Goal: Check status: Check status

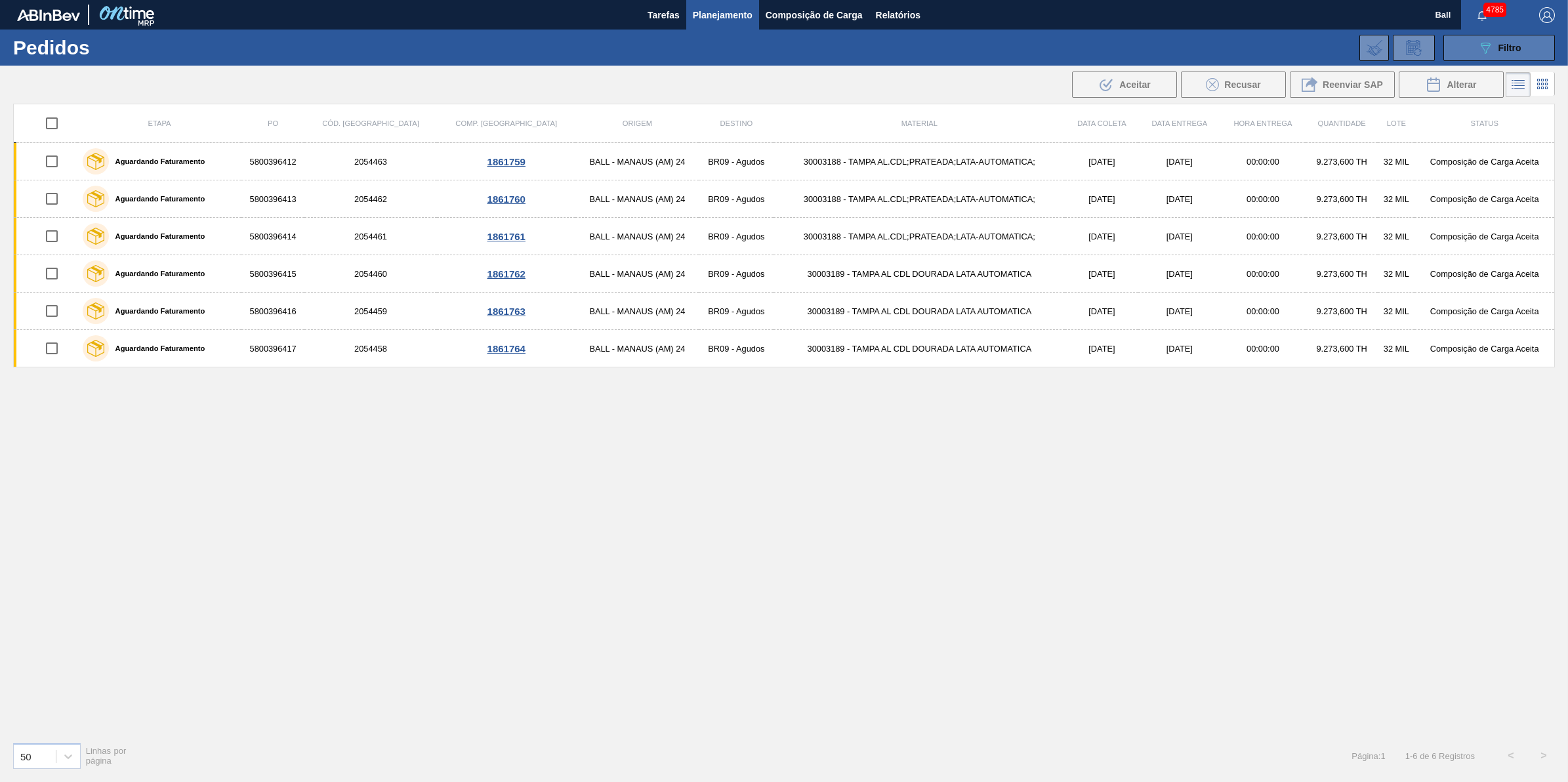
click at [1468, 48] on button "089F7B8B-B2A5-4AFE-B5C0-19BA573D28AC Filtro" at bounding box center [1499, 48] width 112 height 26
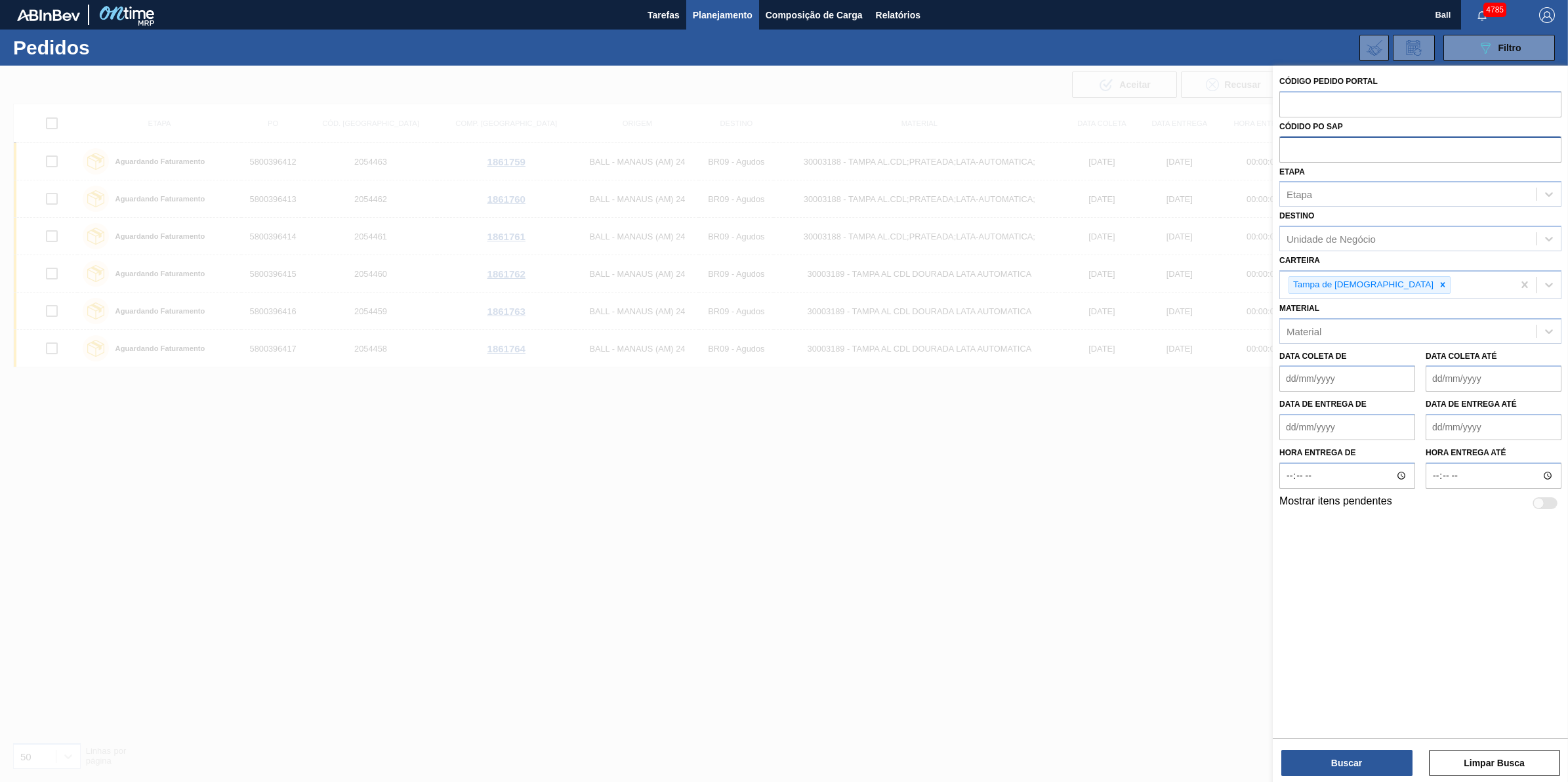
click at [1359, 146] on input "text" at bounding box center [1420, 149] width 282 height 25
paste input "text"
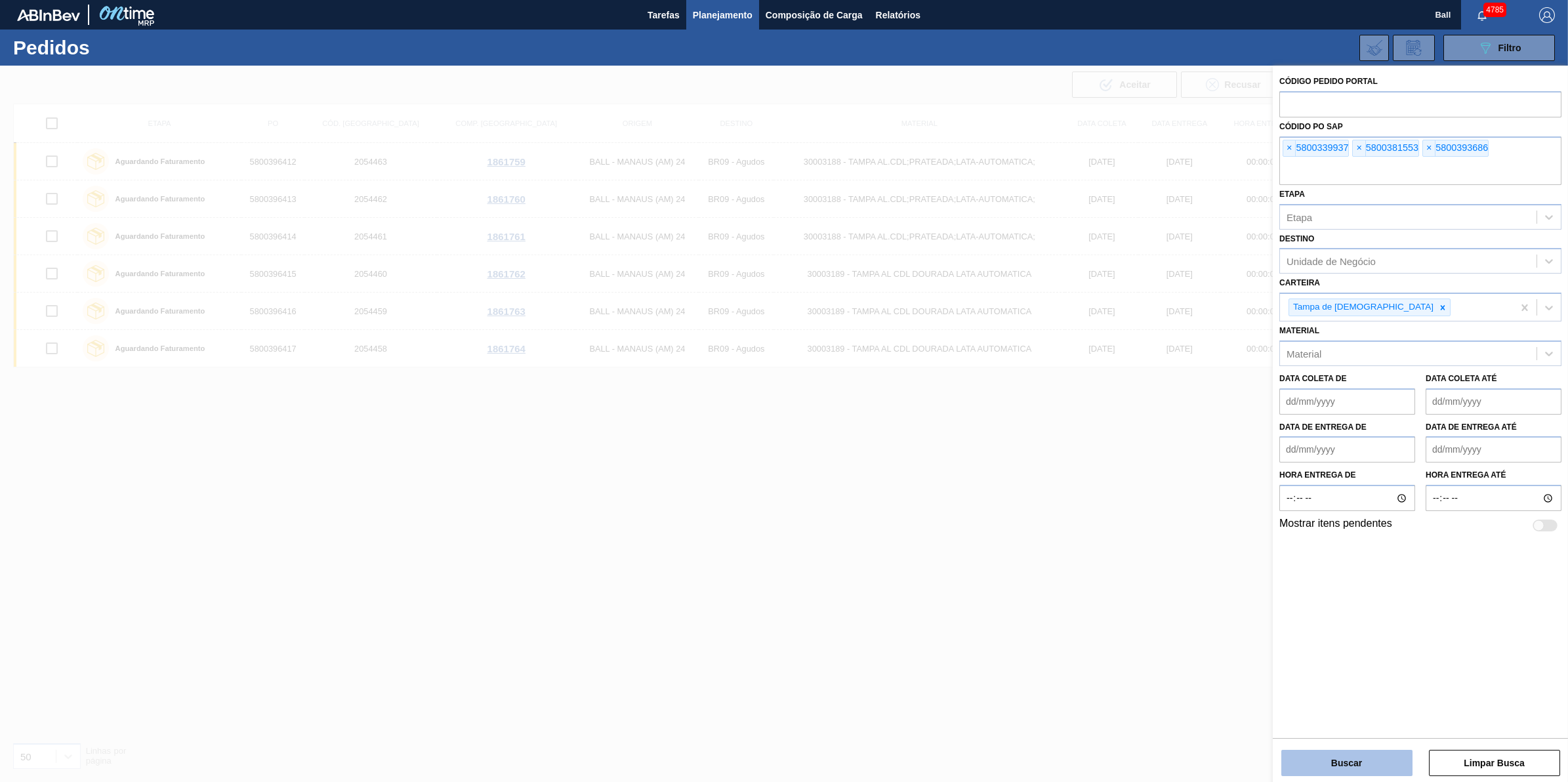
click at [1385, 768] on button "Buscar" at bounding box center [1347, 763] width 131 height 26
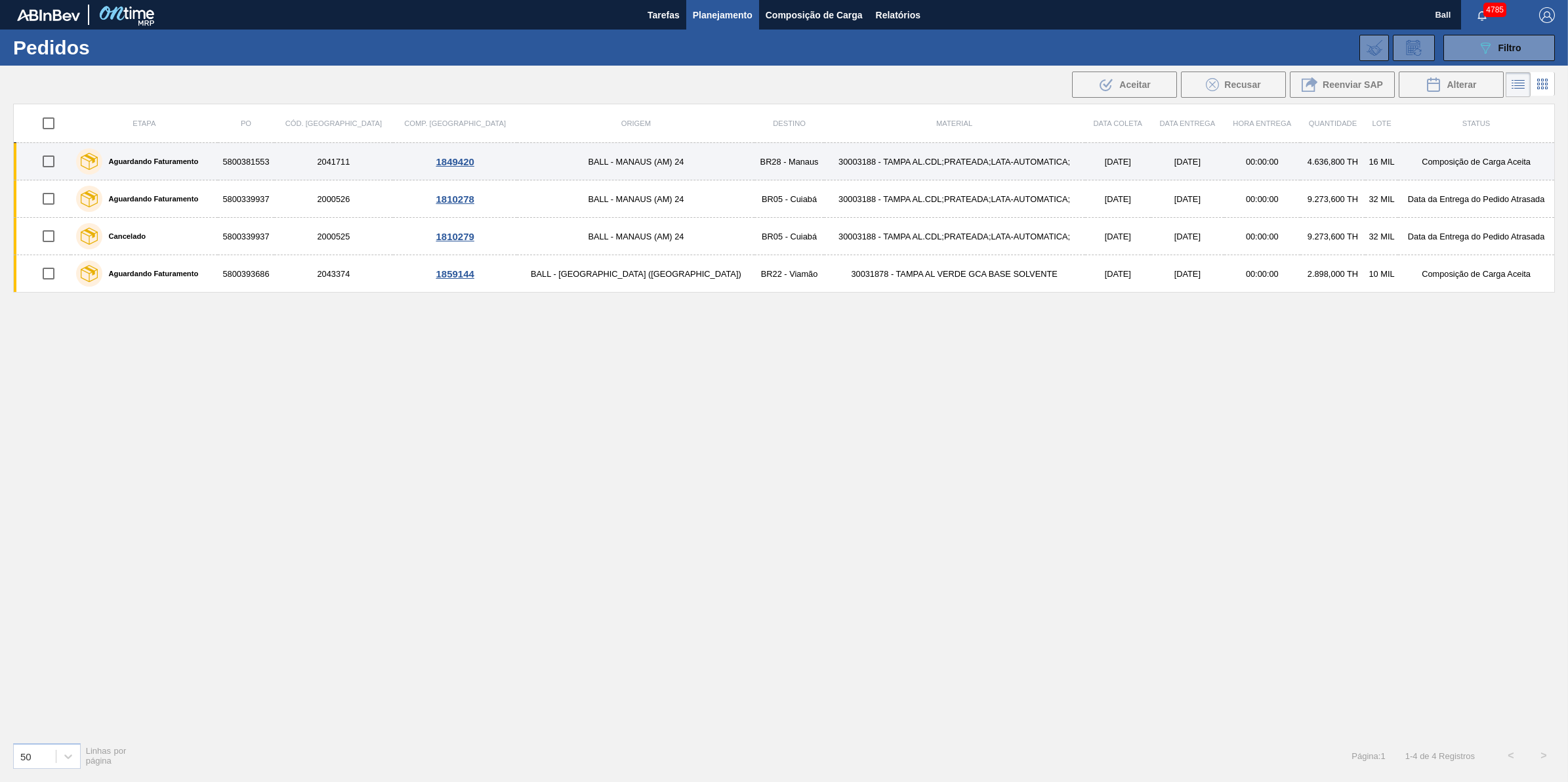
click at [411, 169] on td "1849420" at bounding box center [454, 162] width 124 height 37
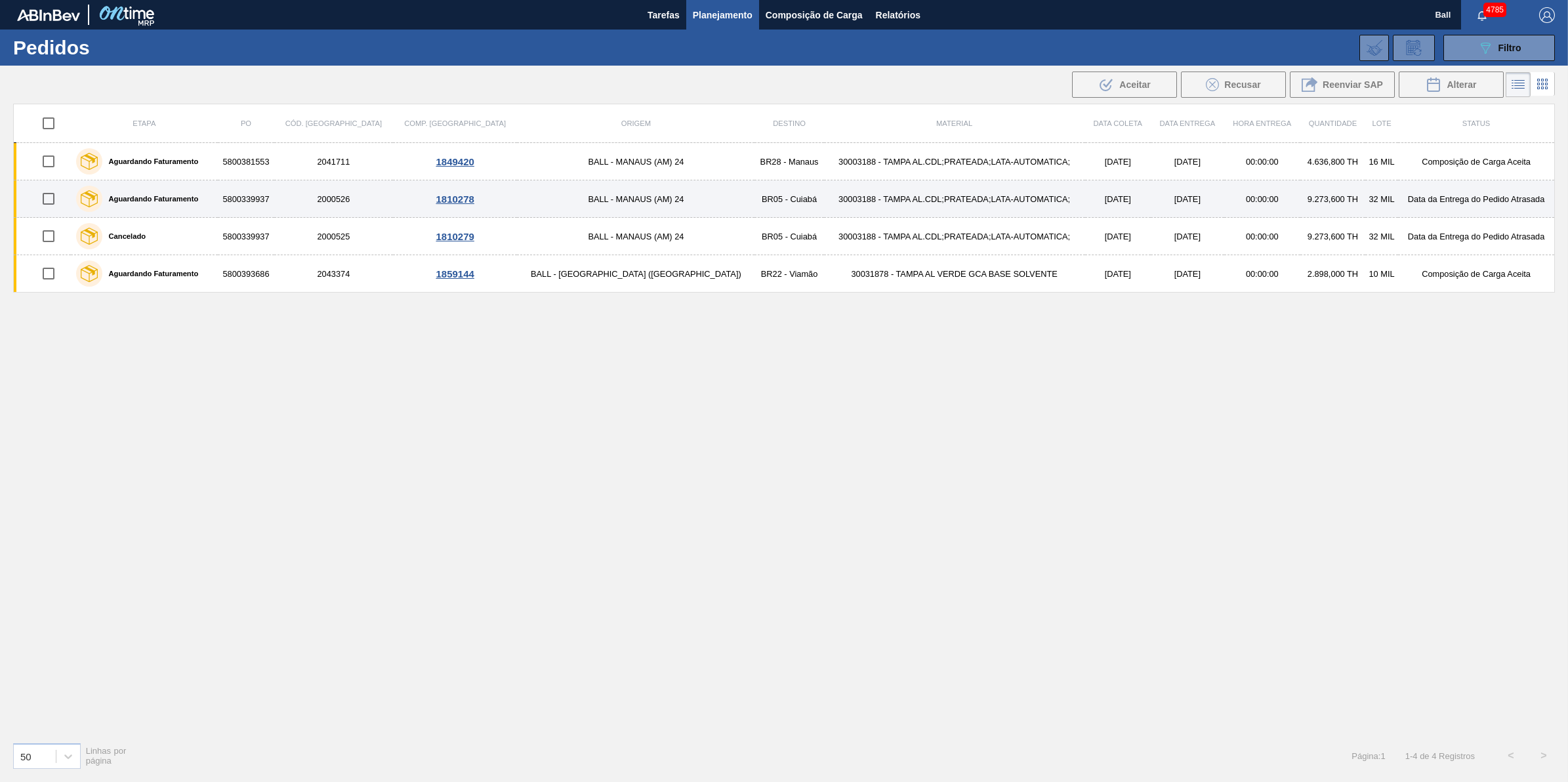
click at [393, 201] on td "2000526" at bounding box center [333, 199] width 119 height 37
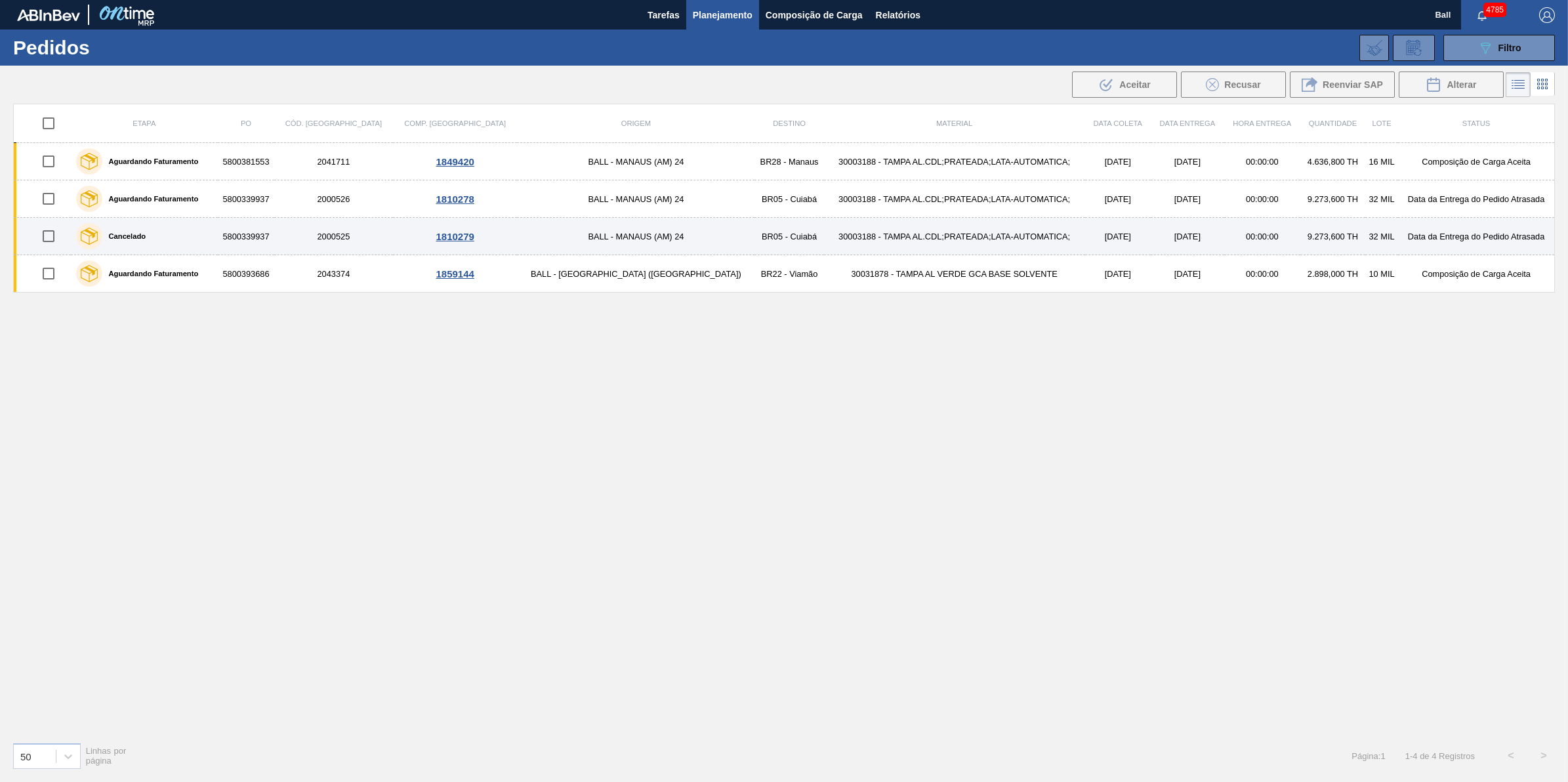
click at [393, 233] on td "2000525" at bounding box center [333, 236] width 119 height 37
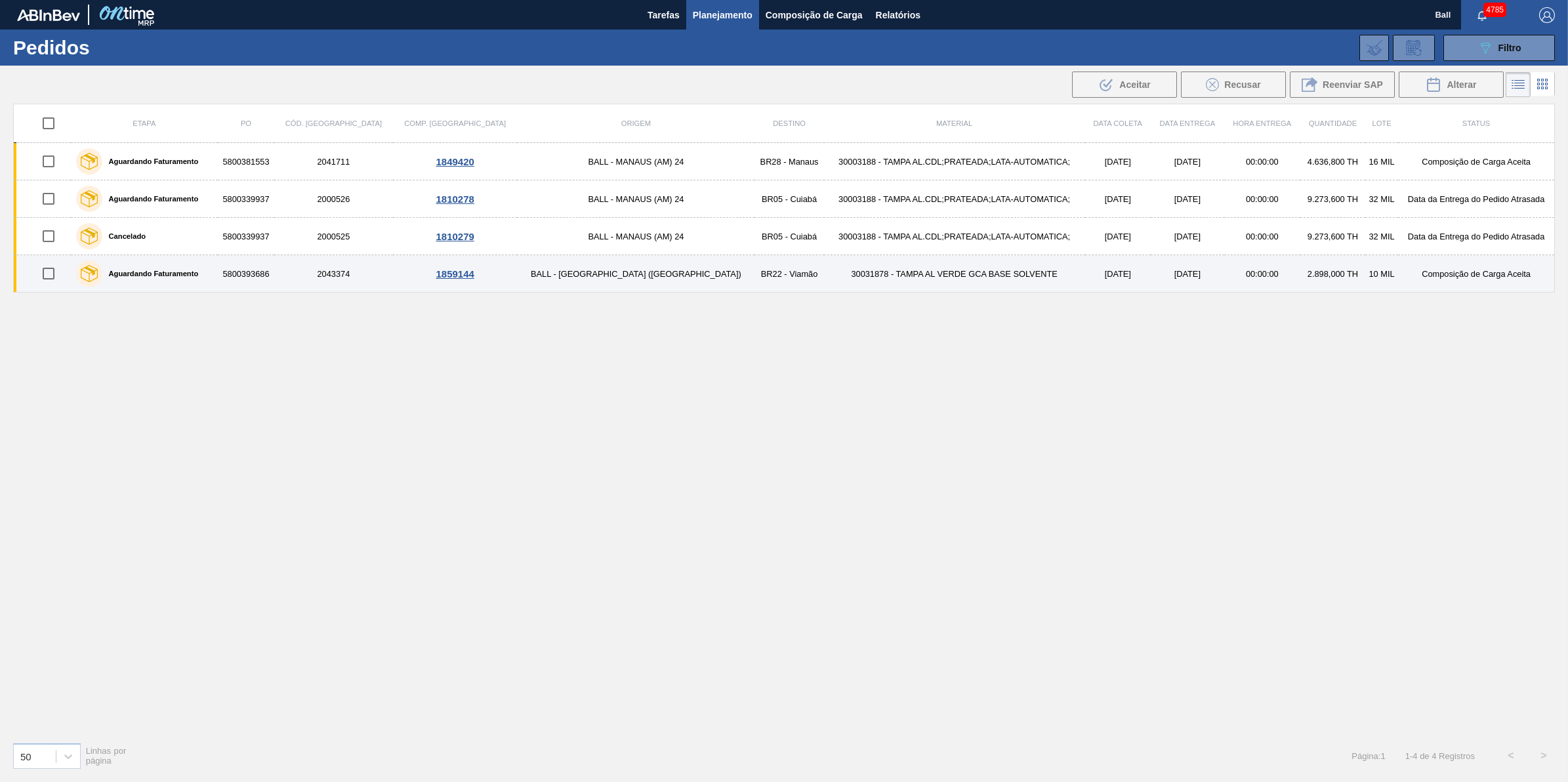
click at [392, 267] on td "2043374" at bounding box center [333, 274] width 119 height 37
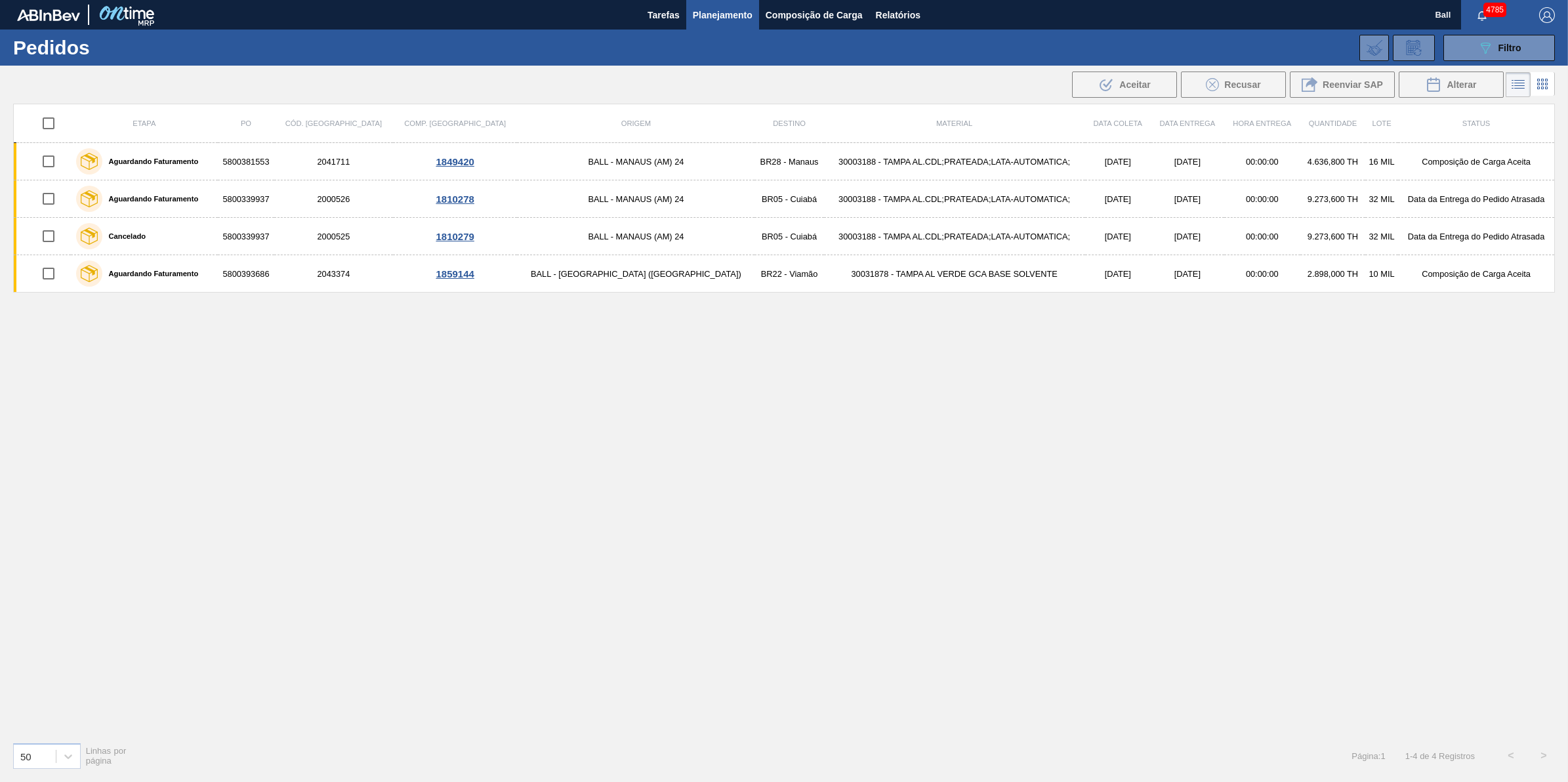
click at [598, 309] on div "Etapa PO Cód. Pedido Comp. Carga Origem Destino Material Data coleta Data Entre…" at bounding box center [784, 417] width 1542 height 628
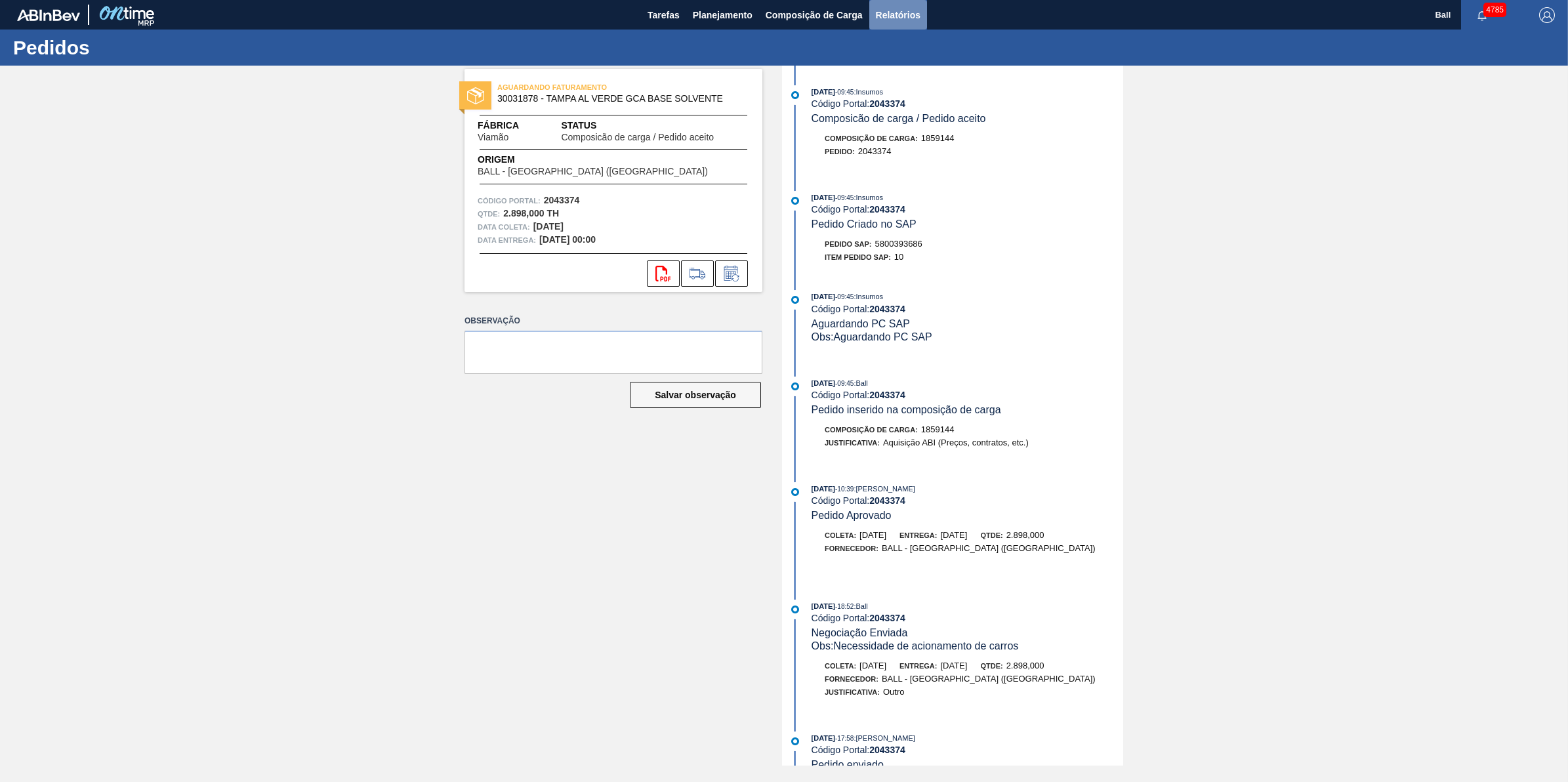
click at [898, 10] on span "Relatórios" at bounding box center [898, 15] width 44 height 15
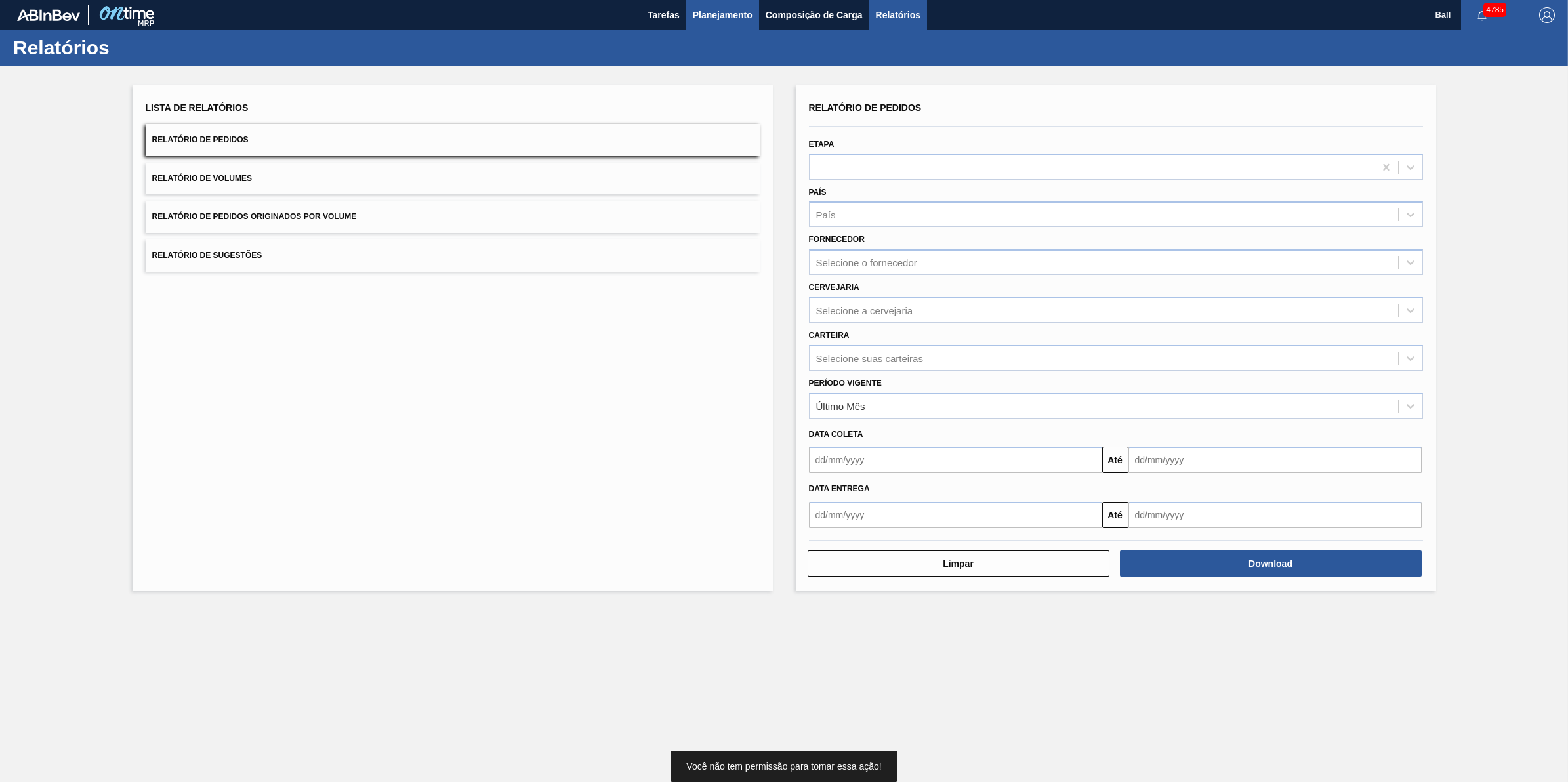
click at [722, 4] on button "Planejamento" at bounding box center [723, 15] width 73 height 30
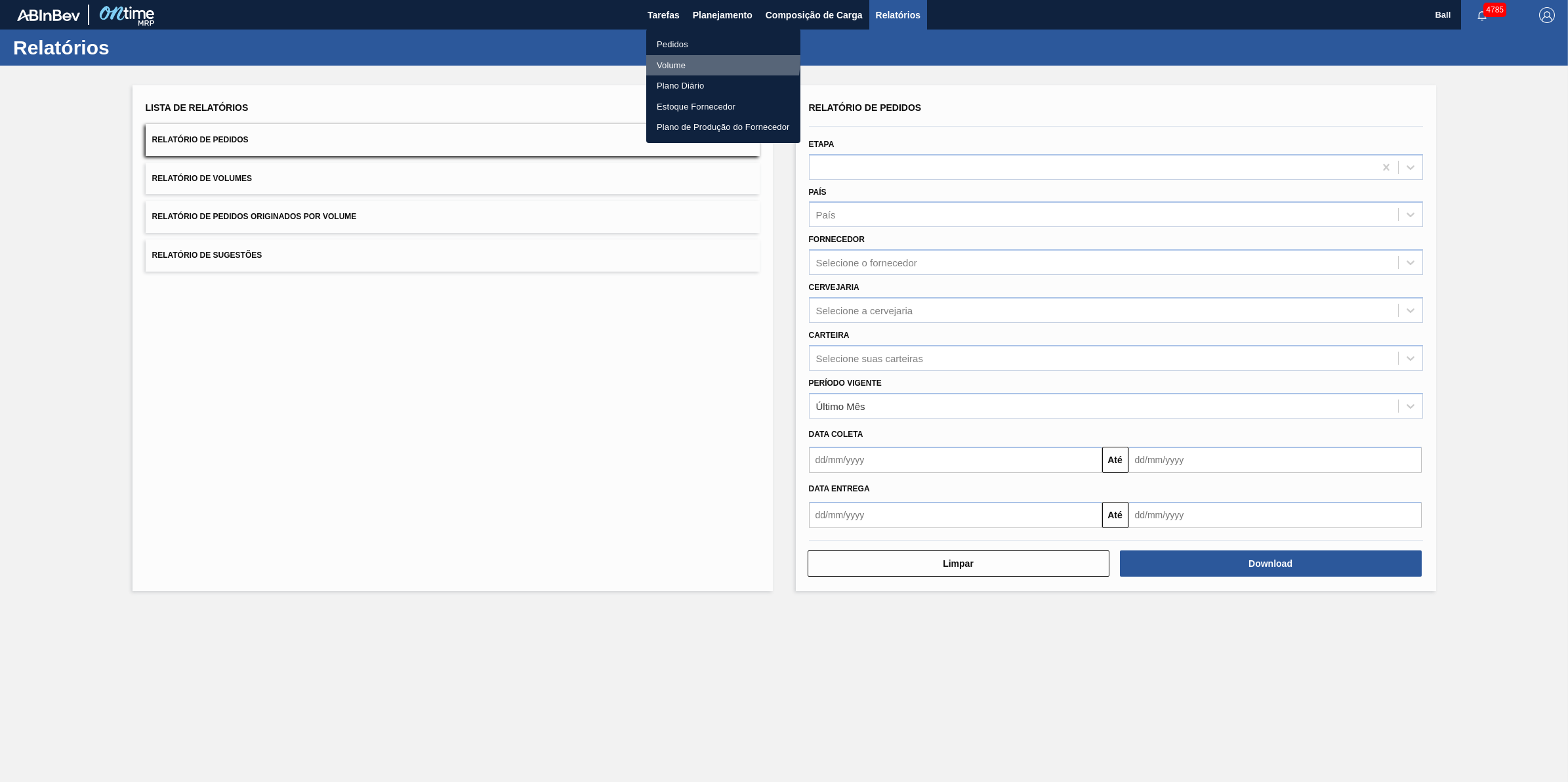
click at [693, 57] on li "Volume" at bounding box center [723, 66] width 154 height 21
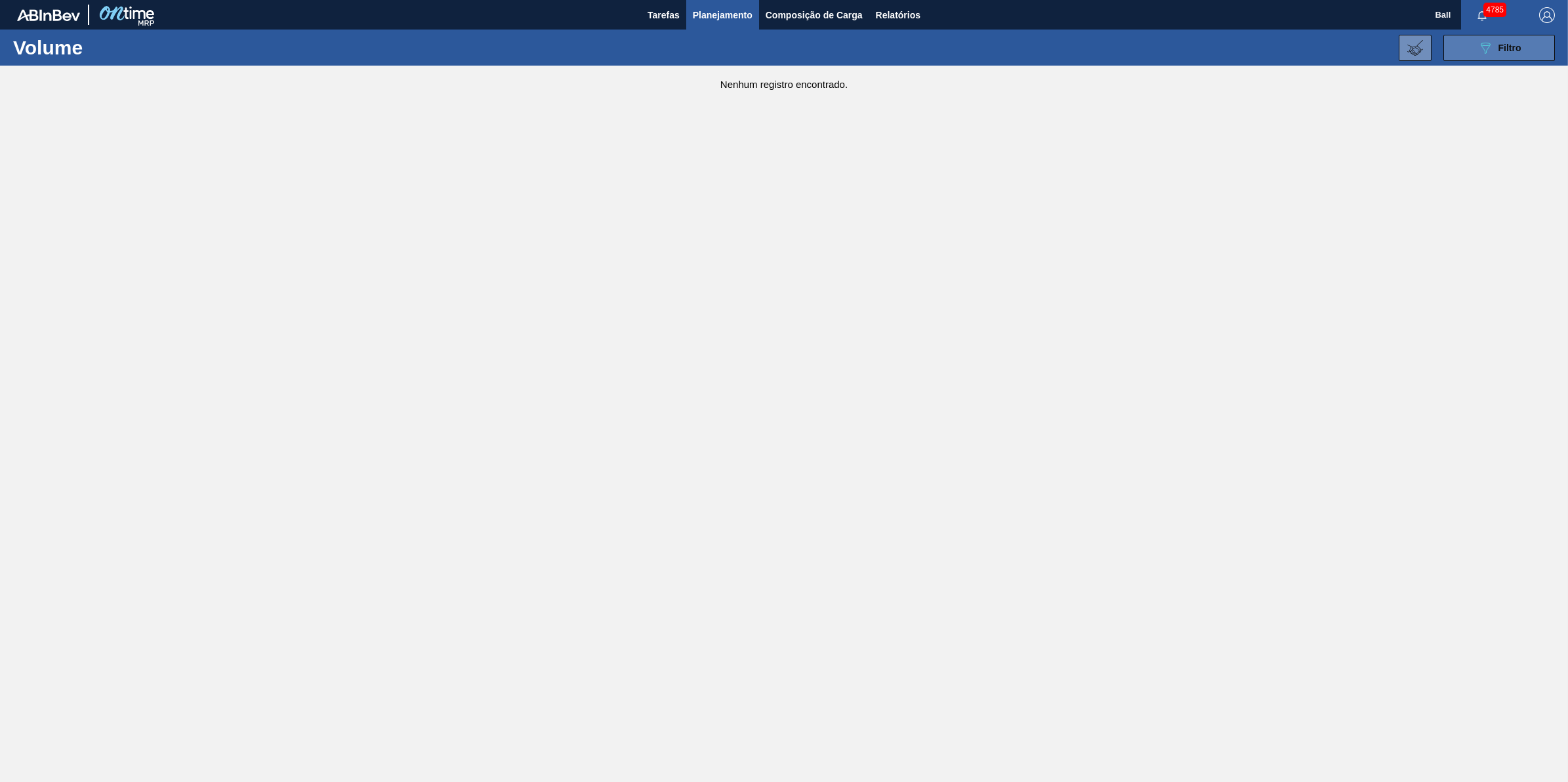
click at [1524, 46] on button "089F7B8B-B2A5-4AFE-B5C0-19BA573D28AC Filtro" at bounding box center [1499, 48] width 112 height 26
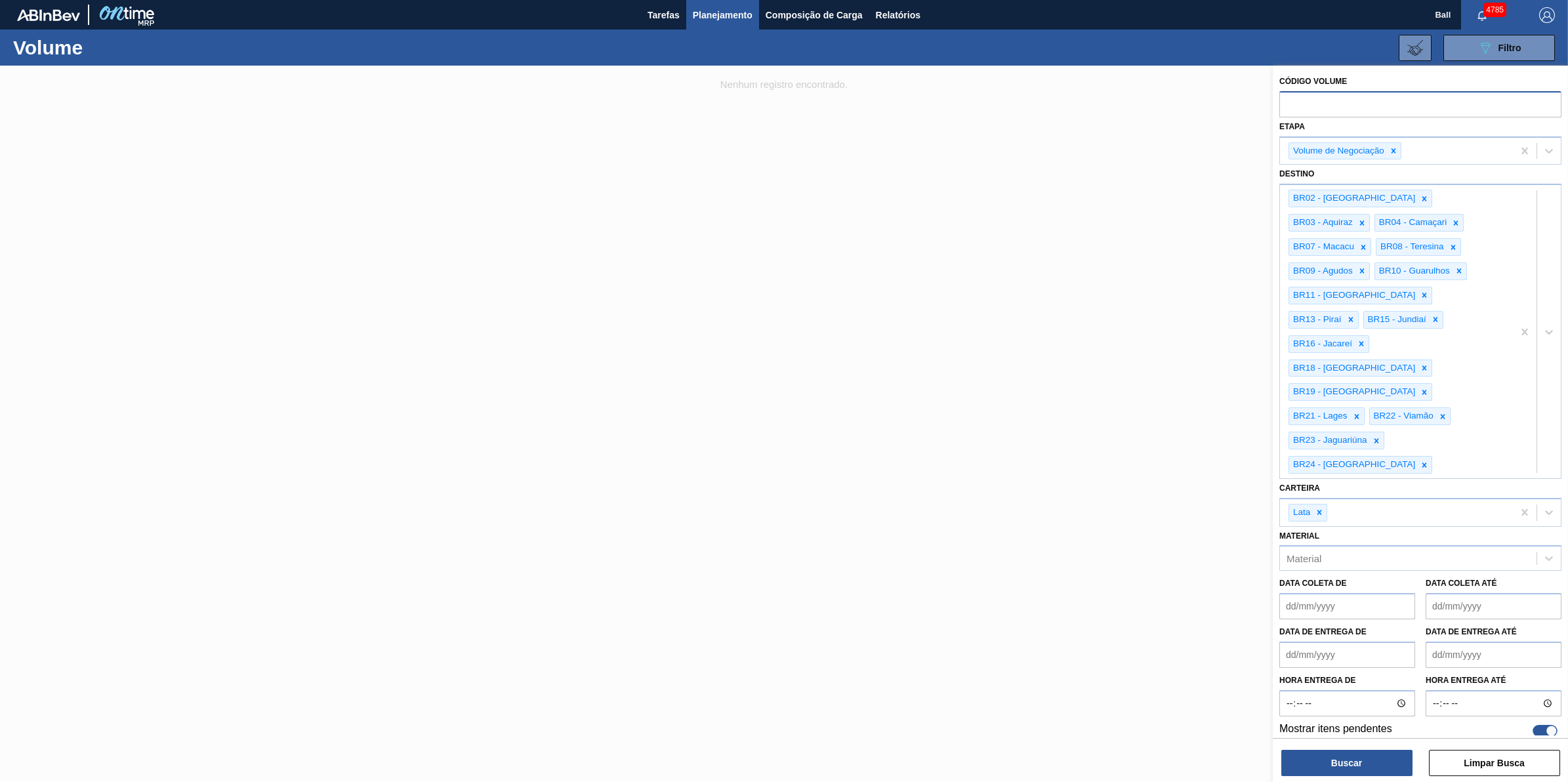
click at [1382, 112] on input "text" at bounding box center [1420, 104] width 282 height 25
click at [962, 137] on div at bounding box center [784, 456] width 1568 height 782
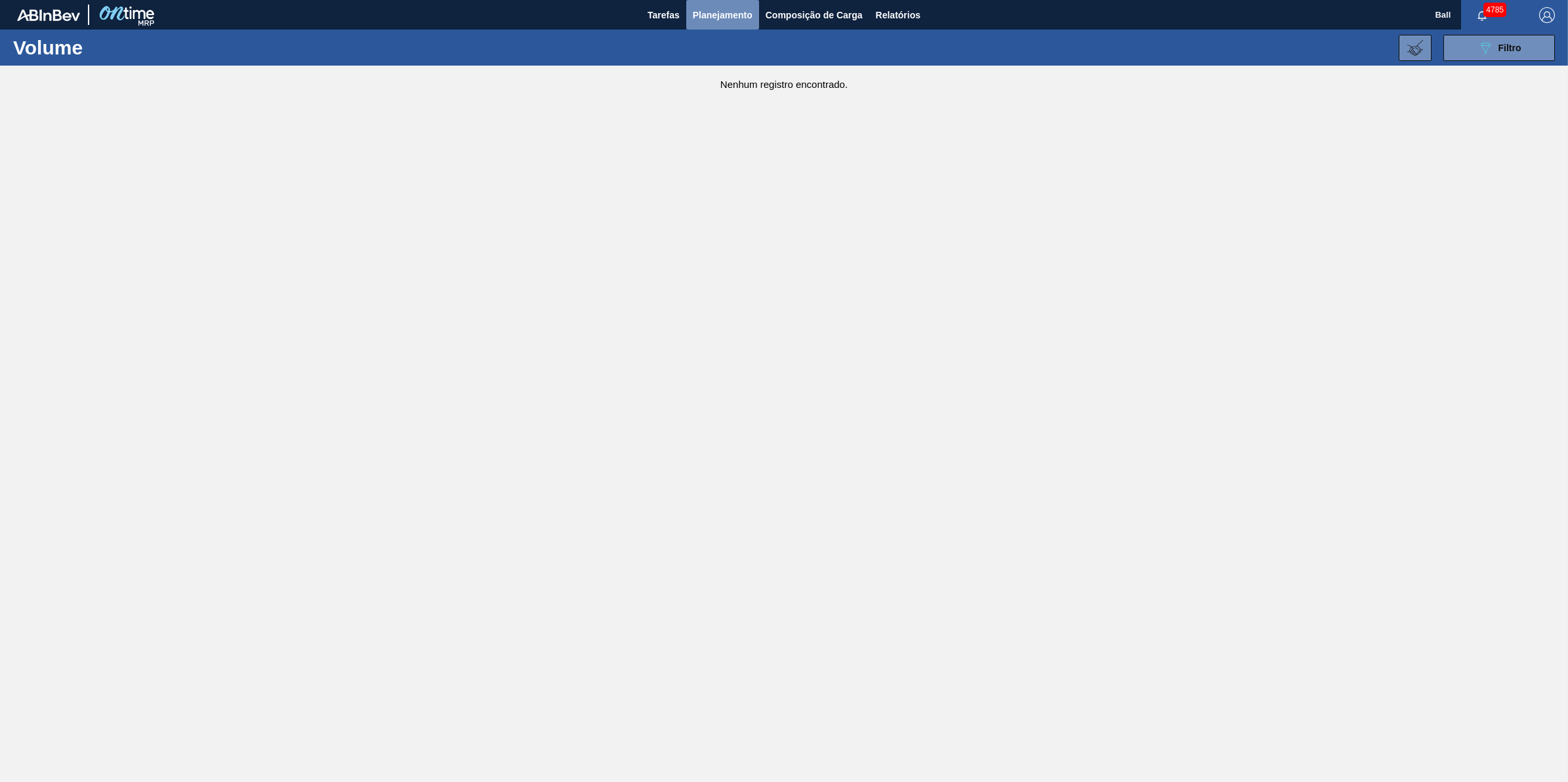
click at [733, 14] on span "Planejamento" at bounding box center [723, 15] width 60 height 15
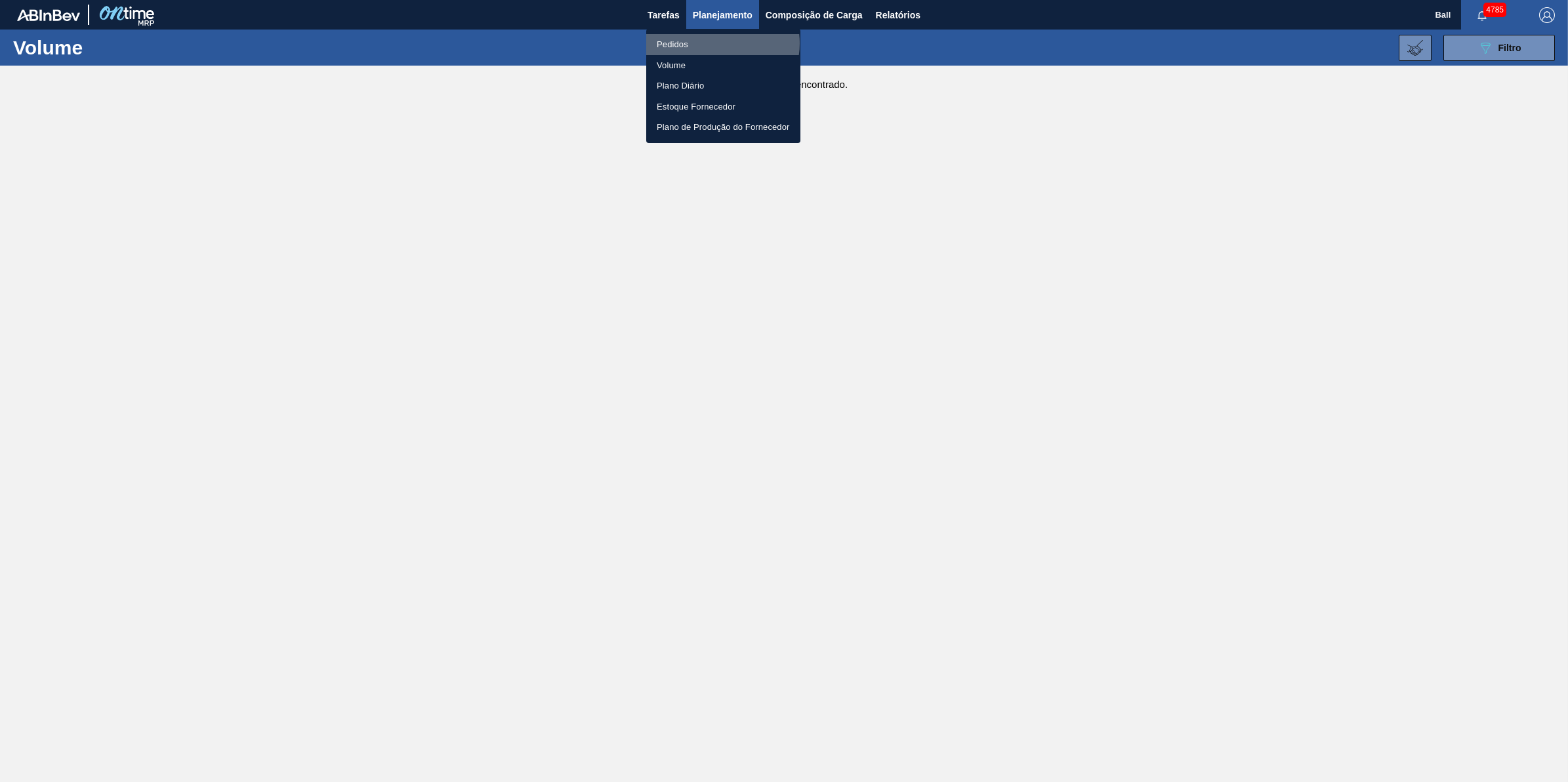
drag, startPoint x: 719, startPoint y: 44, endPoint x: 740, endPoint y: 40, distance: 21.4
click at [719, 44] on li "Pedidos" at bounding box center [723, 44] width 154 height 21
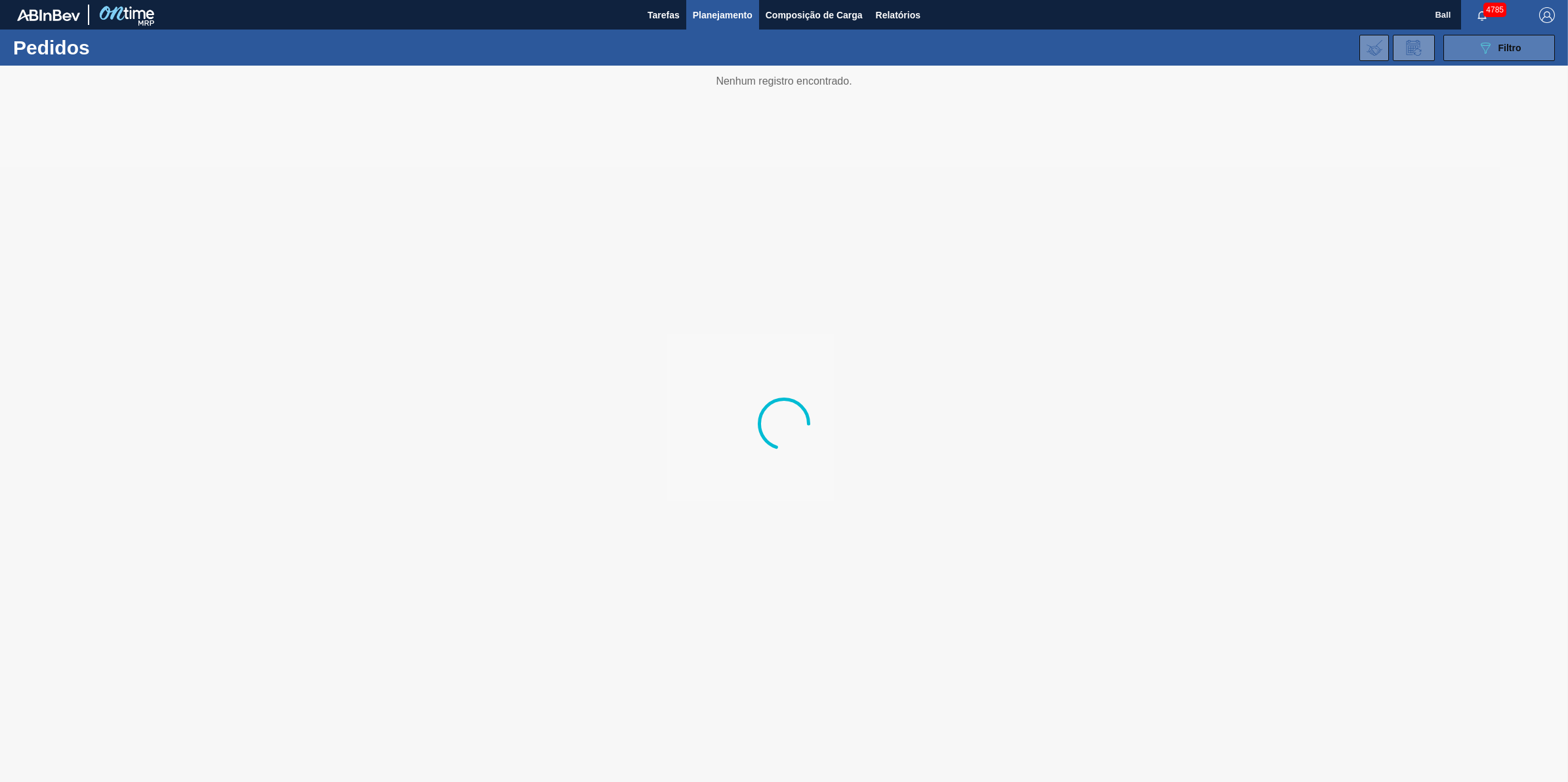
click at [1511, 50] on span "Filtro" at bounding box center [1510, 48] width 23 height 11
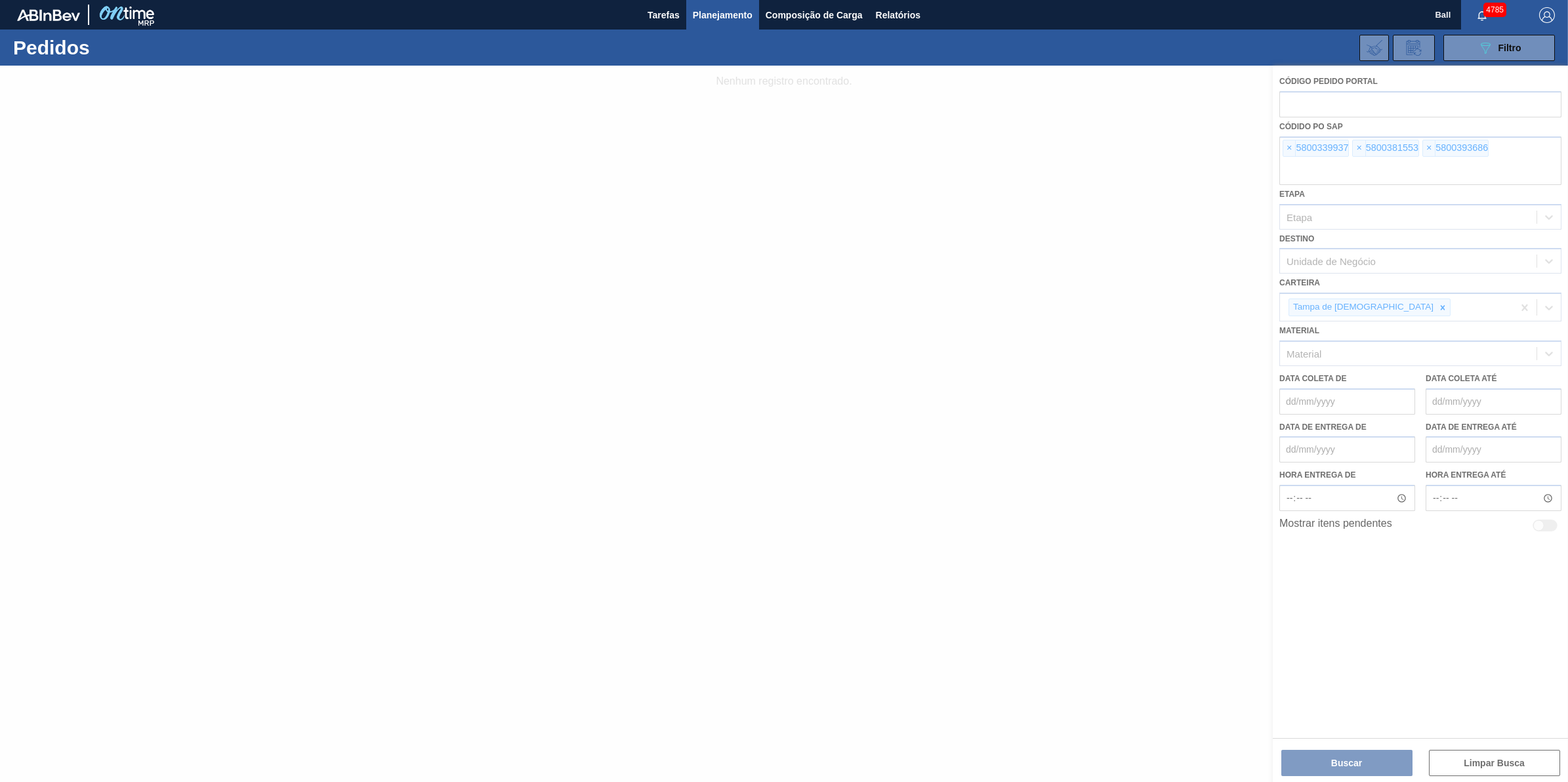
click at [1435, 188] on div at bounding box center [784, 424] width 1568 height 716
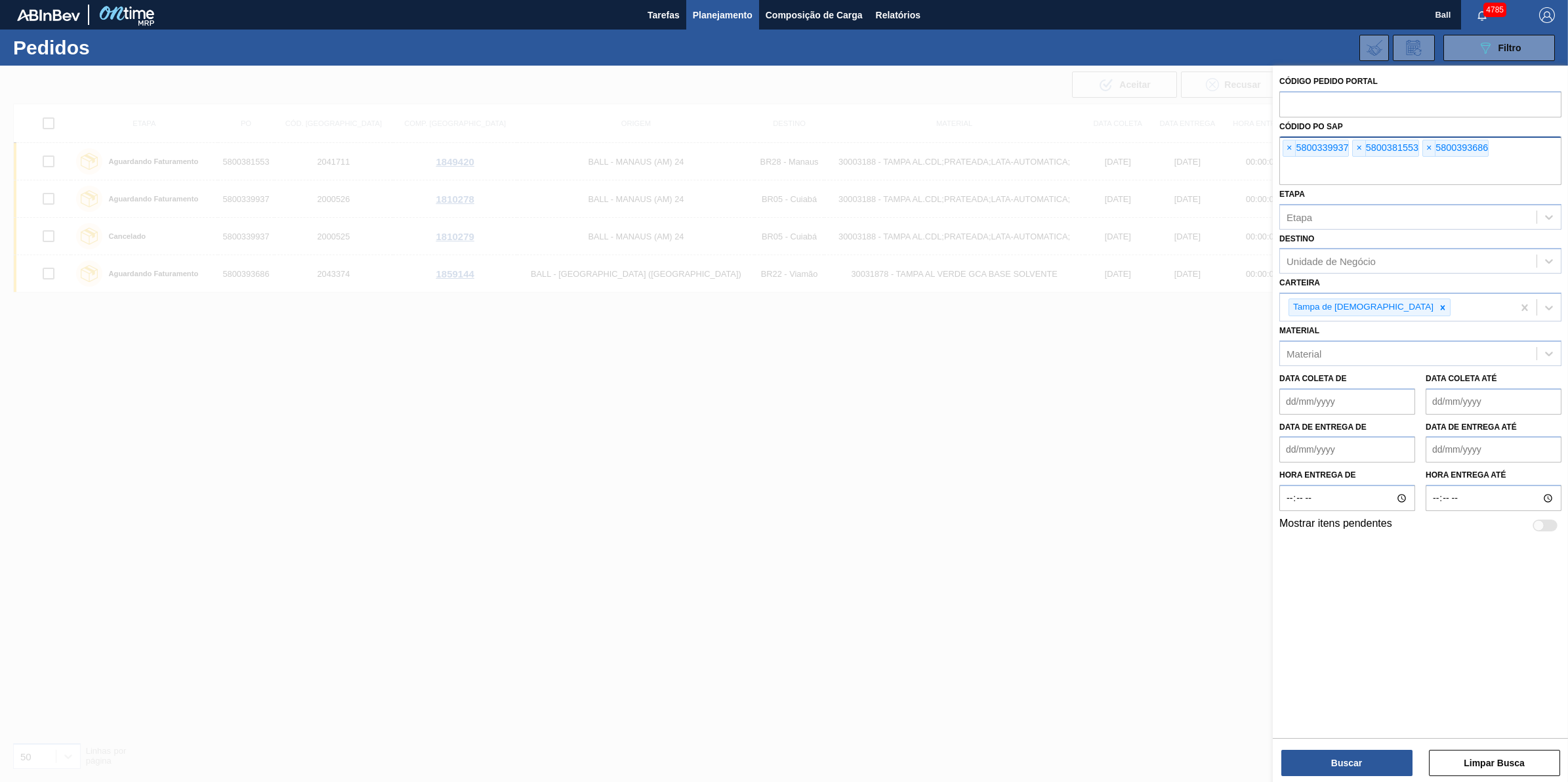
click at [1429, 172] on input "text" at bounding box center [1420, 172] width 282 height 25
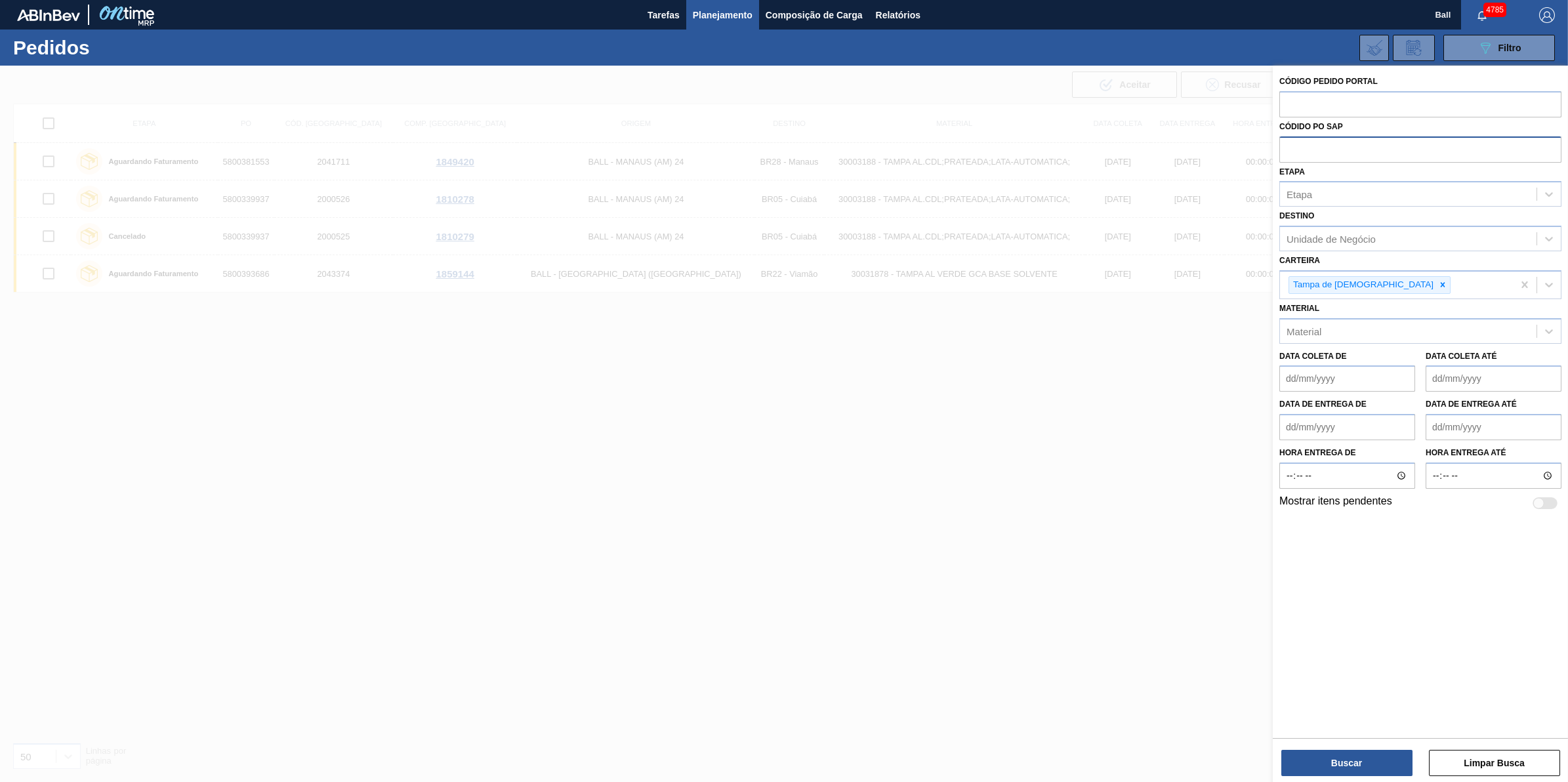
paste input "5800339937"
type input "5800339937"
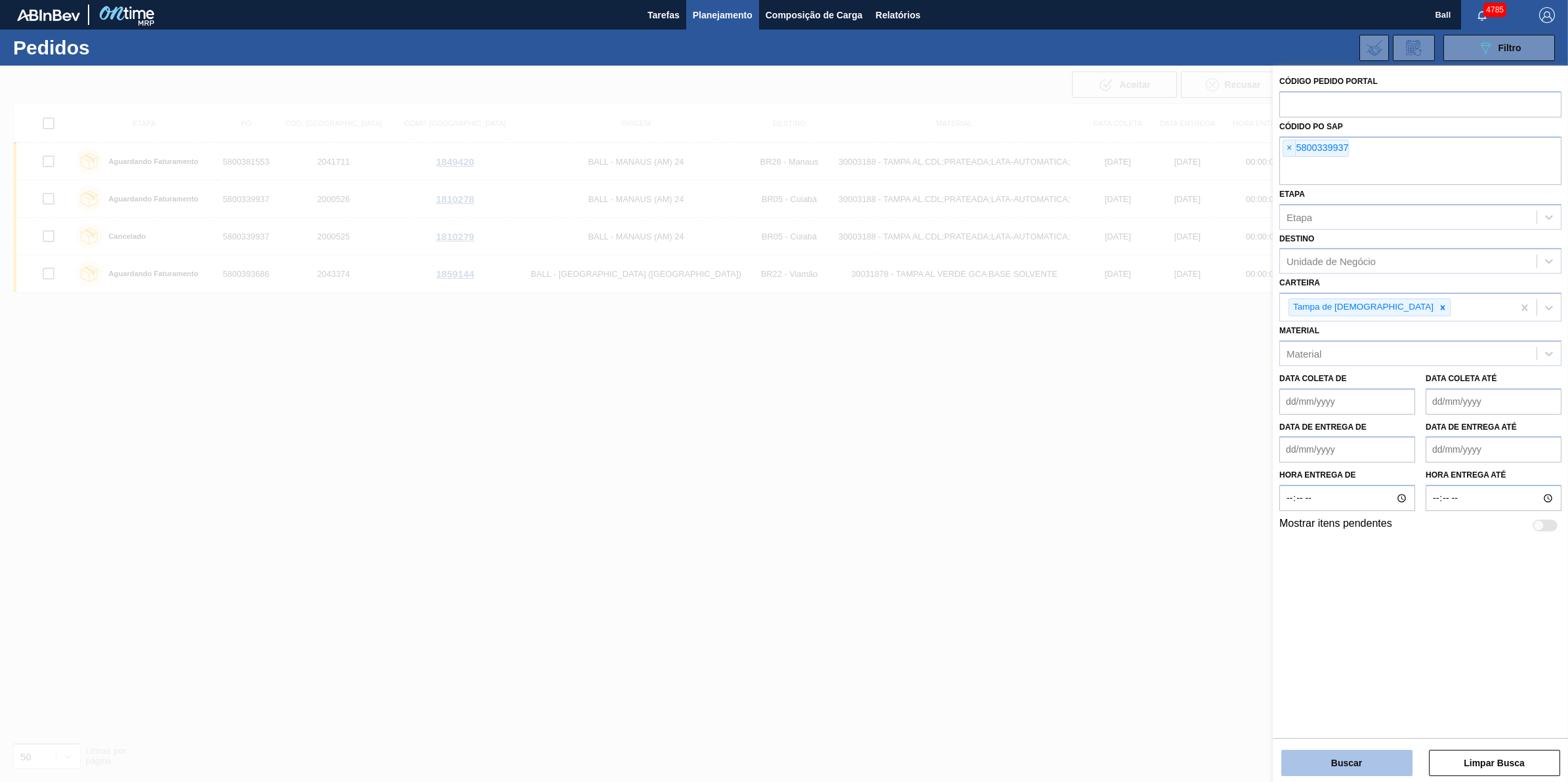
click at [1308, 767] on button "Buscar" at bounding box center [1347, 763] width 131 height 26
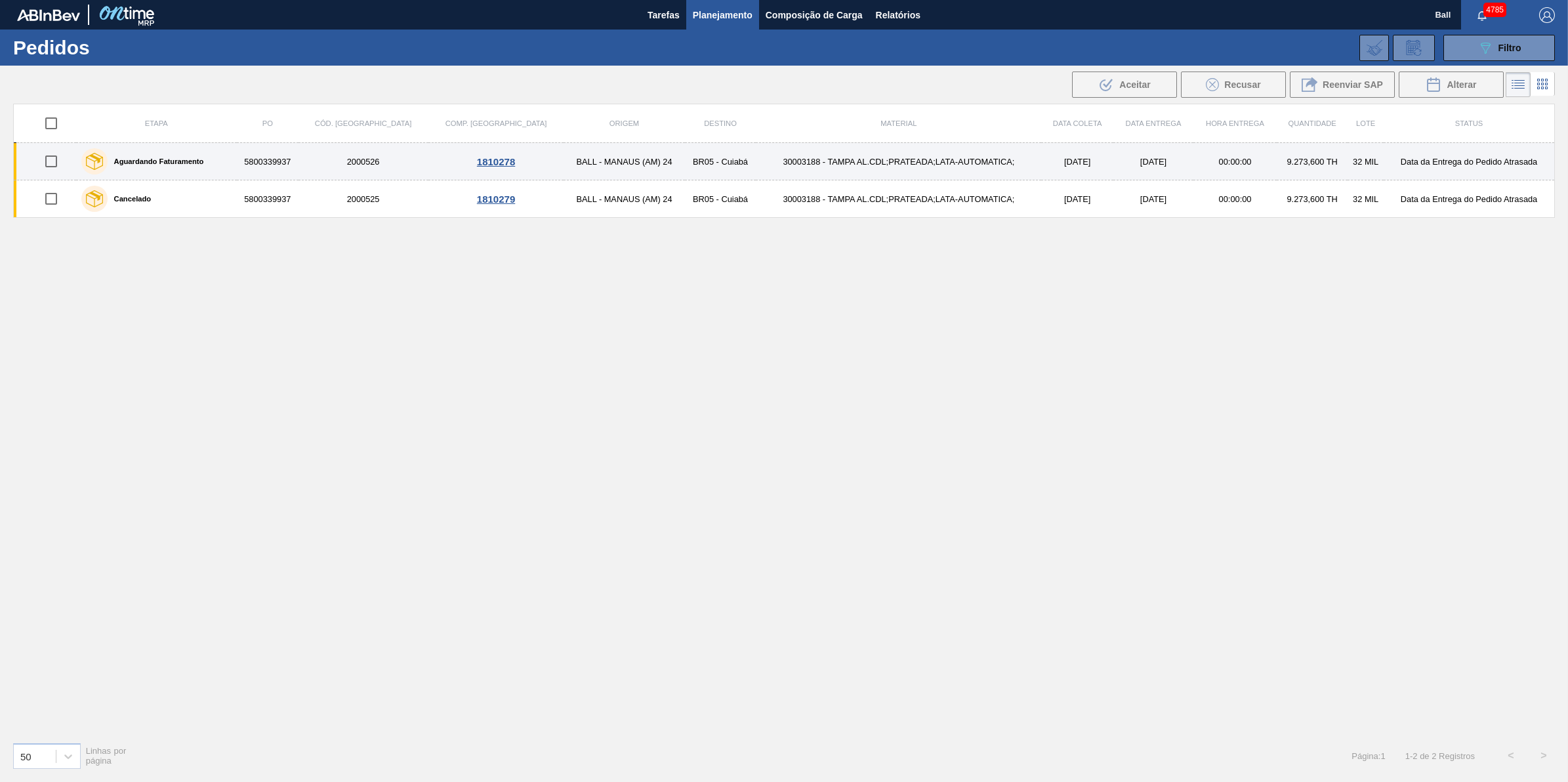
click at [467, 164] on div "1810278" at bounding box center [496, 162] width 132 height 11
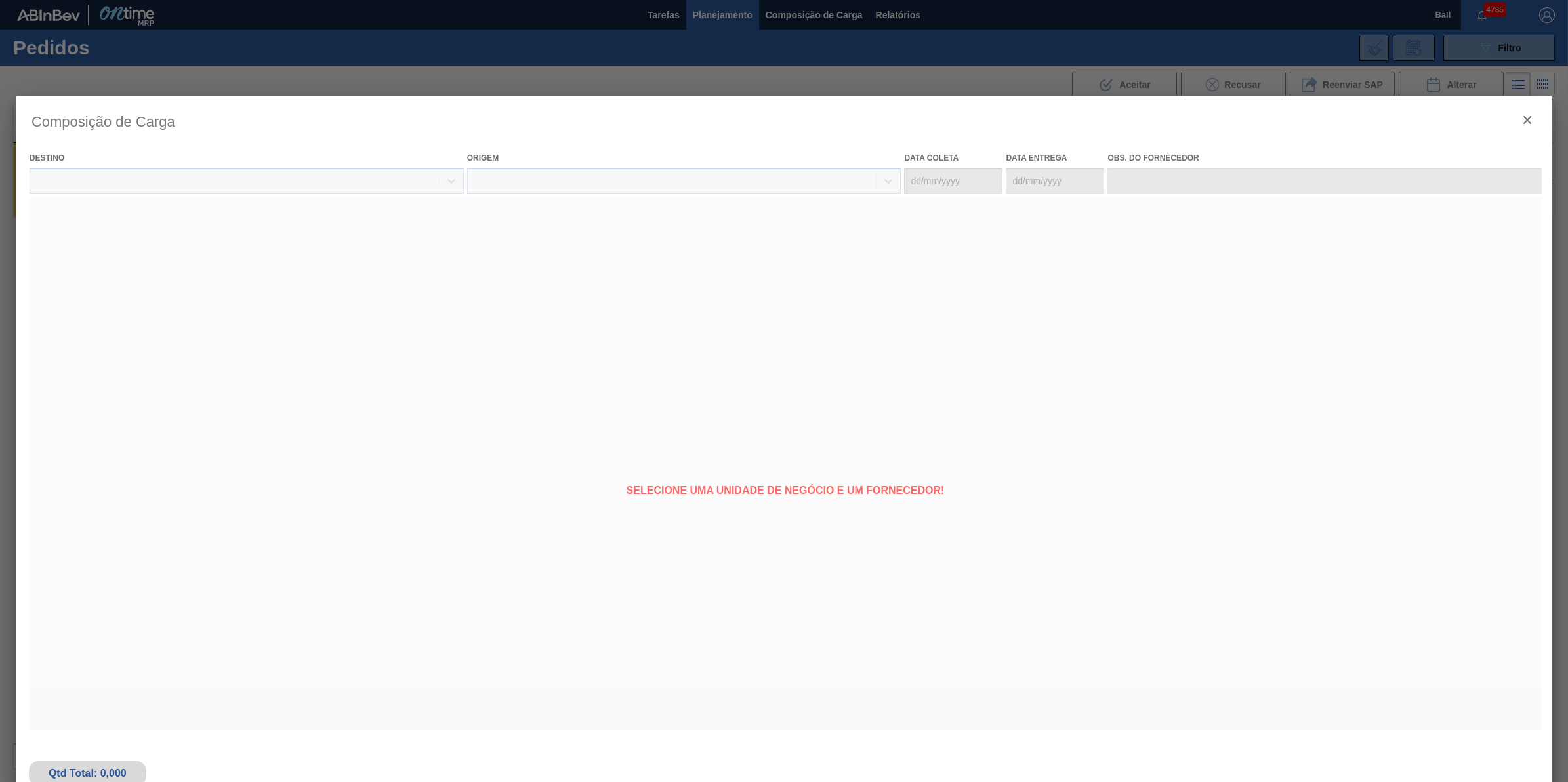
type coleta "[DATE]"
type Entrega "[DATE]"
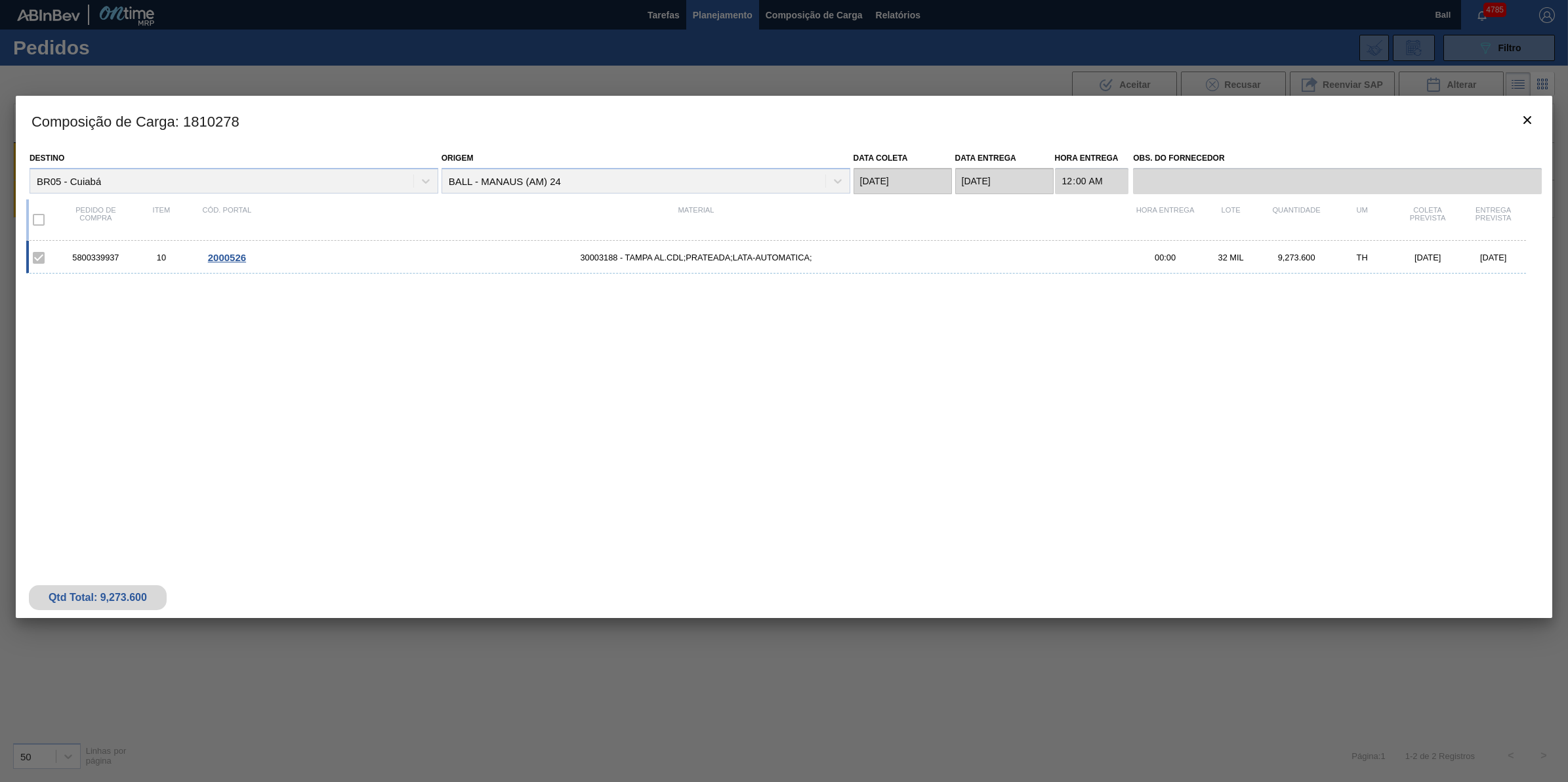
click at [1186, 252] on div "5800339937 10 2000526 30003188 - TAMPA AL.CDL;PRATEADA;LATA-AUTOMATICA; 00:00 3…" at bounding box center [776, 257] width 1500 height 33
click at [726, 259] on span "30003188 - TAMPA AL.CDL;PRATEADA;LATA-AUTOMATICA;" at bounding box center [695, 257] width 873 height 10
click at [1512, 255] on div "[DATE]" at bounding box center [1493, 257] width 66 height 10
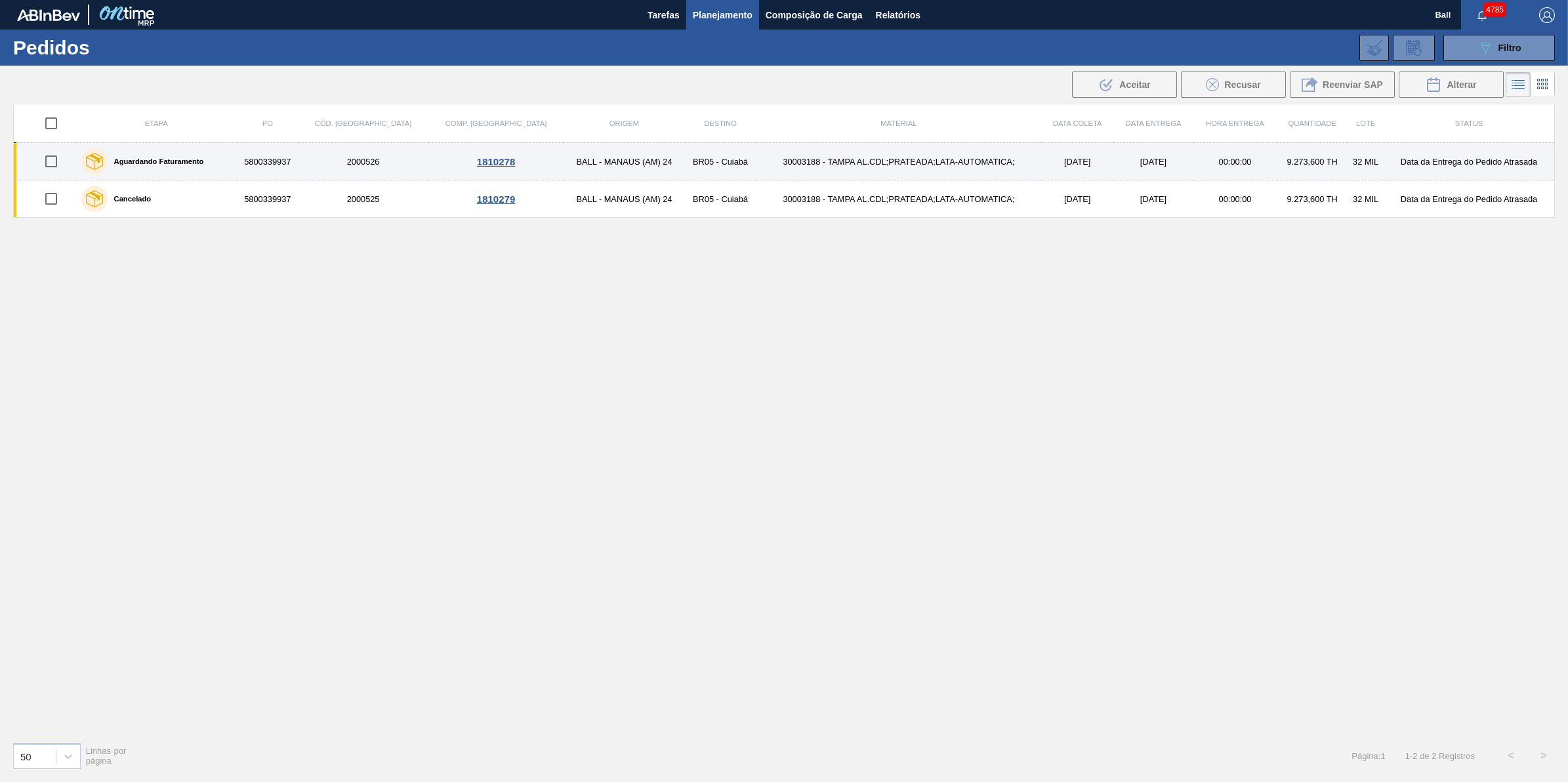
click at [228, 162] on div "Aguardando Faturamento" at bounding box center [157, 161] width 158 height 33
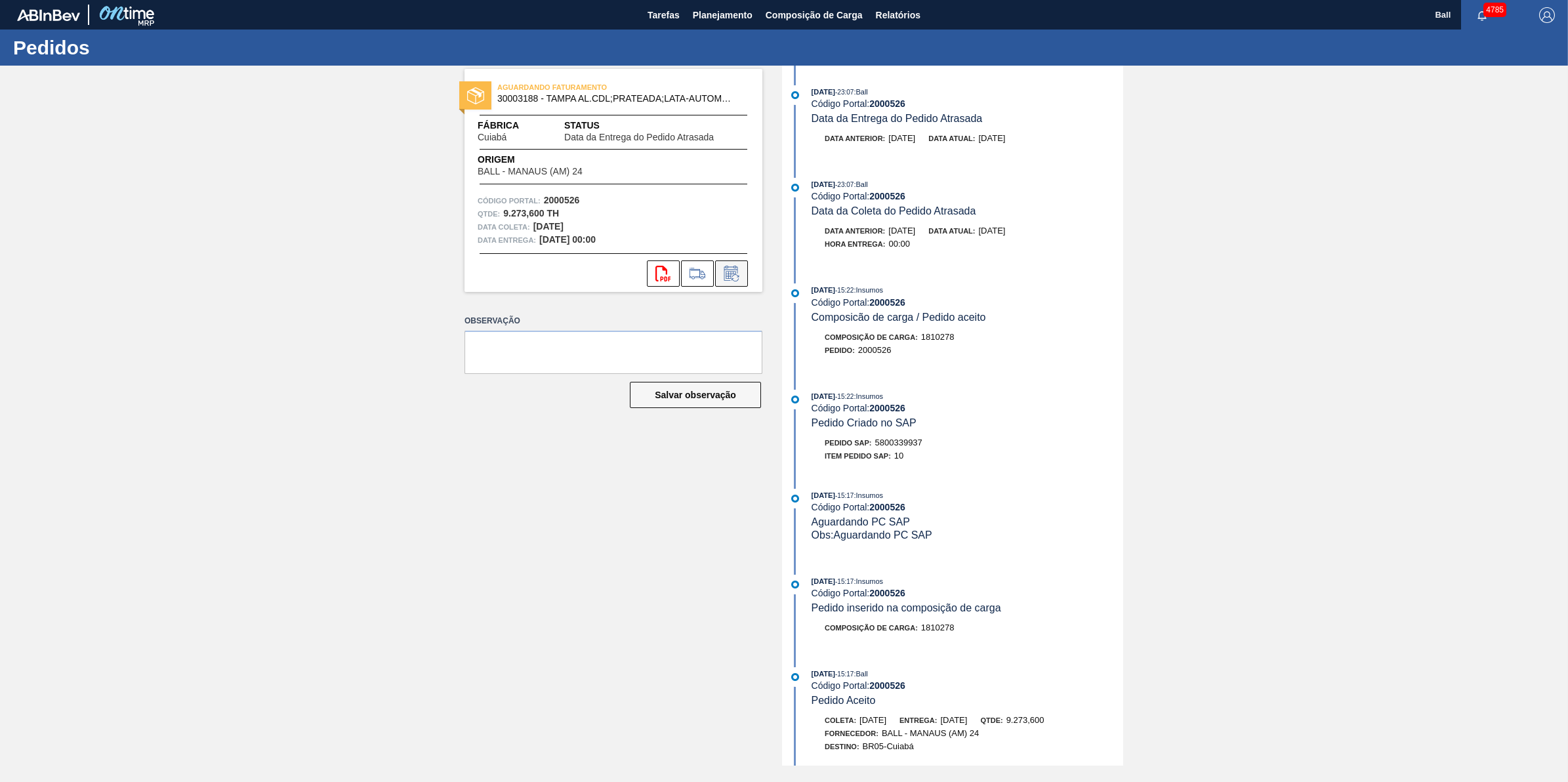
click at [729, 269] on icon at bounding box center [732, 273] width 21 height 15
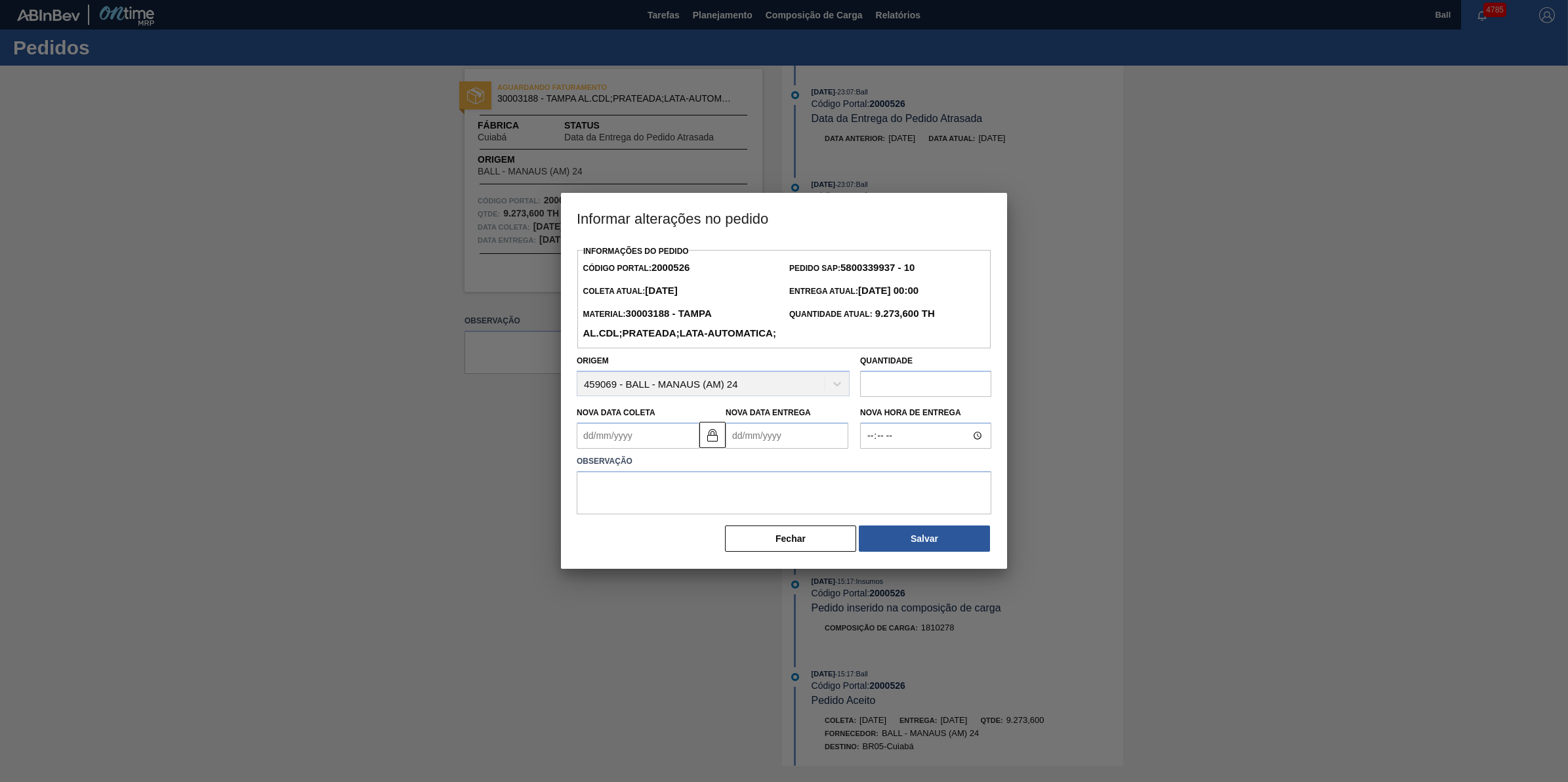
click at [950, 397] on input "text" at bounding box center [926, 383] width 131 height 26
click at [783, 449] on Entrega2000526 "Nova Data Entrega" at bounding box center [787, 435] width 123 height 26
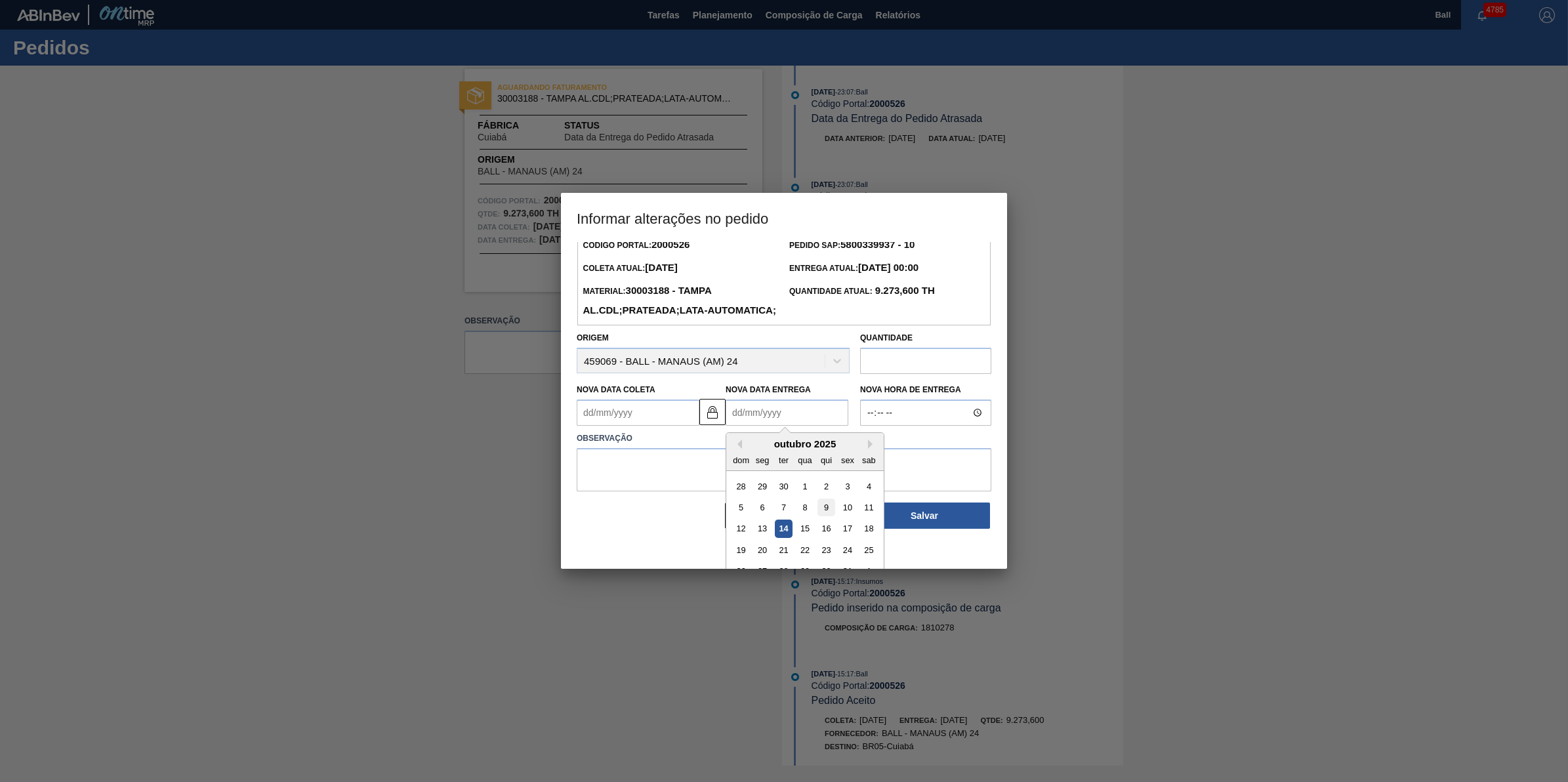
scroll to position [44, 0]
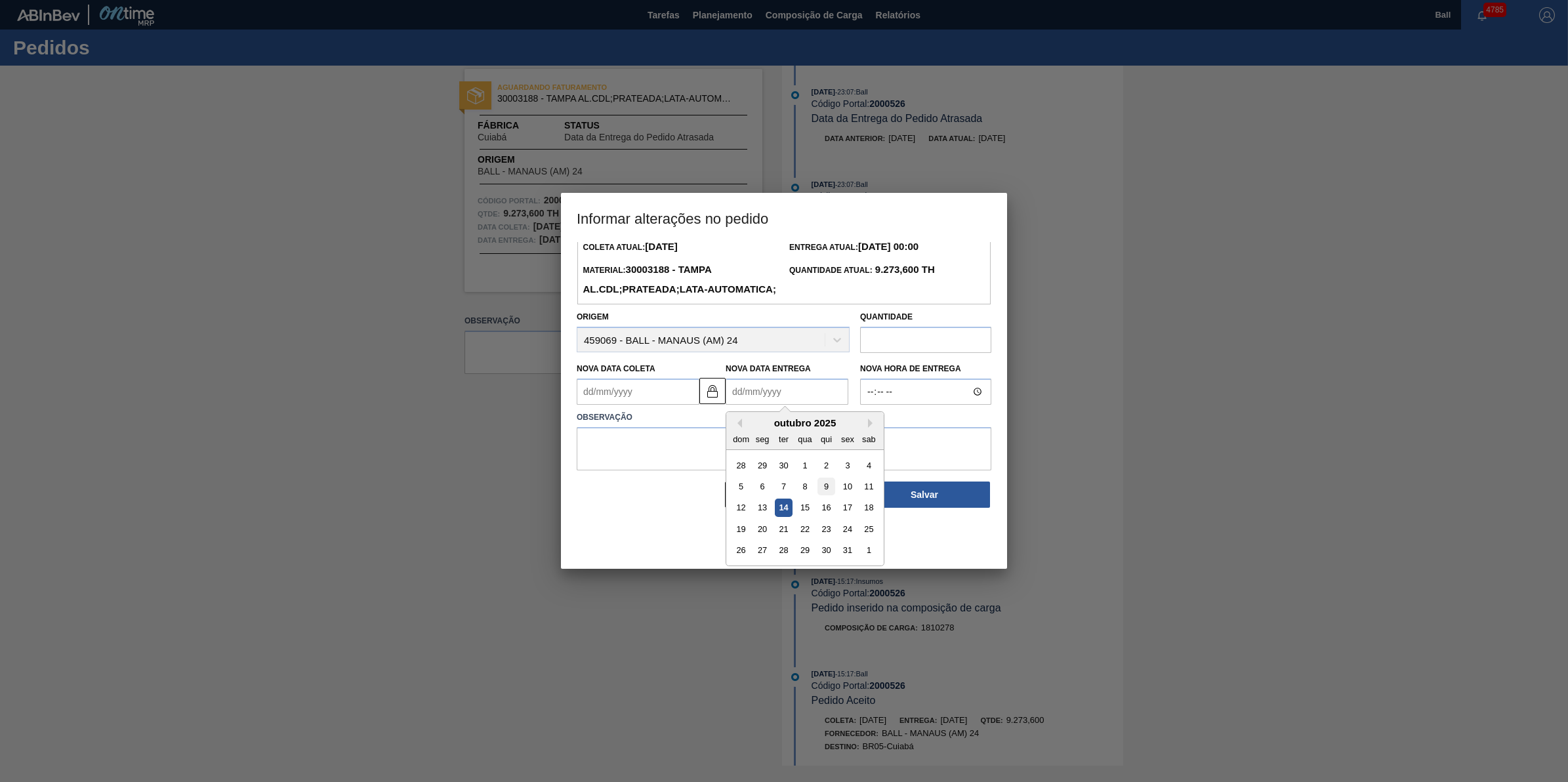
click at [826, 496] on div "9" at bounding box center [826, 487] width 18 height 18
type Coleta2000526 "09/09/2025"
type Entrega2000526 "[DATE]"
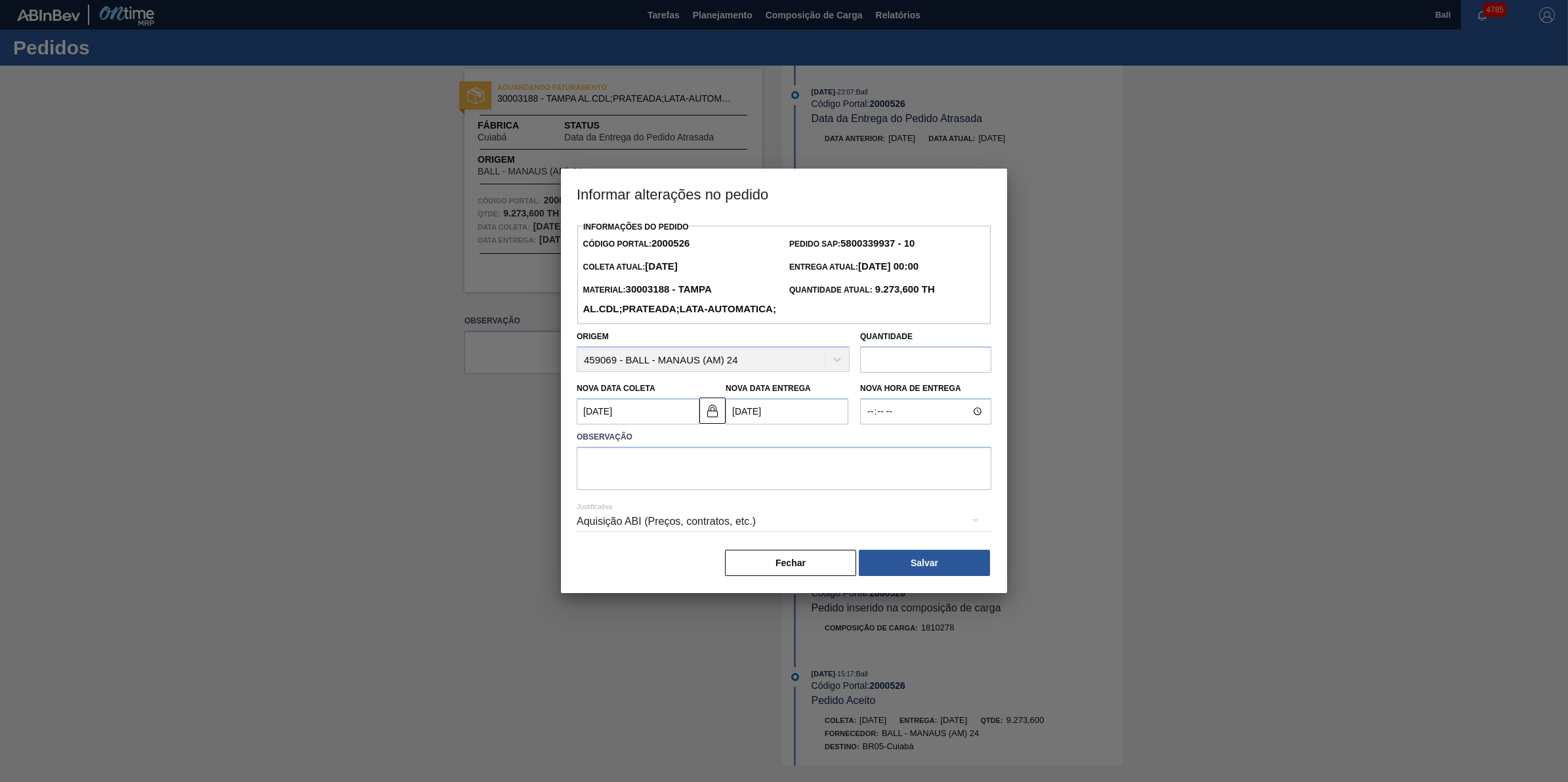
scroll to position [0, 0]
click at [738, 447] on label "Observação" at bounding box center [784, 437] width 415 height 19
click at [738, 489] on textarea at bounding box center [784, 469] width 415 height 44
click at [738, 489] on textarea "AJUSTE CONFORME FUP" at bounding box center [784, 469] width 415 height 44
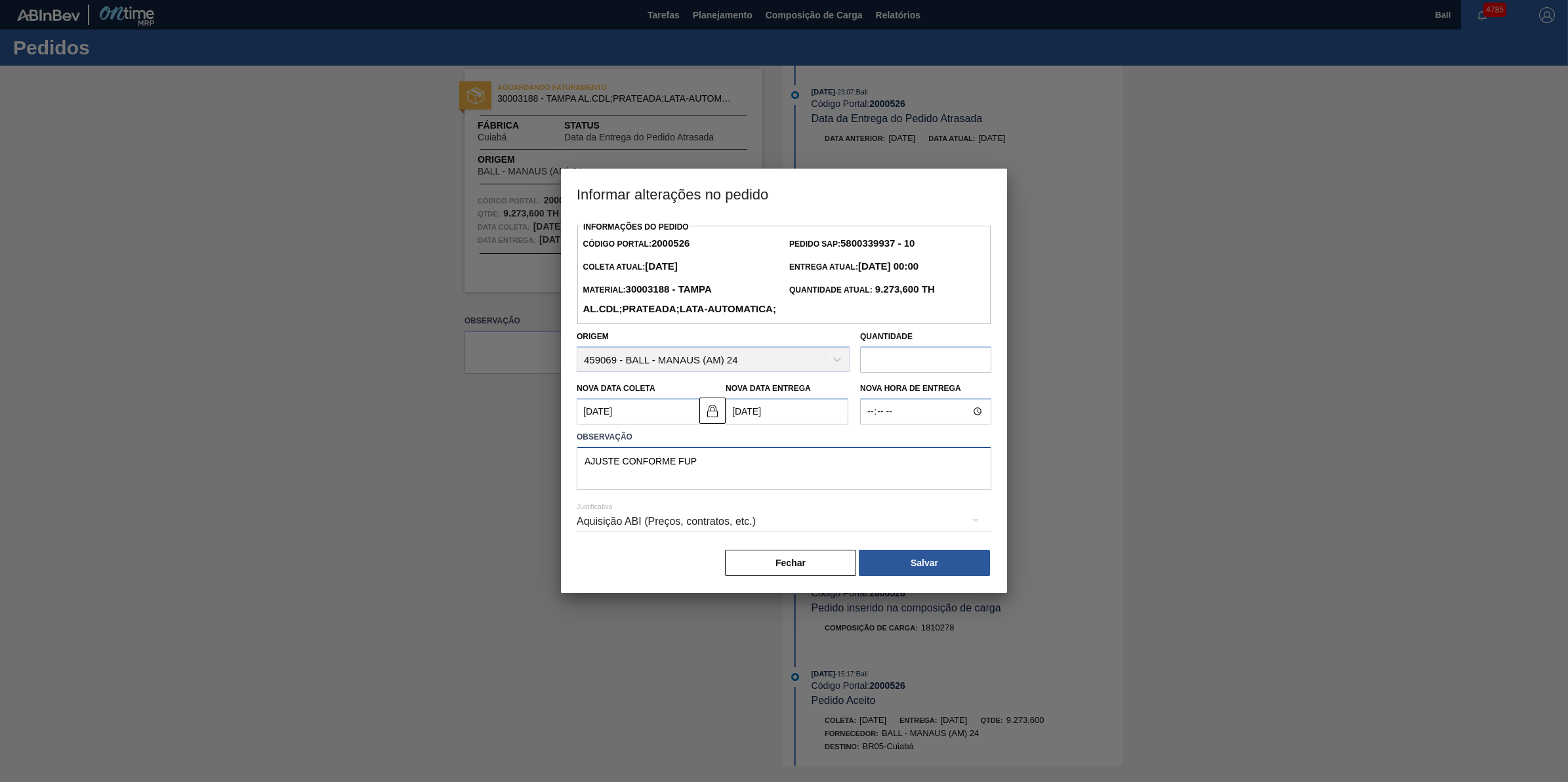
click at [738, 489] on textarea "AJUSTE CONFORME FUP" at bounding box center [784, 469] width 415 height 44
type textarea "AJUSTE CONFORME FUP"
click at [913, 576] on button "Salvar" at bounding box center [924, 563] width 131 height 26
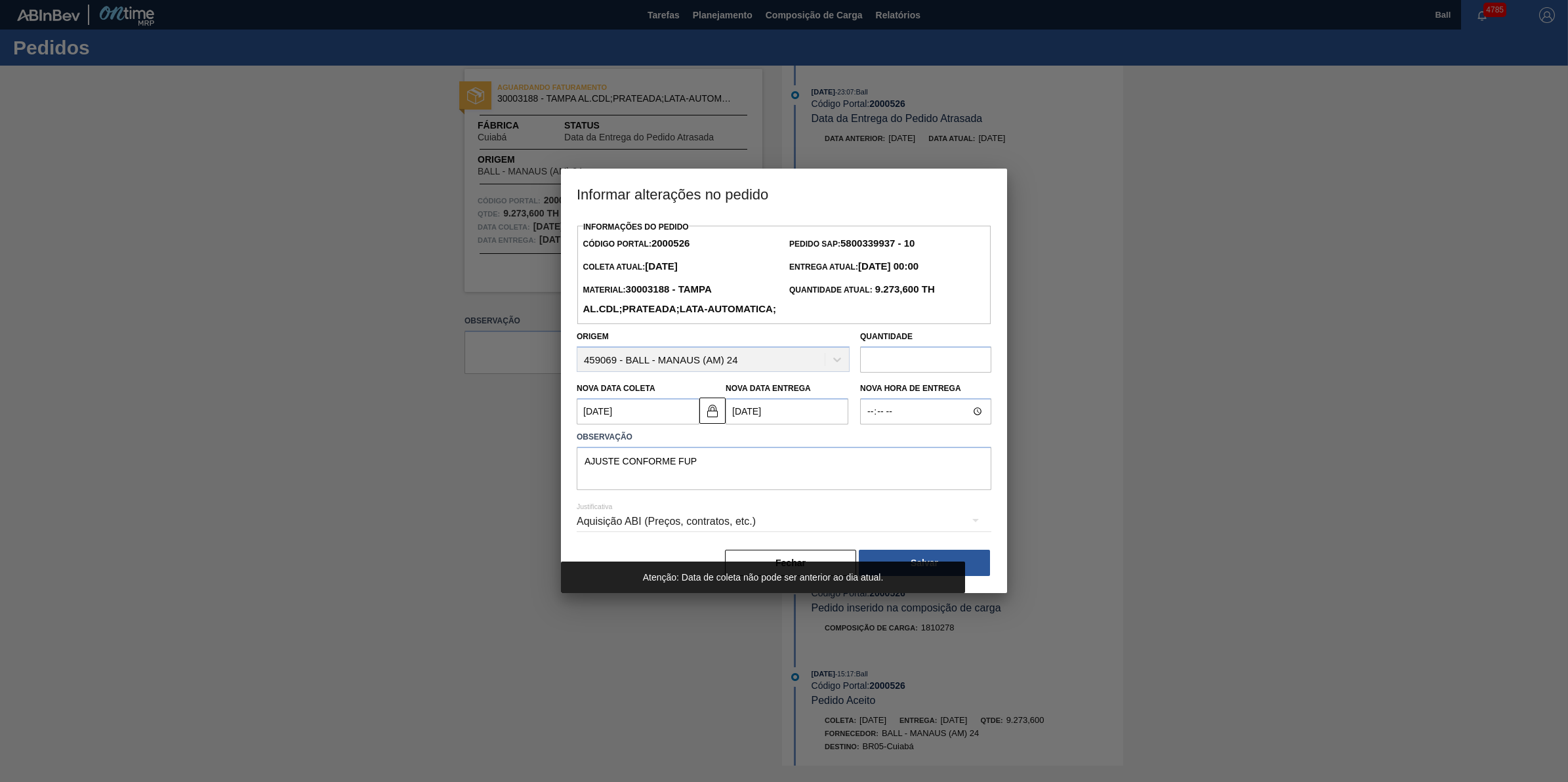
click at [822, 509] on div "Justificativa Aquisição ABI (Preços, contratos, etc.)" at bounding box center [784, 514] width 415 height 47
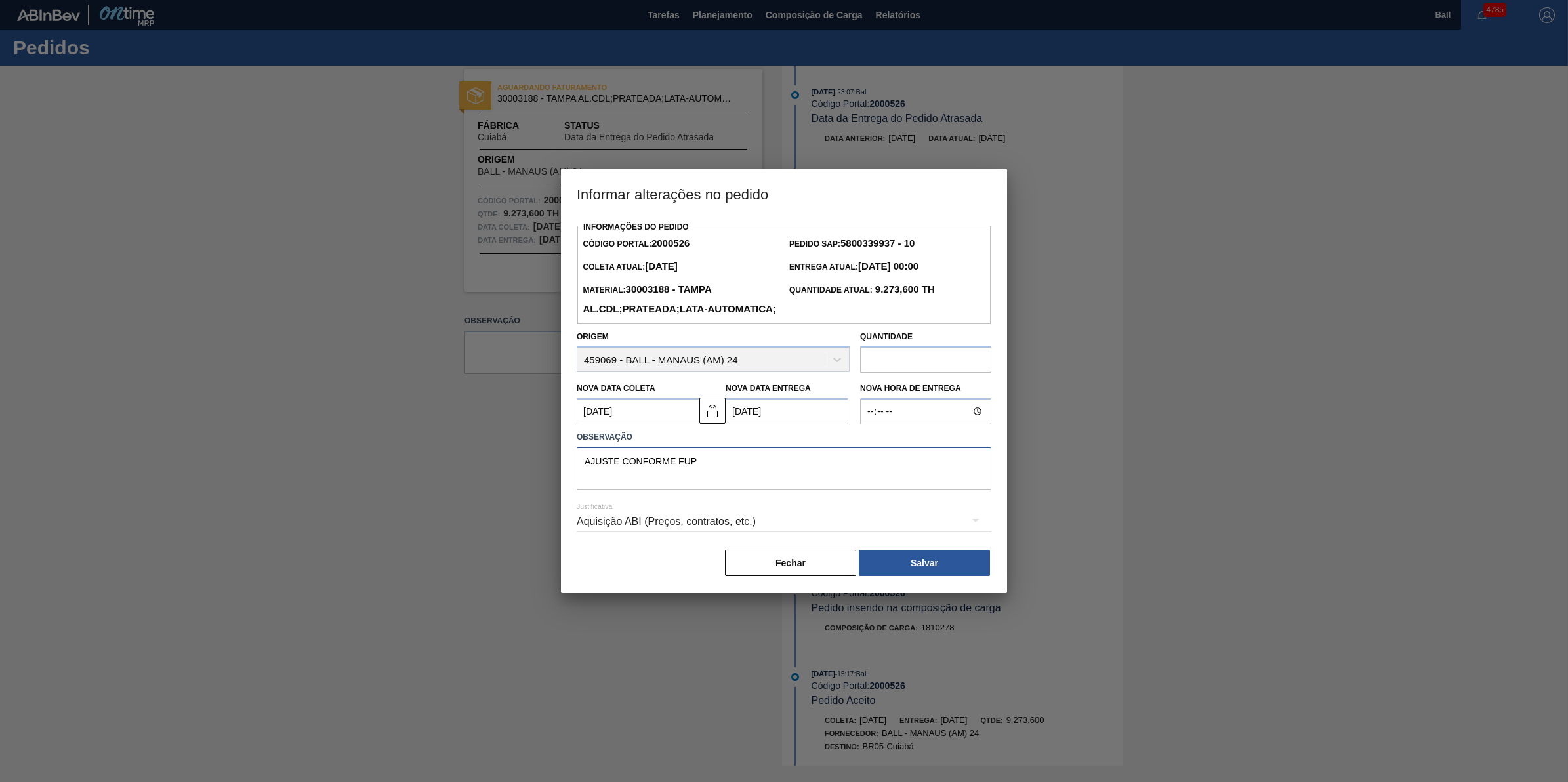
click at [826, 490] on textarea "AJUSTE CONFORME FUP" at bounding box center [784, 469] width 415 height 44
click at [798, 576] on button "Fechar" at bounding box center [791, 563] width 131 height 26
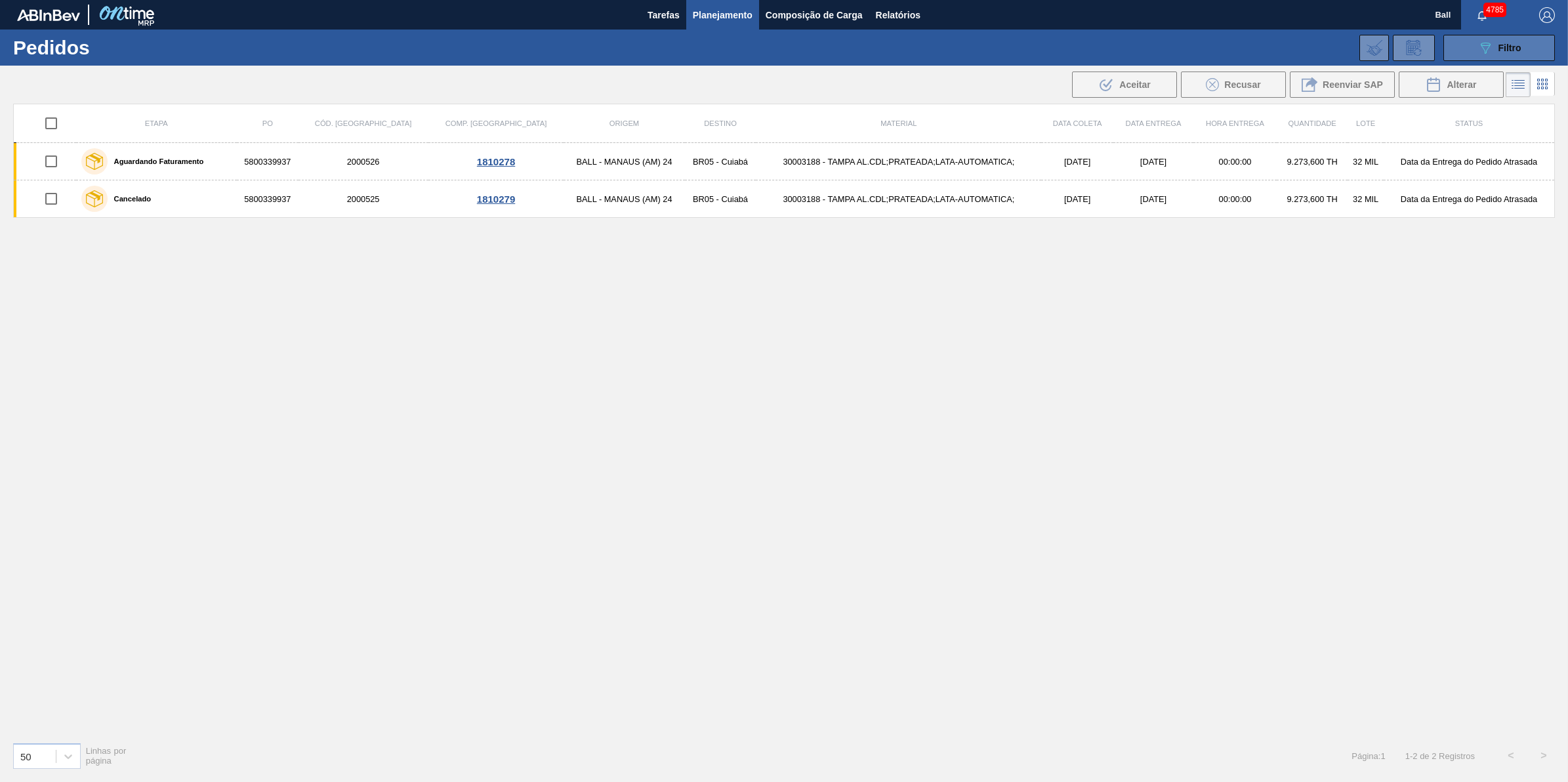
click at [1523, 51] on button "089F7B8B-B2A5-4AFE-B5C0-19BA573D28AC Filtro" at bounding box center [1499, 48] width 112 height 26
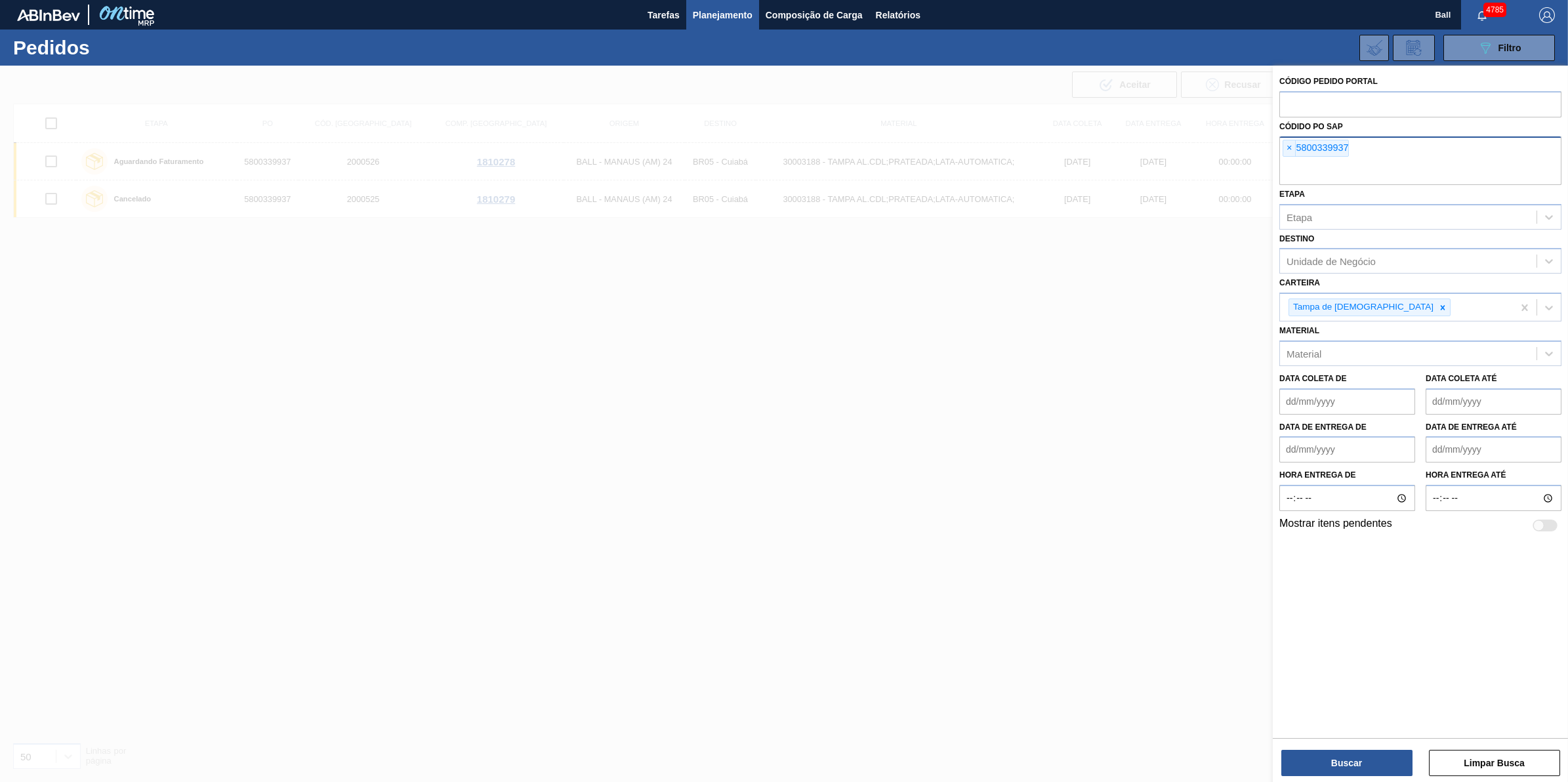
click at [1400, 169] on input "text" at bounding box center [1420, 172] width 282 height 25
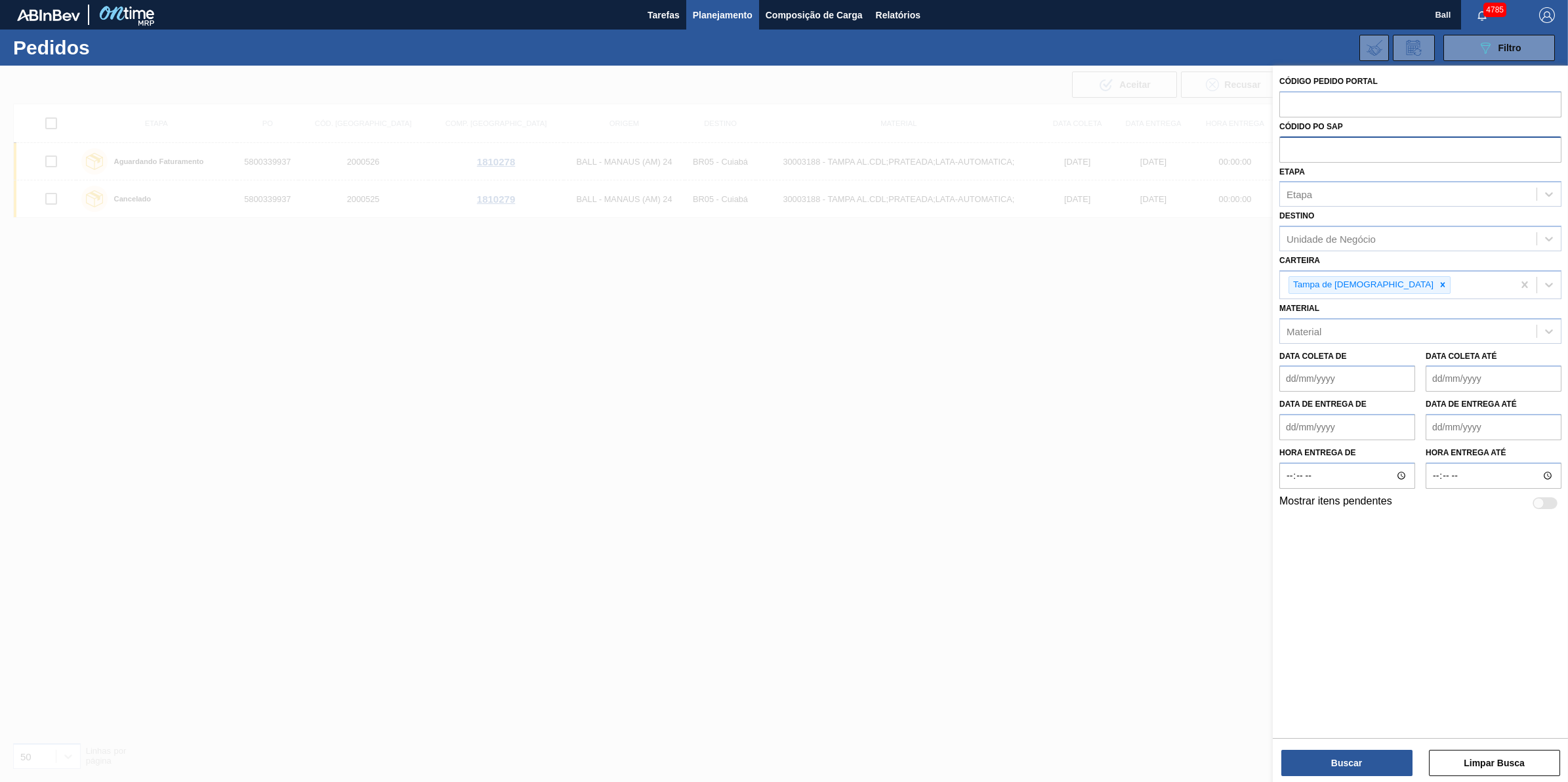
paste input "5800381553"
type input "5800381553"
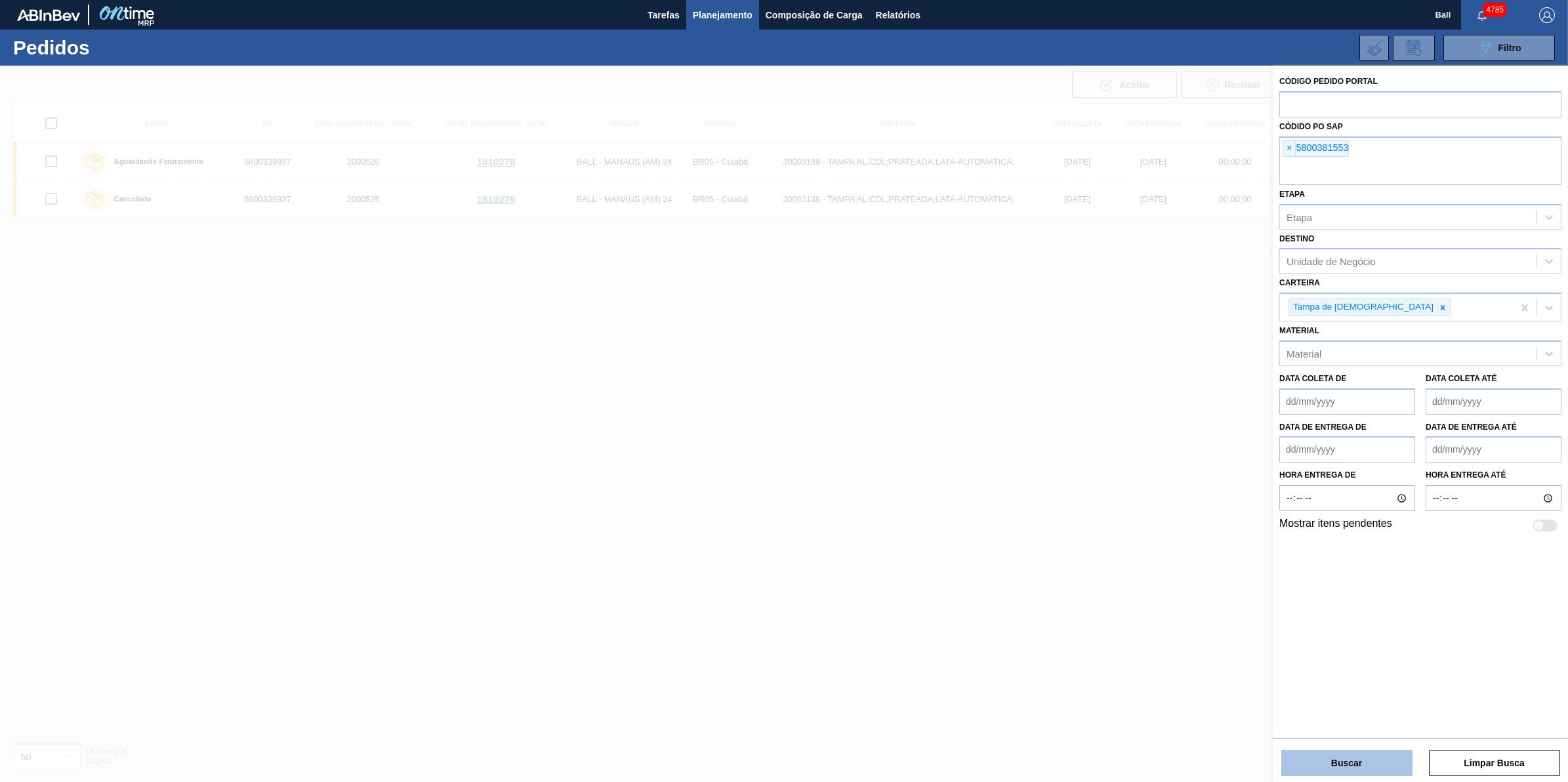
click at [1362, 755] on button "Buscar" at bounding box center [1347, 763] width 131 height 26
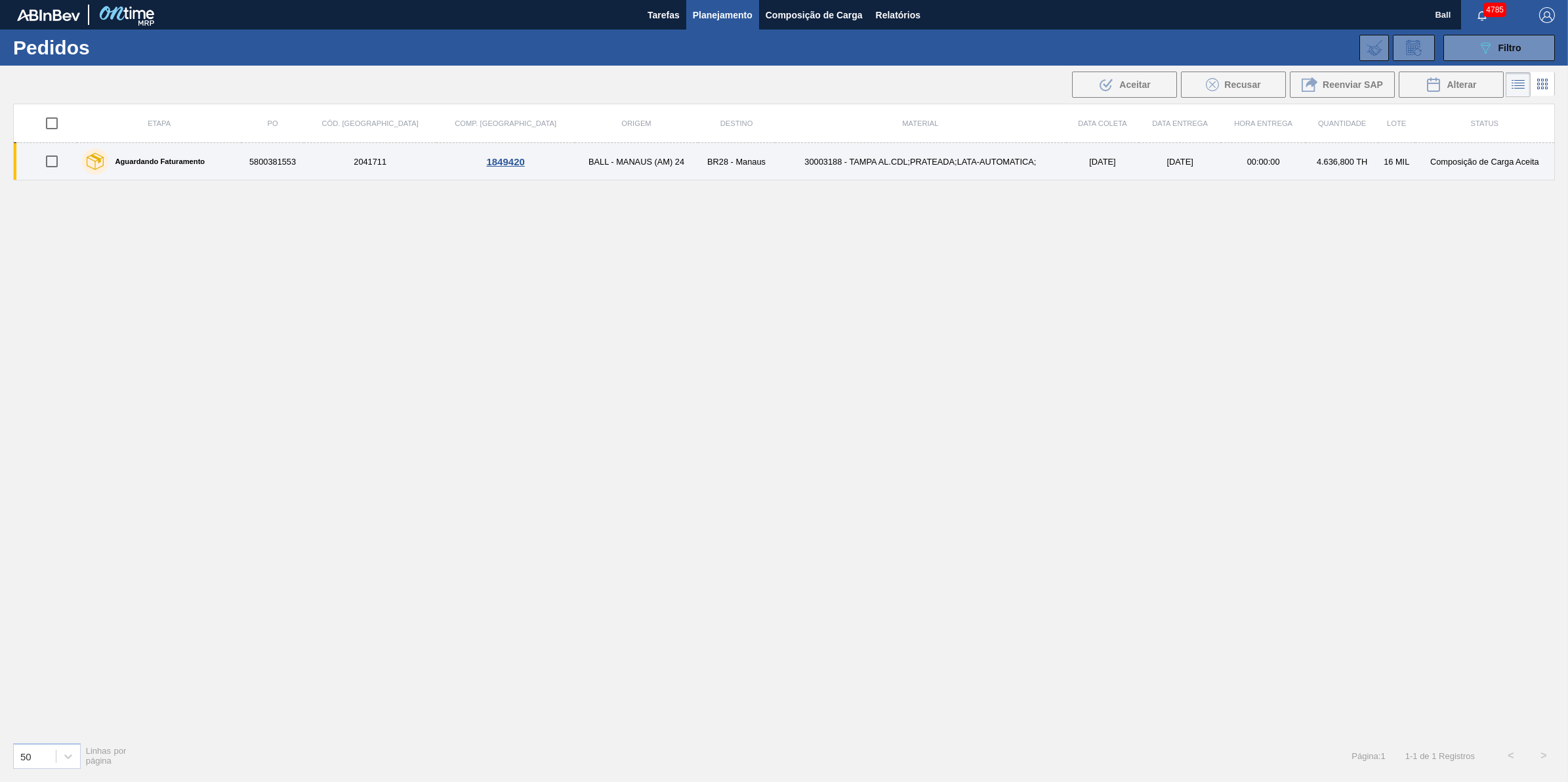
click at [699, 169] on td "BR28 - Manaus" at bounding box center [736, 162] width 77 height 37
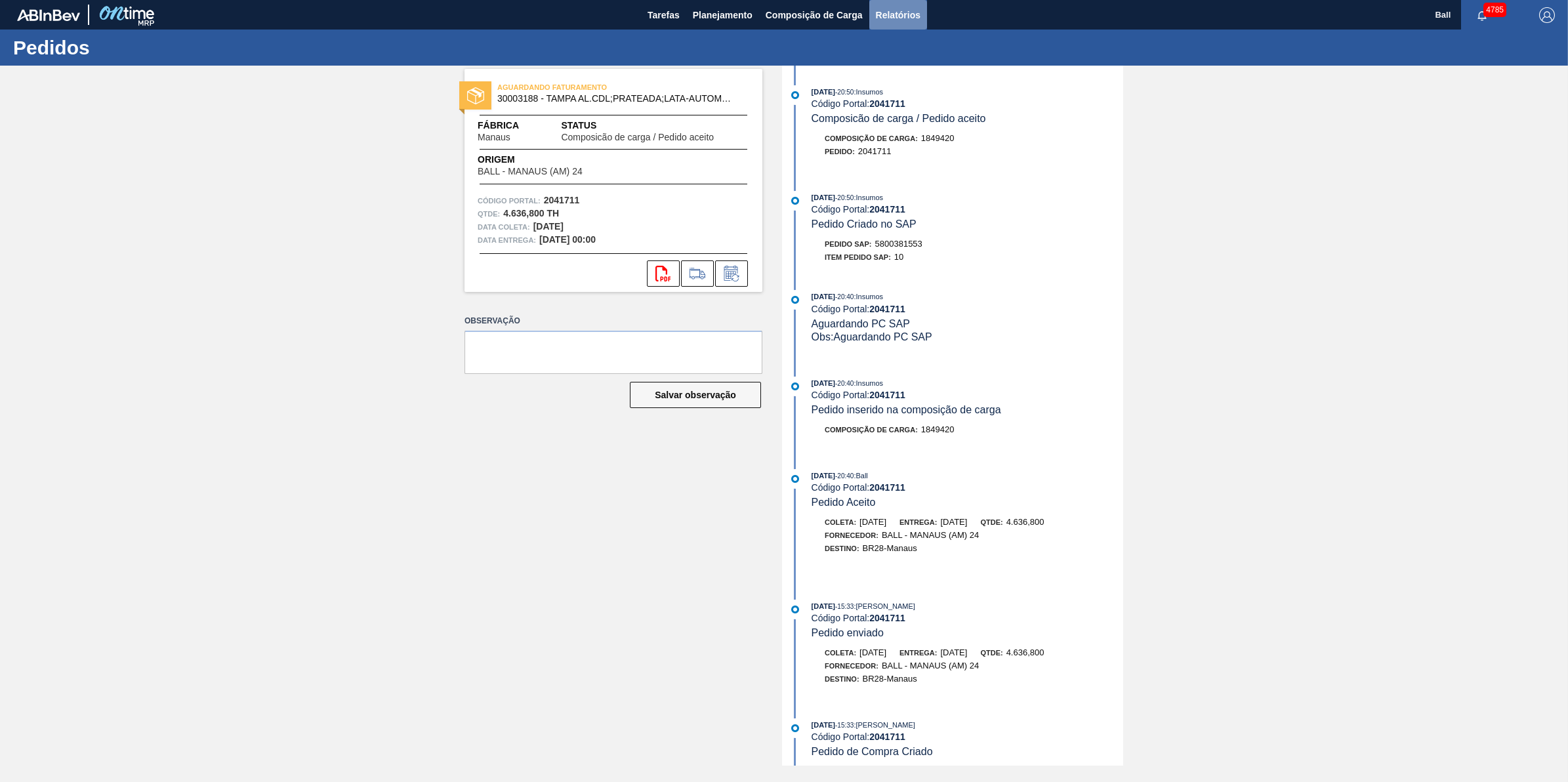
click at [915, 11] on span "Relatórios" at bounding box center [898, 15] width 44 height 15
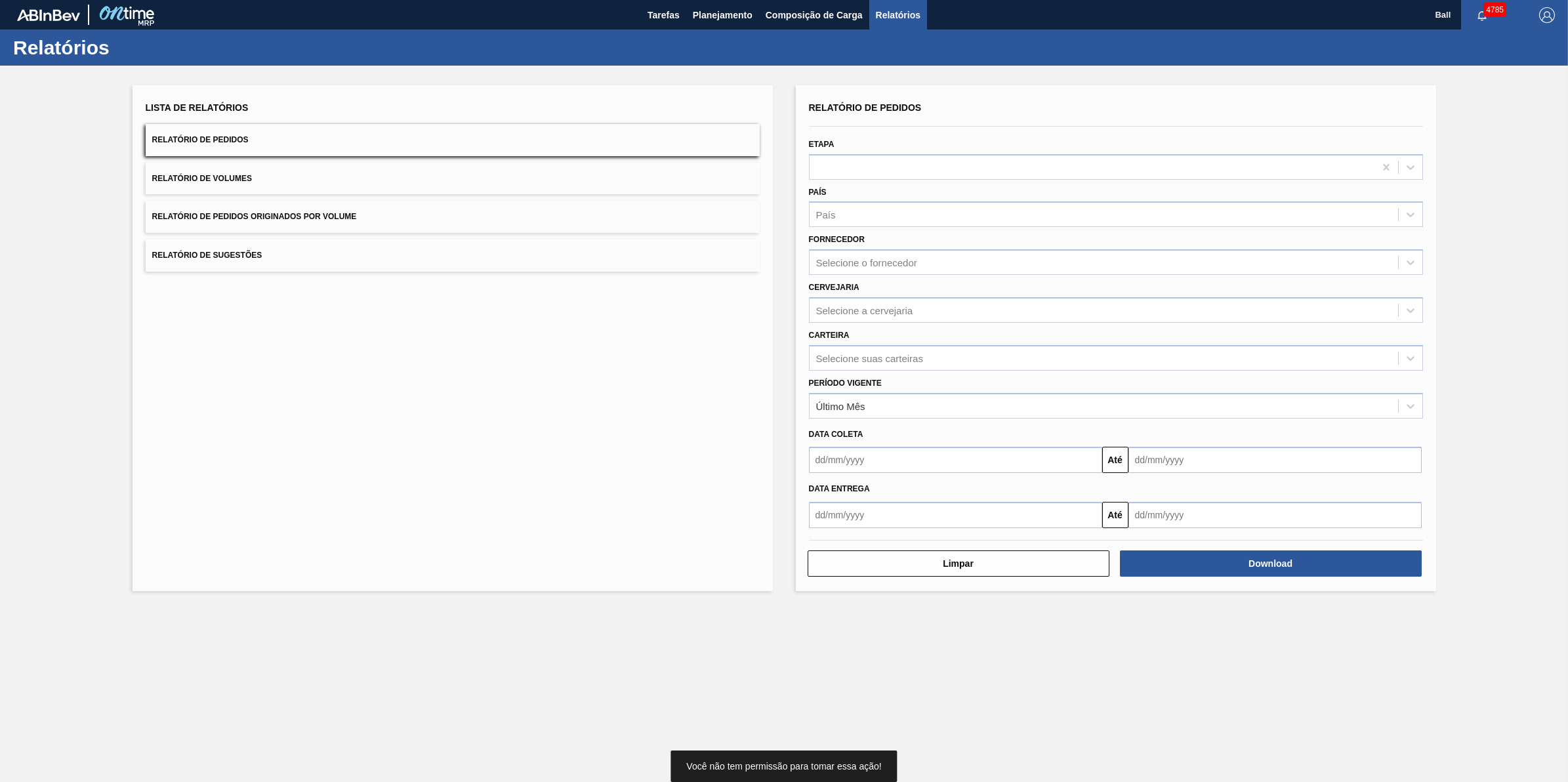
click at [353, 164] on button "Relatório de Volumes" at bounding box center [452, 179] width 614 height 32
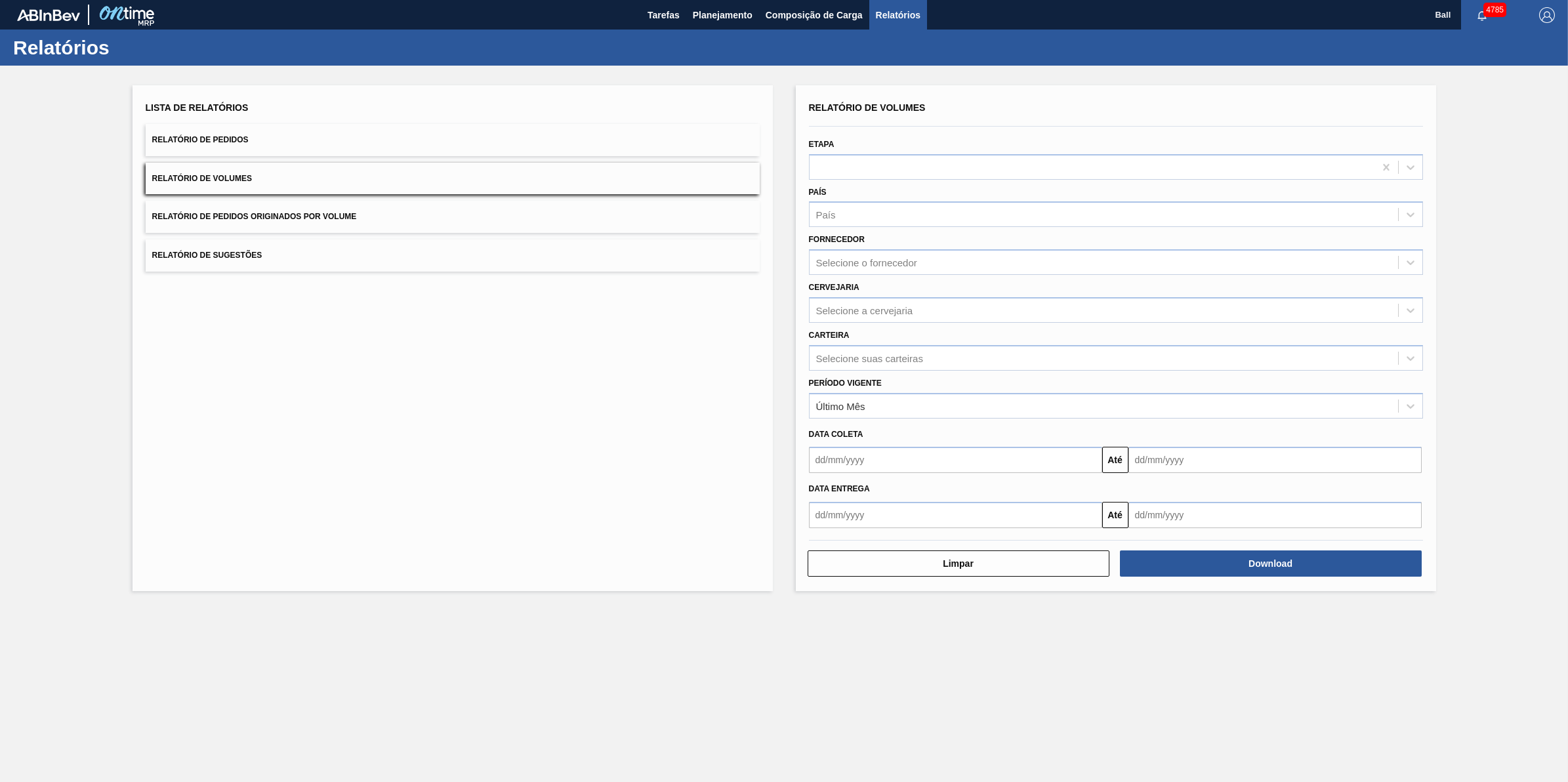
click at [496, 175] on button "Relatório de Volumes" at bounding box center [452, 179] width 614 height 32
click at [493, 145] on button "Relatório de Pedidos" at bounding box center [452, 140] width 614 height 32
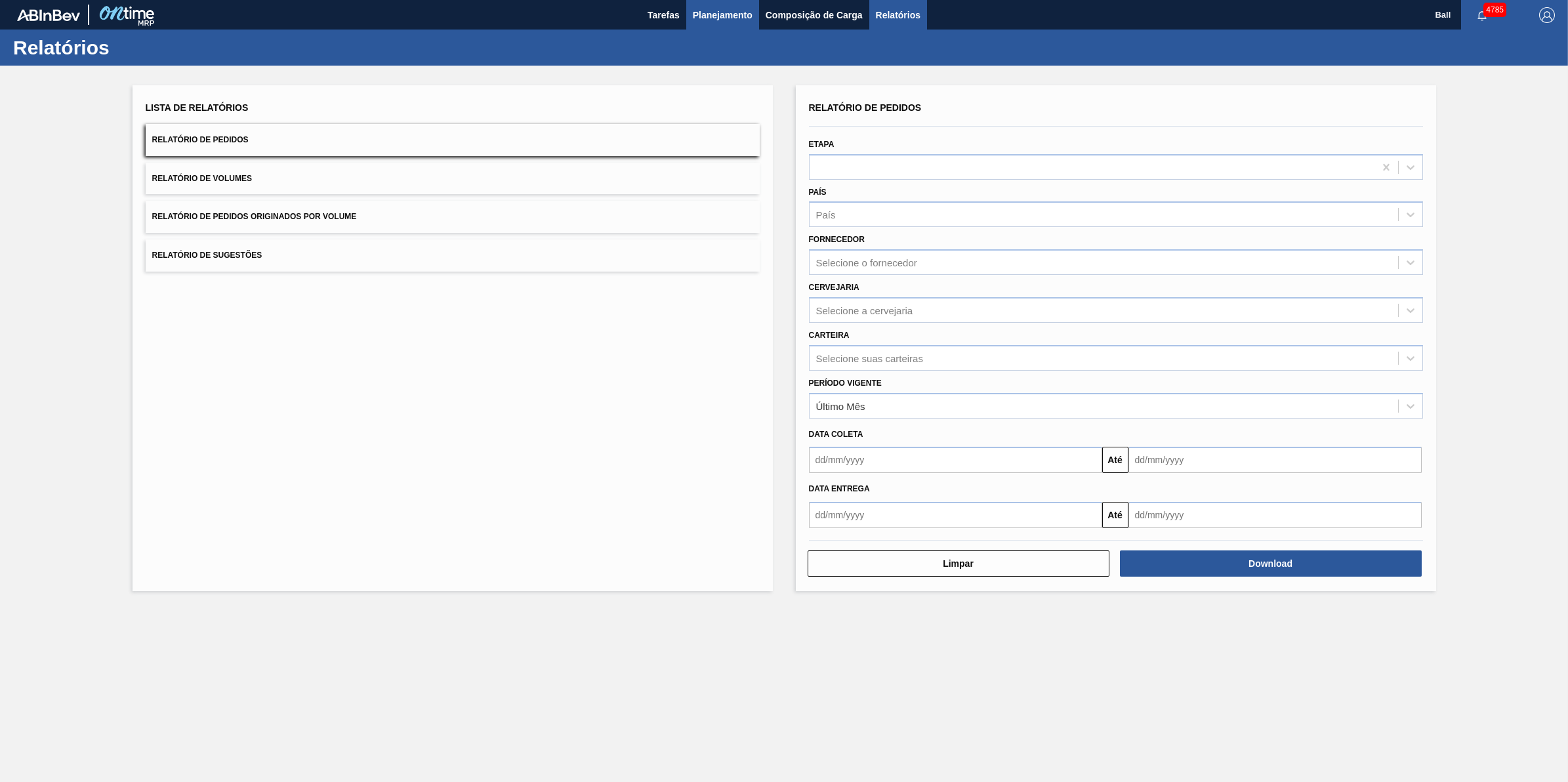
click at [725, 20] on span "Planejamento" at bounding box center [723, 15] width 60 height 15
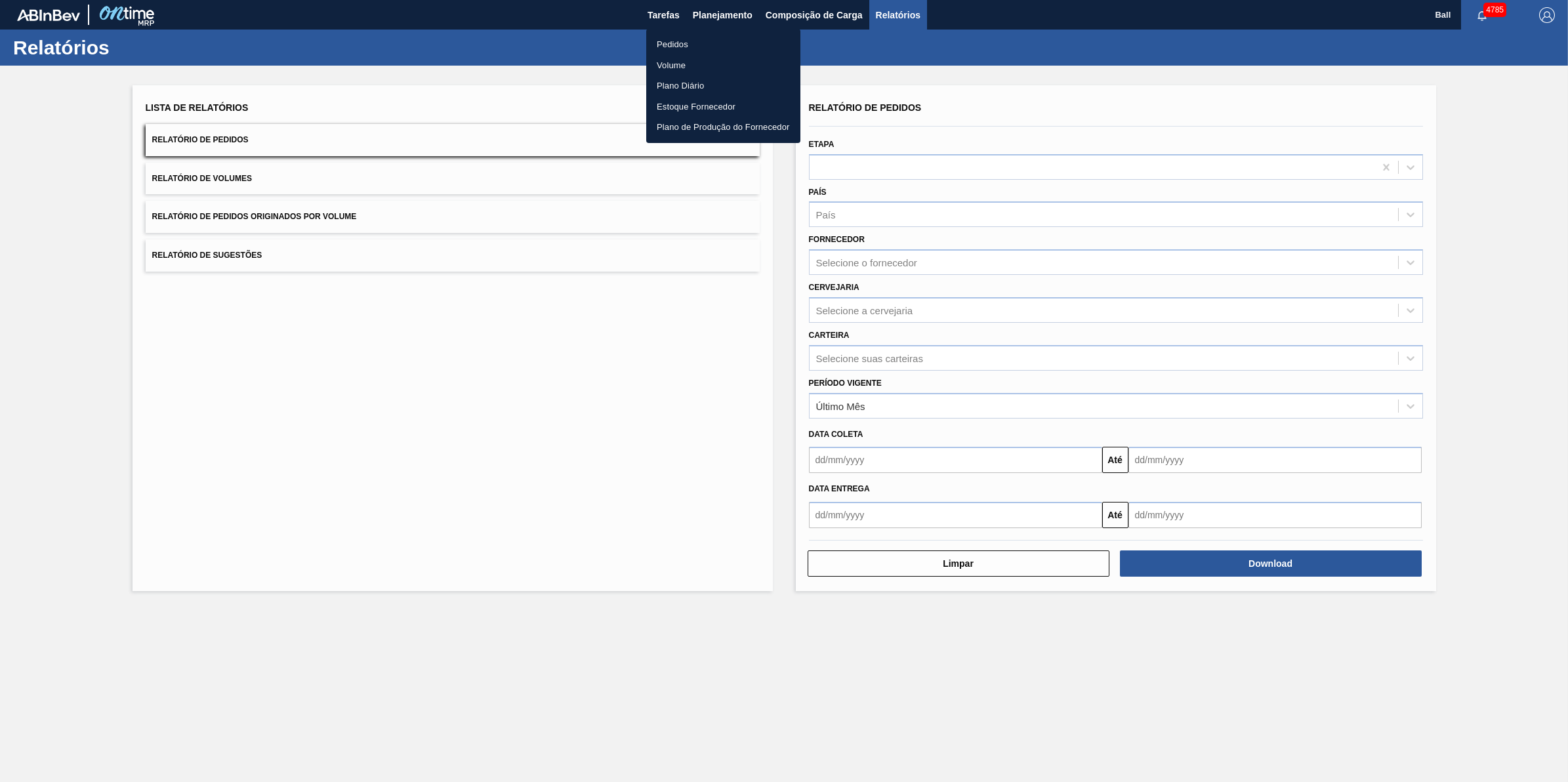
click at [683, 57] on li "Volume" at bounding box center [723, 66] width 154 height 21
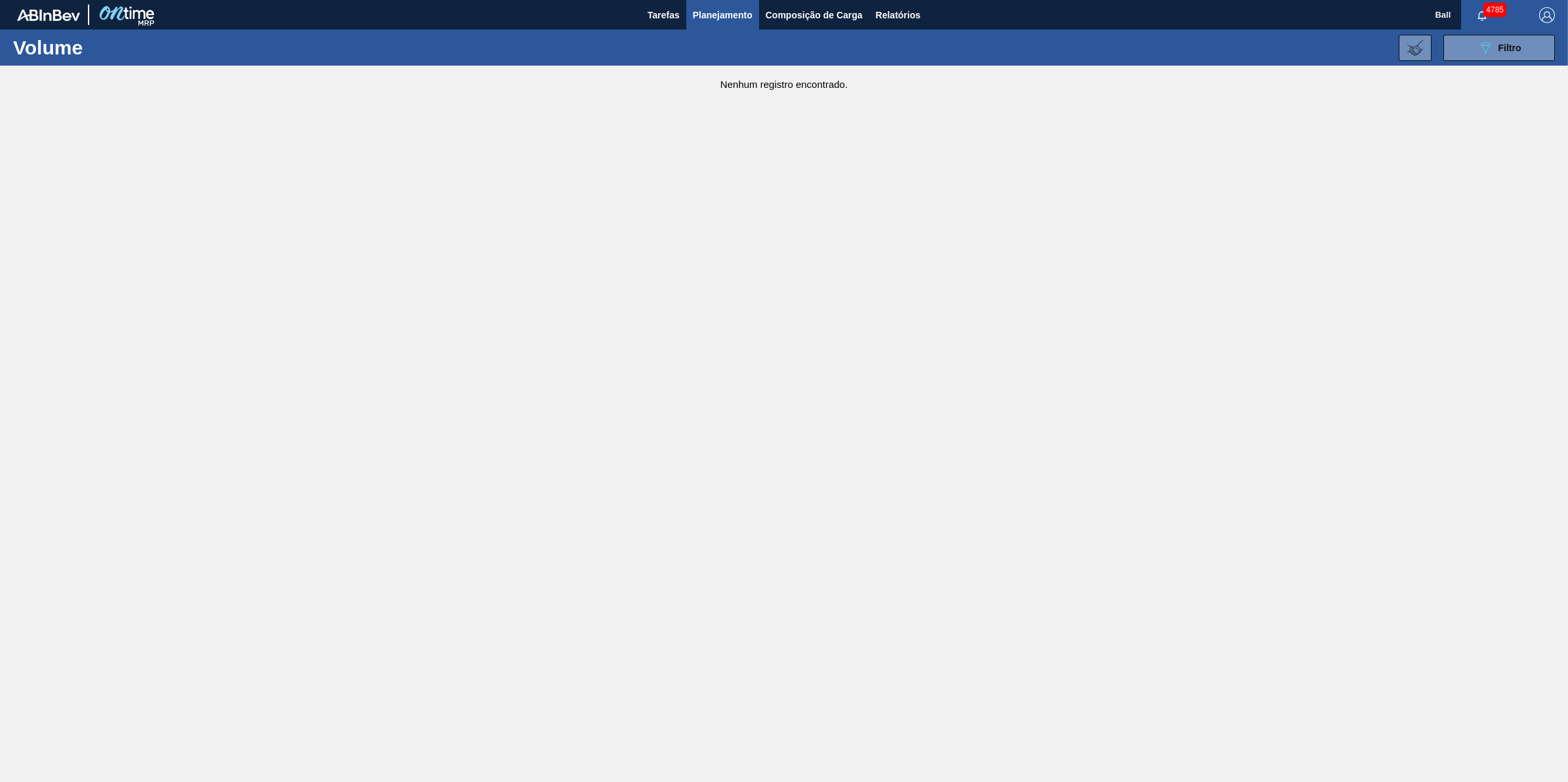
click at [750, 15] on span "Planejamento" at bounding box center [723, 15] width 60 height 15
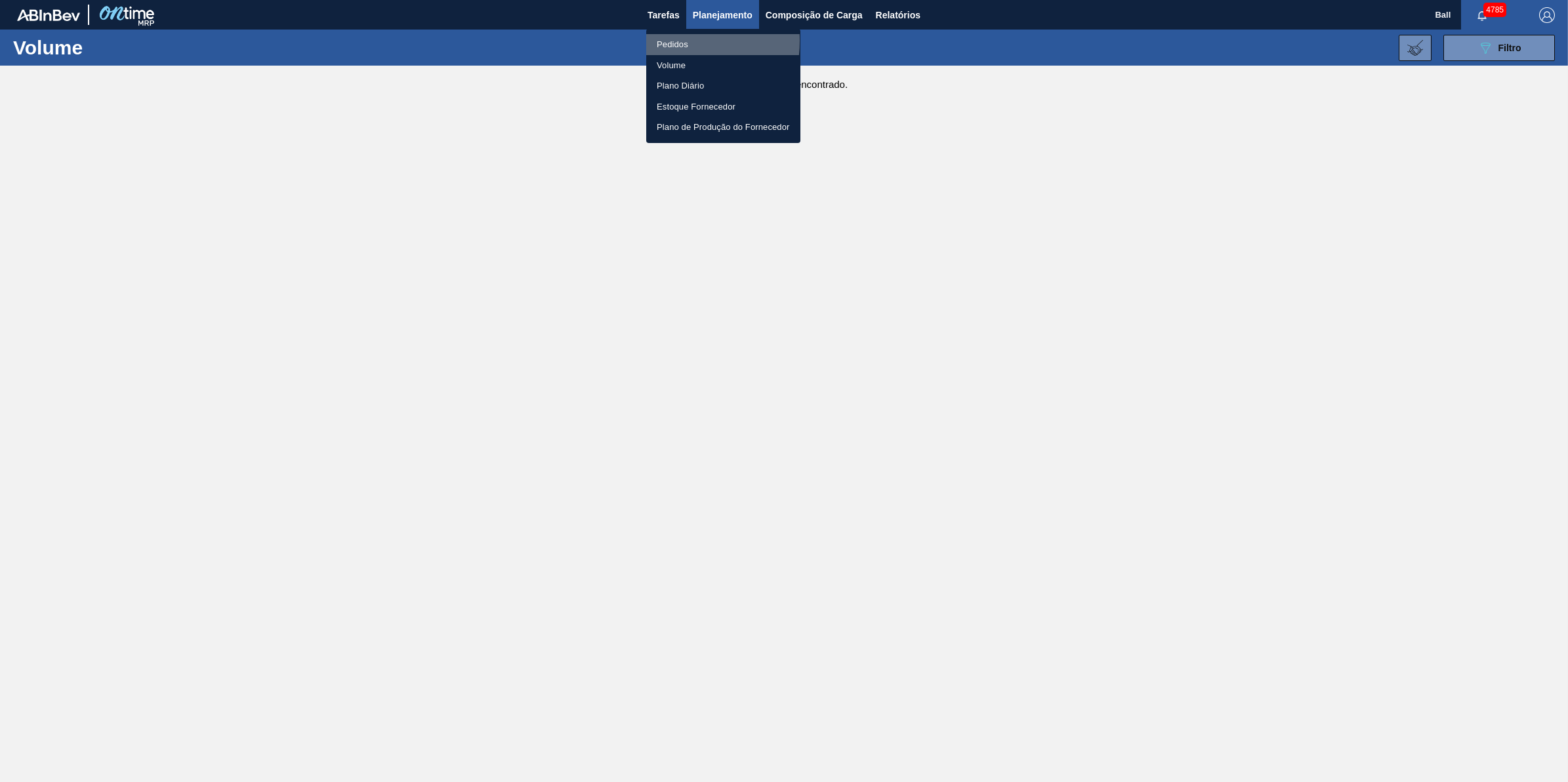
click at [657, 40] on li "Pedidos" at bounding box center [723, 44] width 154 height 21
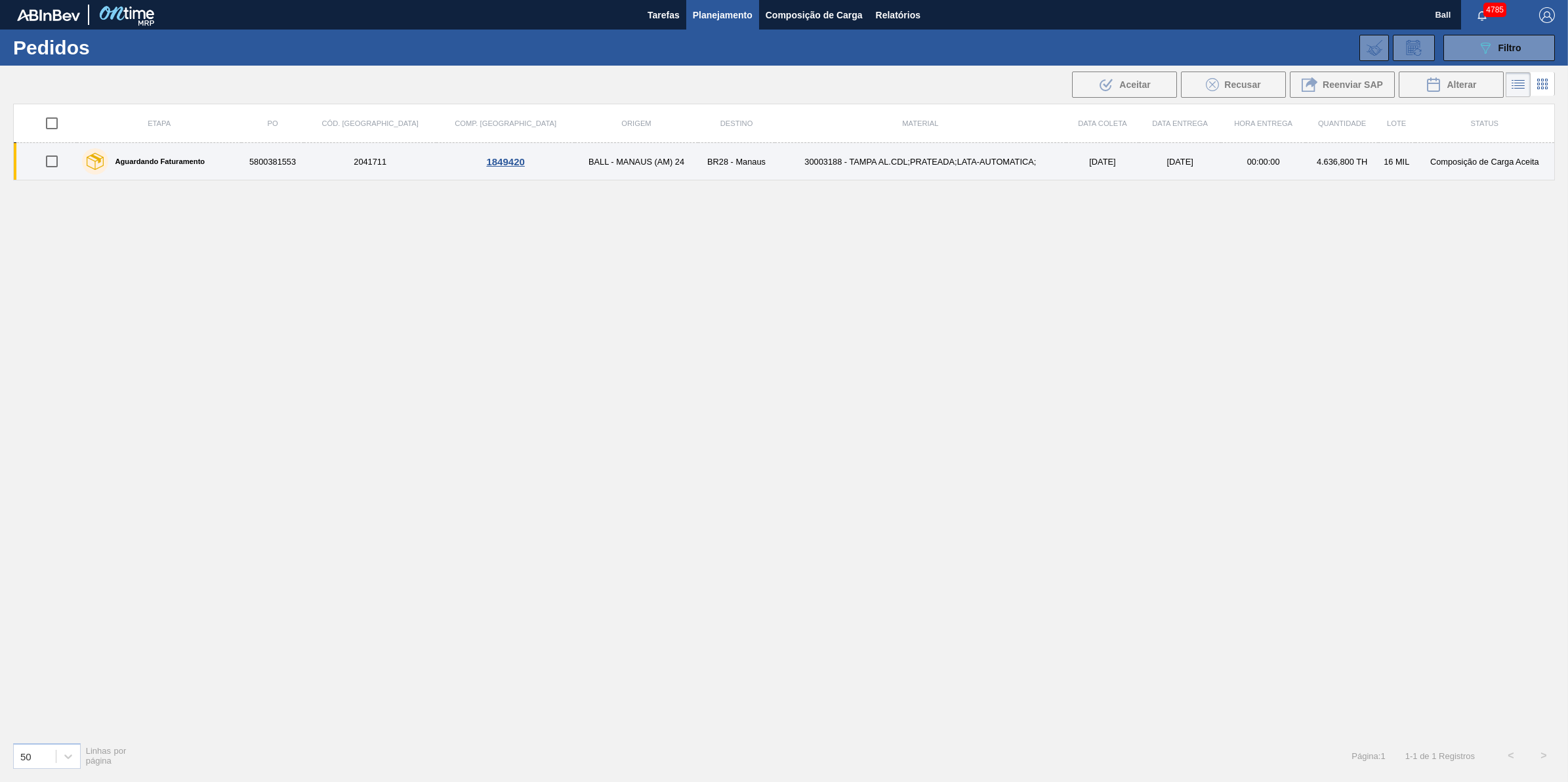
click at [392, 162] on td "2041711" at bounding box center [370, 162] width 133 height 37
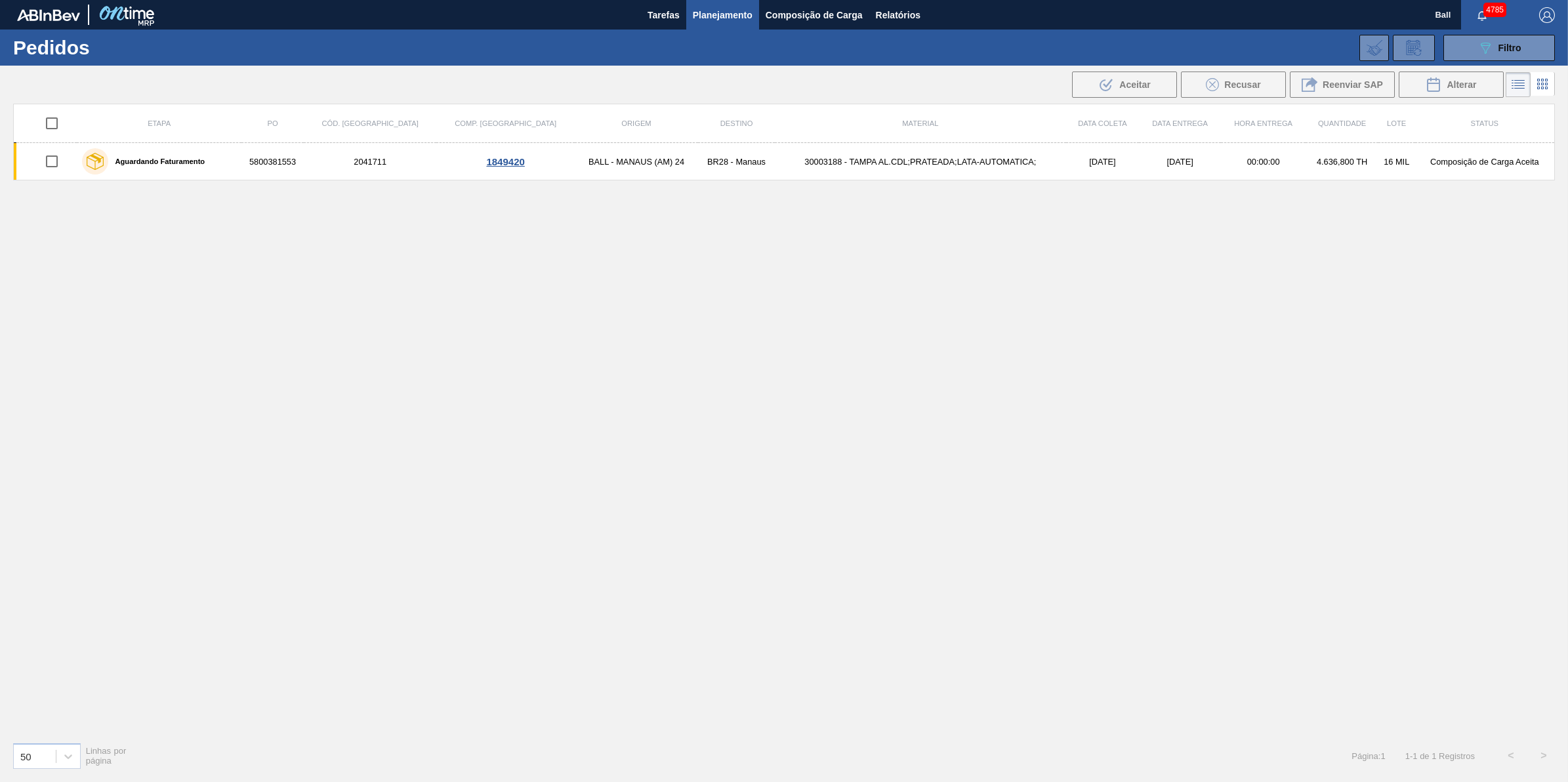
click at [1501, 61] on div "089F7B8B-B2A5-4AFE-B5C0-19BA573D28AC Filtro Código Pedido Portal Códido PO SAP …" at bounding box center [889, 48] width 1346 height 40
click at [1507, 53] on div "089F7B8B-B2A5-4AFE-B5C0-19BA573D28AC Filtro" at bounding box center [1499, 47] width 44 height 15
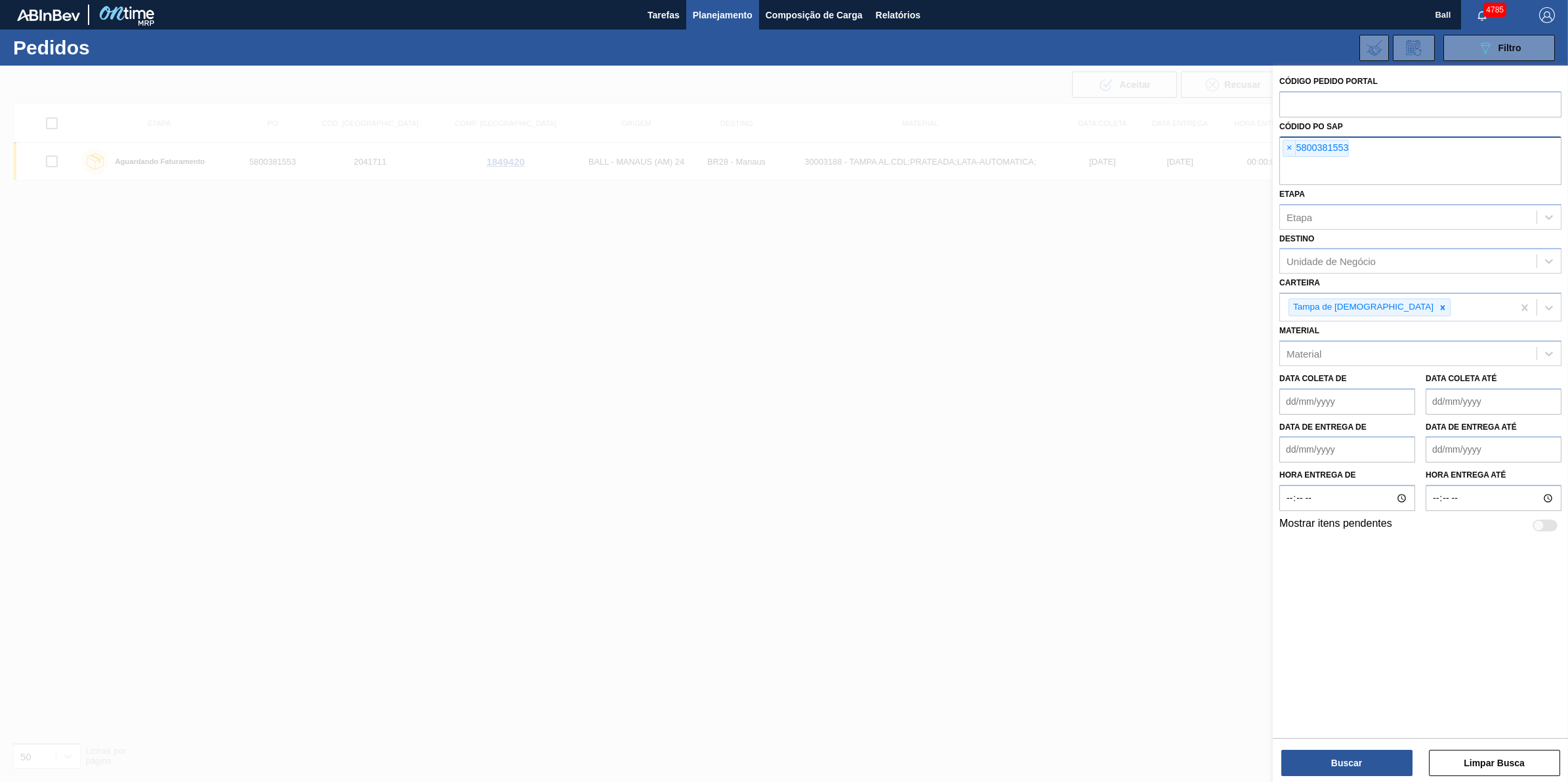
click at [1402, 159] on div "× 5800381553" at bounding box center [1420, 161] width 282 height 49
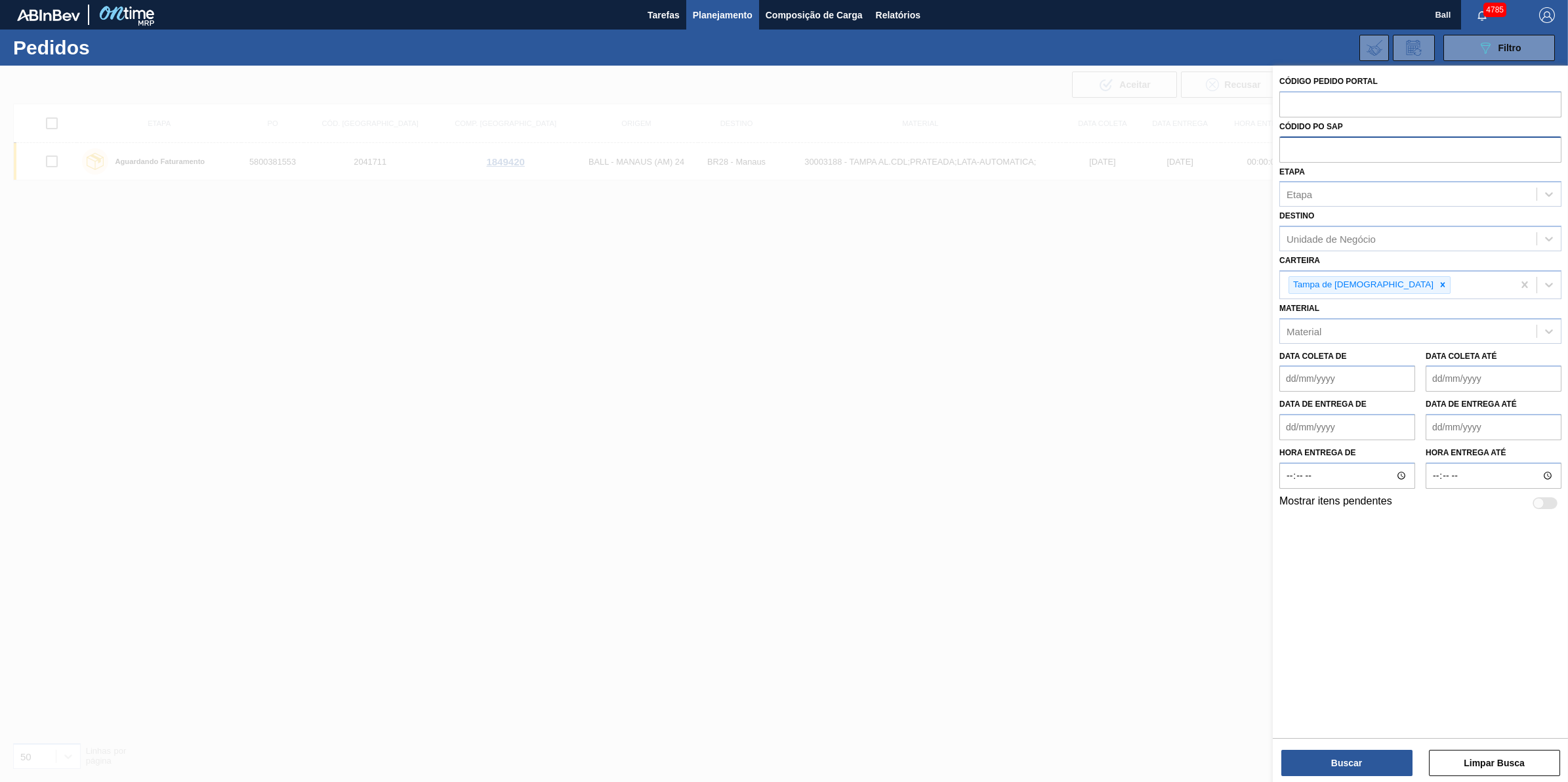
paste input "5800393686"
type input "5800393686"
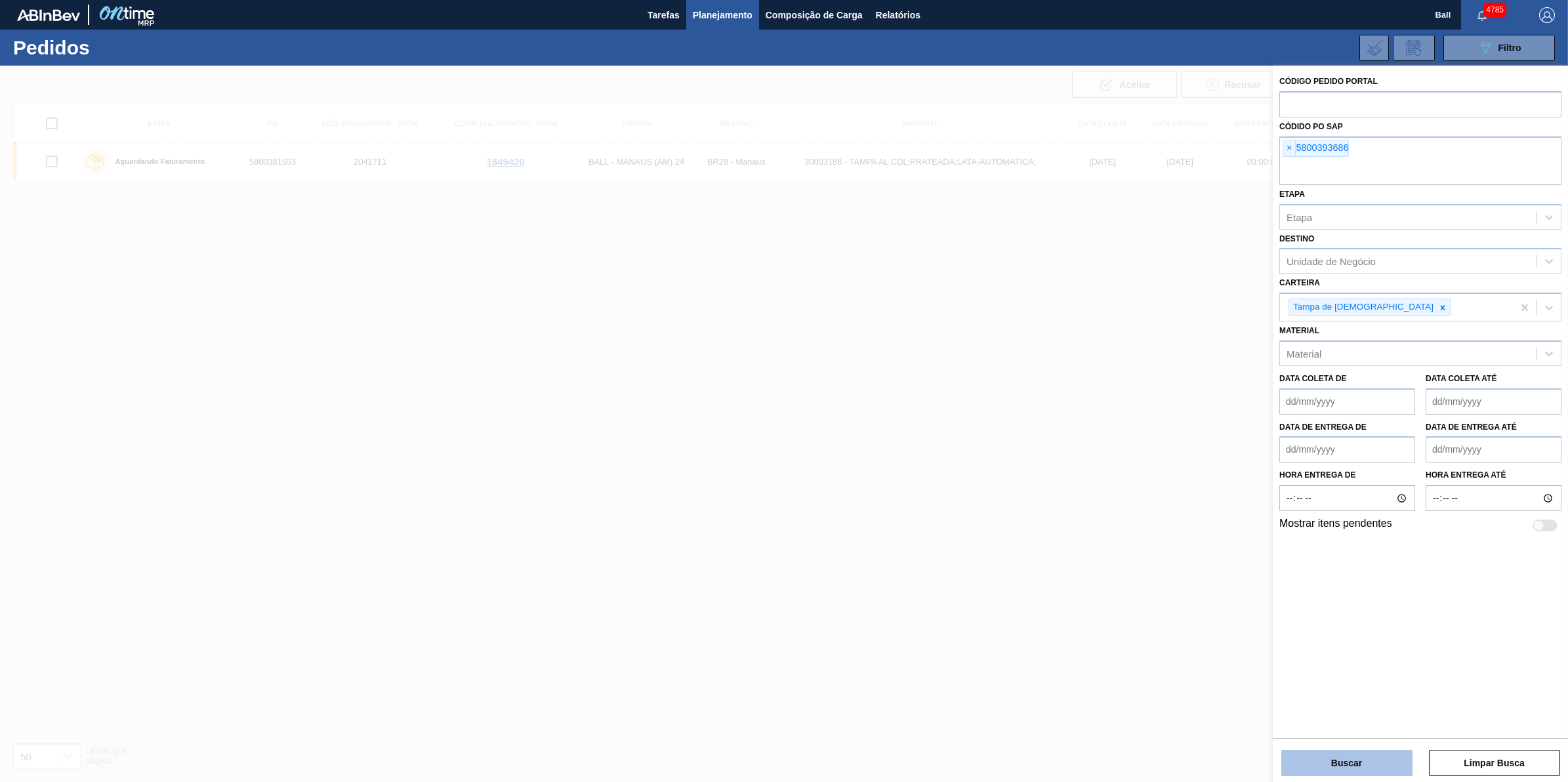
click at [1371, 763] on button "Buscar" at bounding box center [1347, 763] width 131 height 26
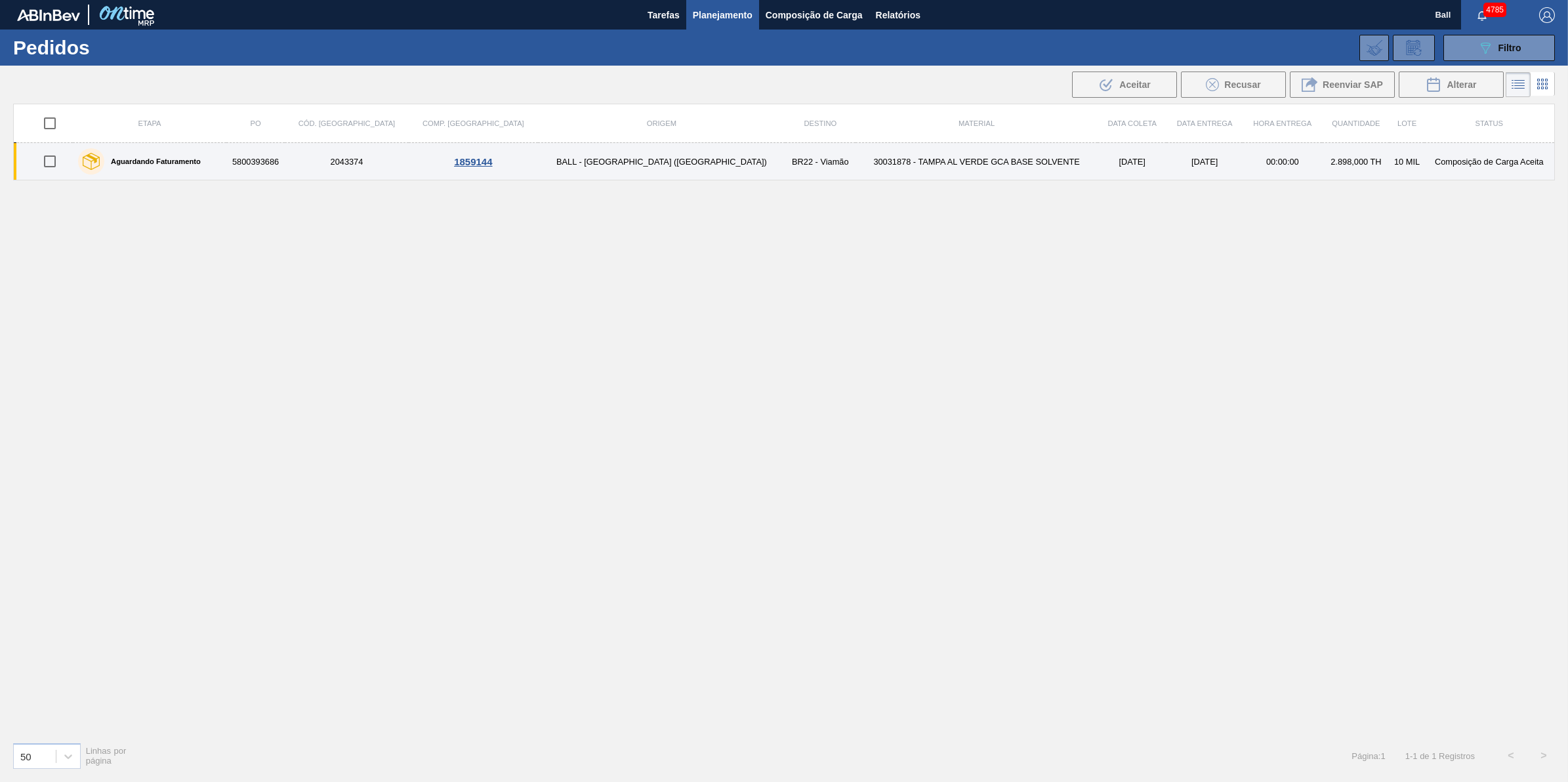
click at [271, 167] on td "5800393686" at bounding box center [256, 162] width 58 height 37
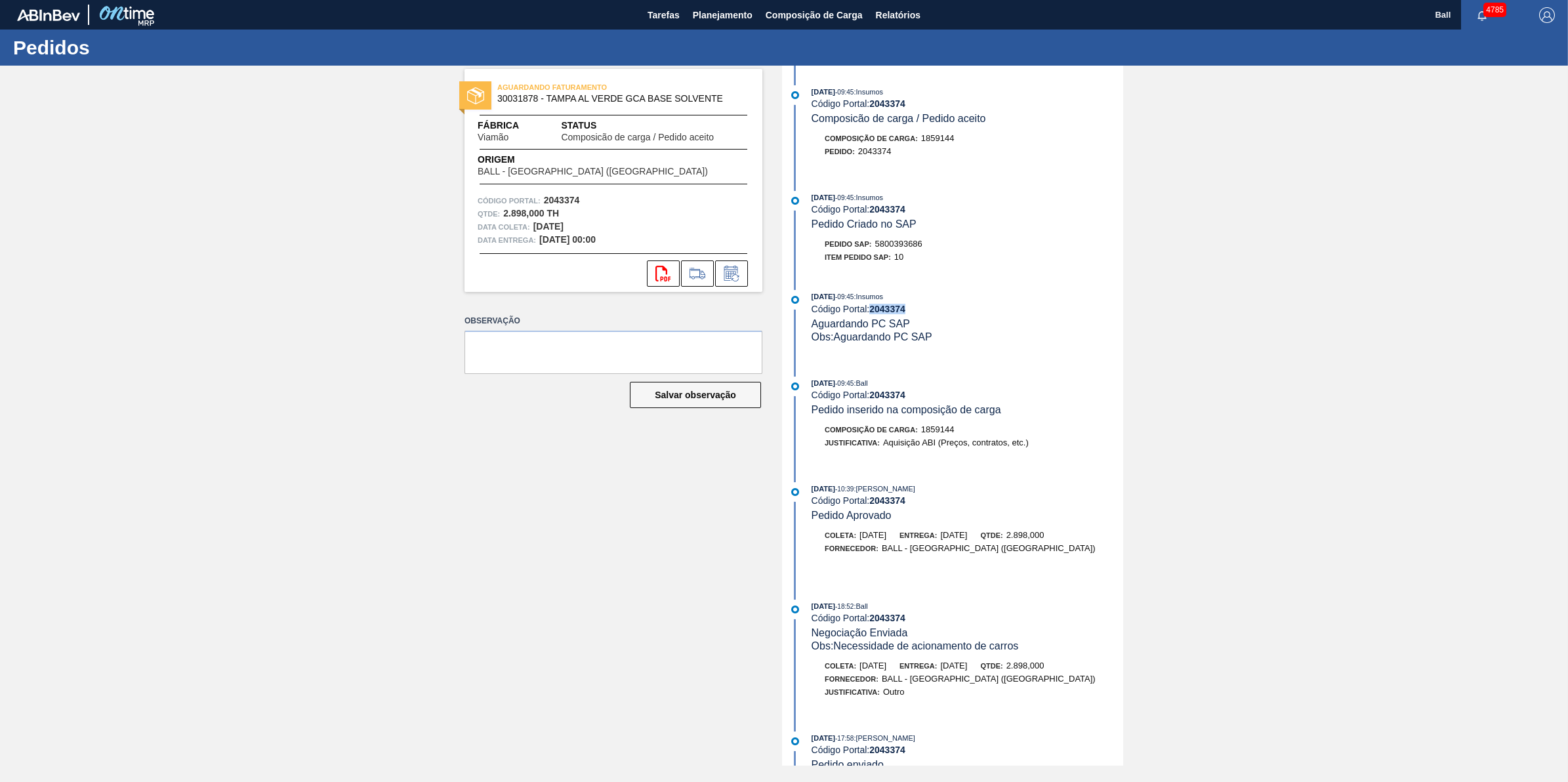
drag, startPoint x: 913, startPoint y: 316, endPoint x: 871, endPoint y: 319, distance: 42.1
click at [871, 319] on div "10/10/2025 - 09:45 : Insumos Código Portal: 2043374 Aguardando PC SAP Obs: Agua…" at bounding box center [967, 317] width 311 height 53
copy strong "2043374"
click at [955, 224] on div "10/10/2025 - 09:45 : Insumos Código Portal: 2043374 Pedido Criado no SAP" at bounding box center [967, 210] width 311 height 40
drag, startPoint x: 976, startPoint y: 283, endPoint x: 994, endPoint y: 283, distance: 18.0
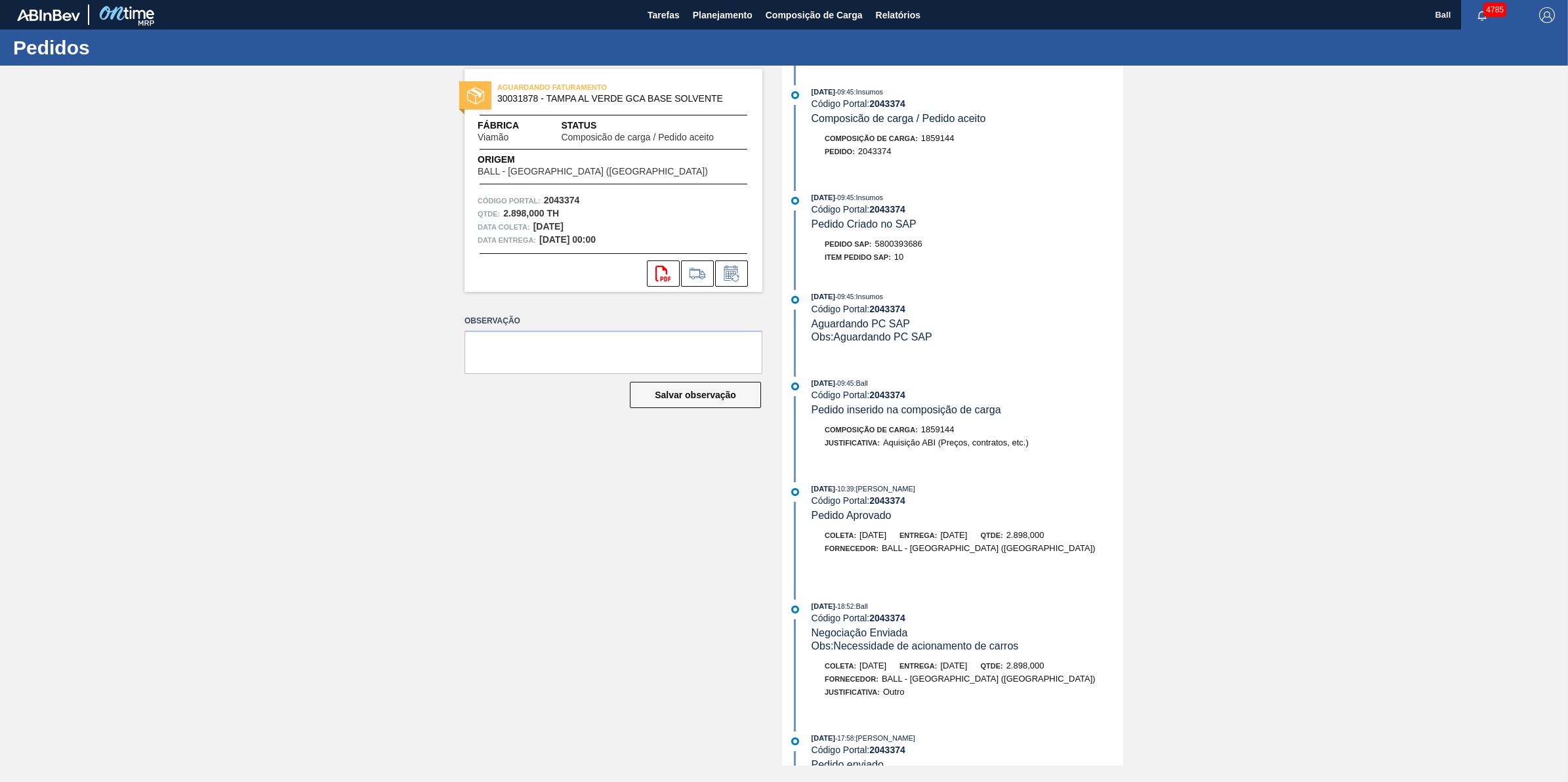
click at [994, 283] on div "10/10/2025 - 09:45 : Insumos Código Portal: 2043374 Composicão de carga / Pedid…" at bounding box center [954, 416] width 338 height 700
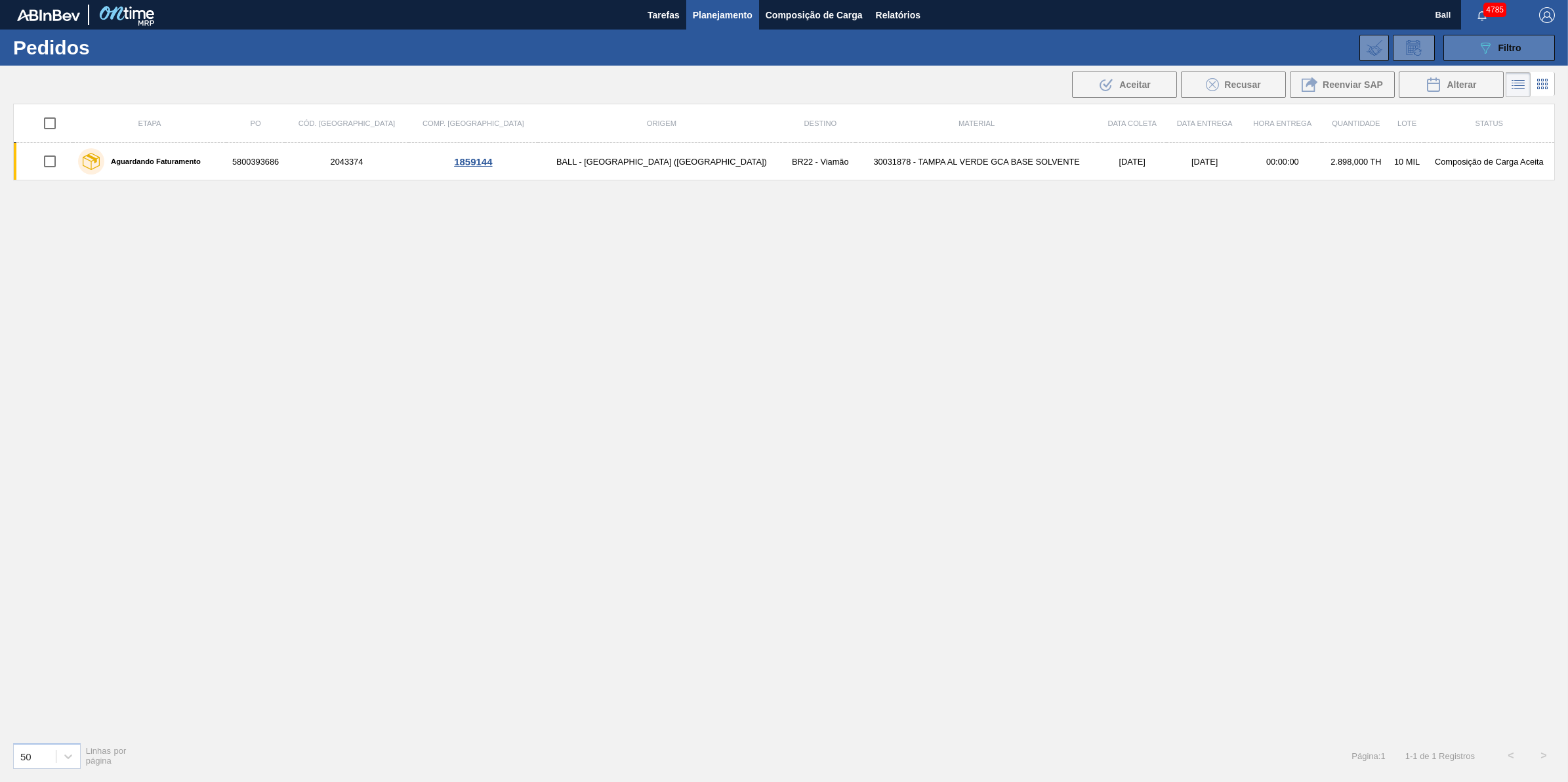
click at [1498, 49] on span "Filtro" at bounding box center [1510, 48] width 23 height 11
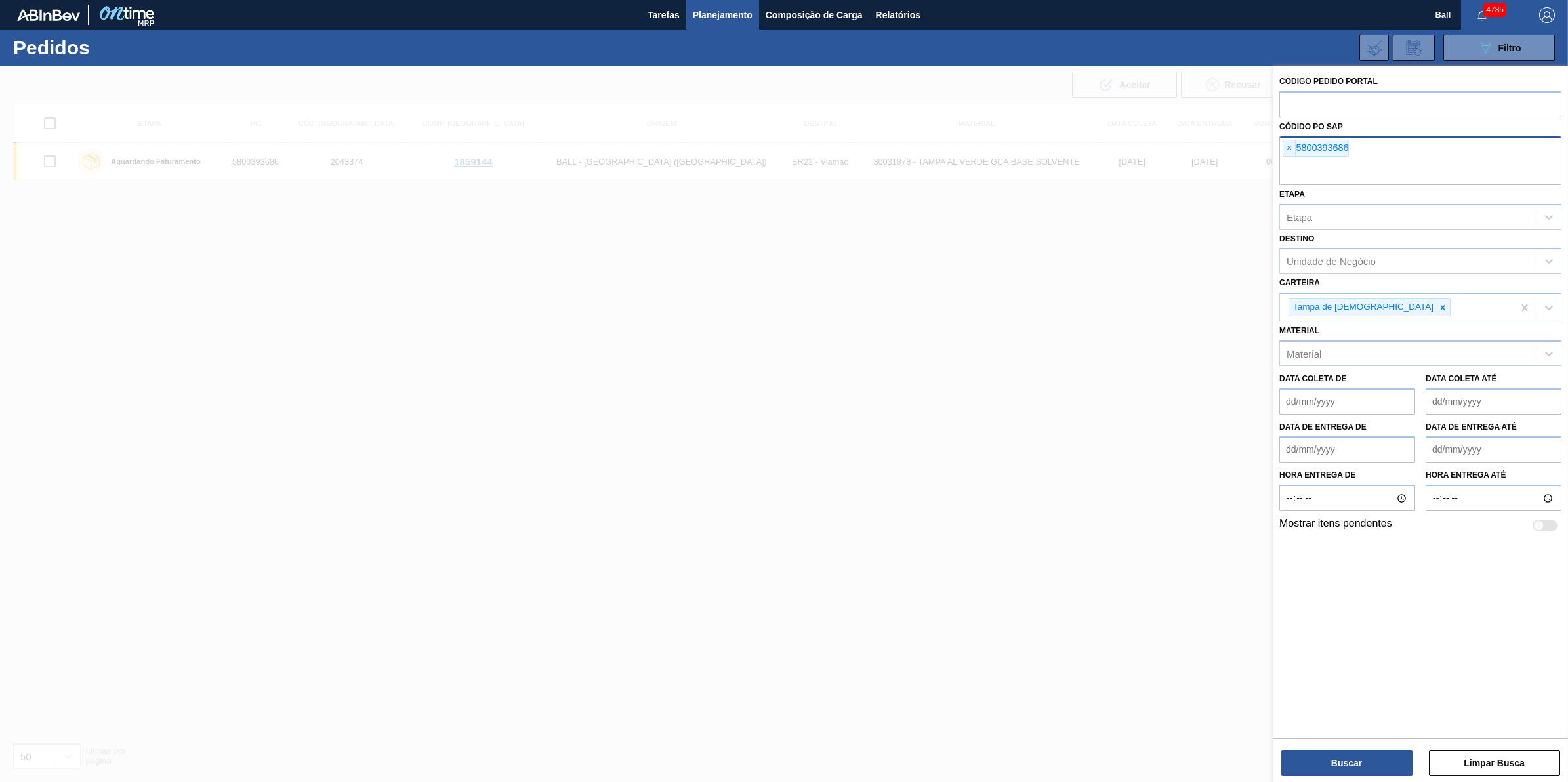
click at [1424, 154] on div "× 5800393686" at bounding box center [1420, 161] width 282 height 49
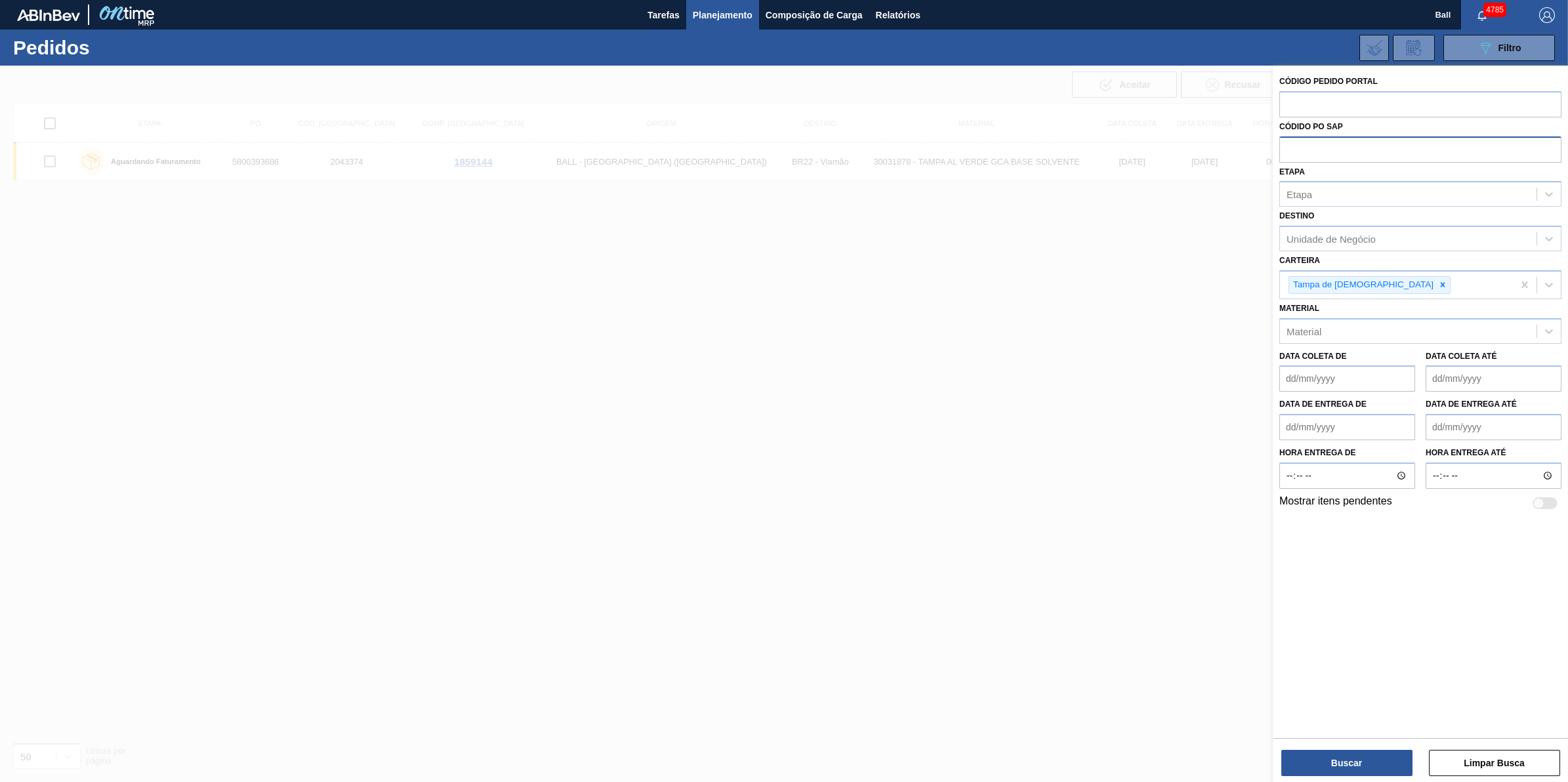
paste input "5800381553"
type input "5800381553"
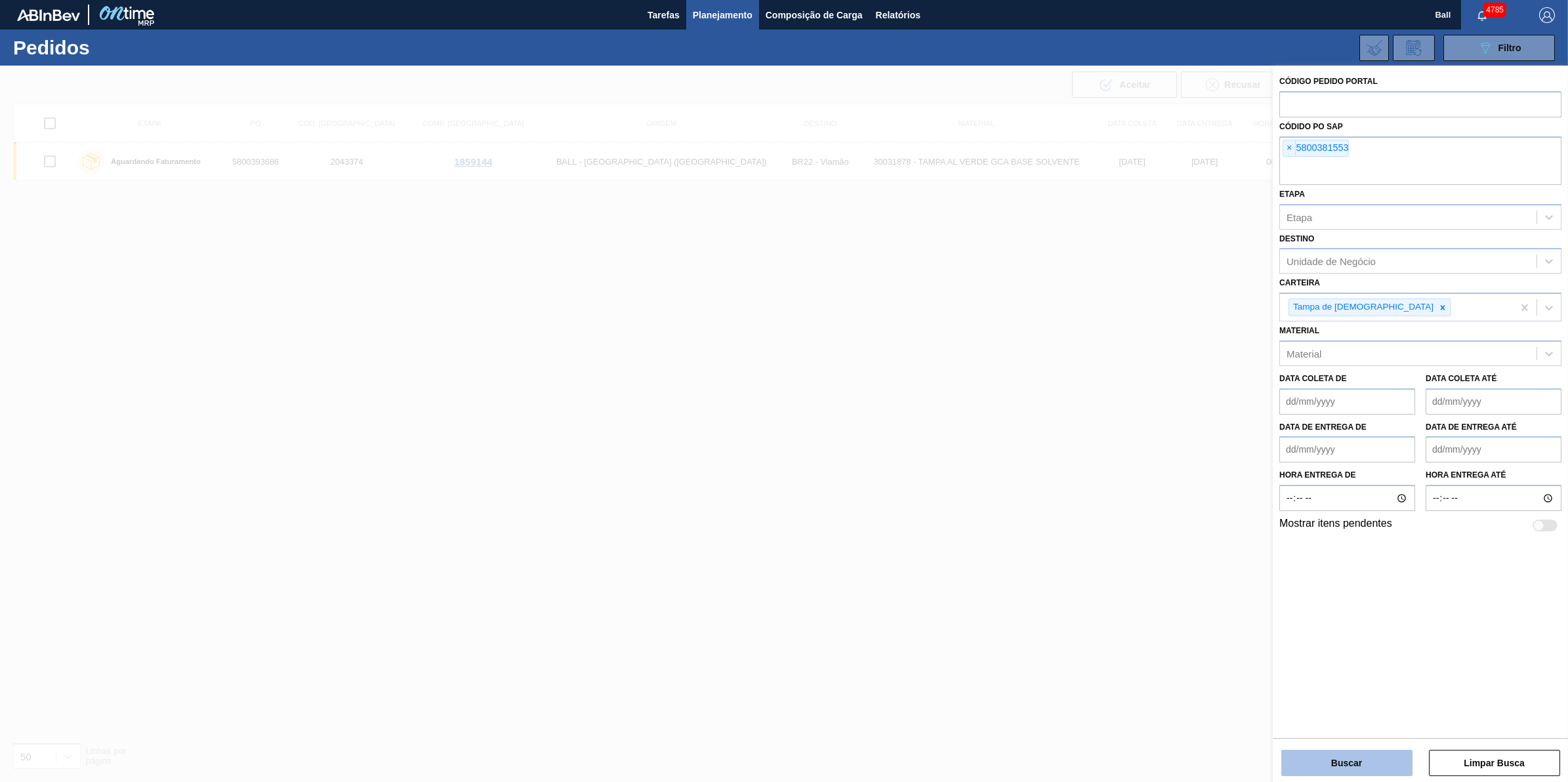
click at [1327, 756] on button "Buscar" at bounding box center [1347, 763] width 131 height 26
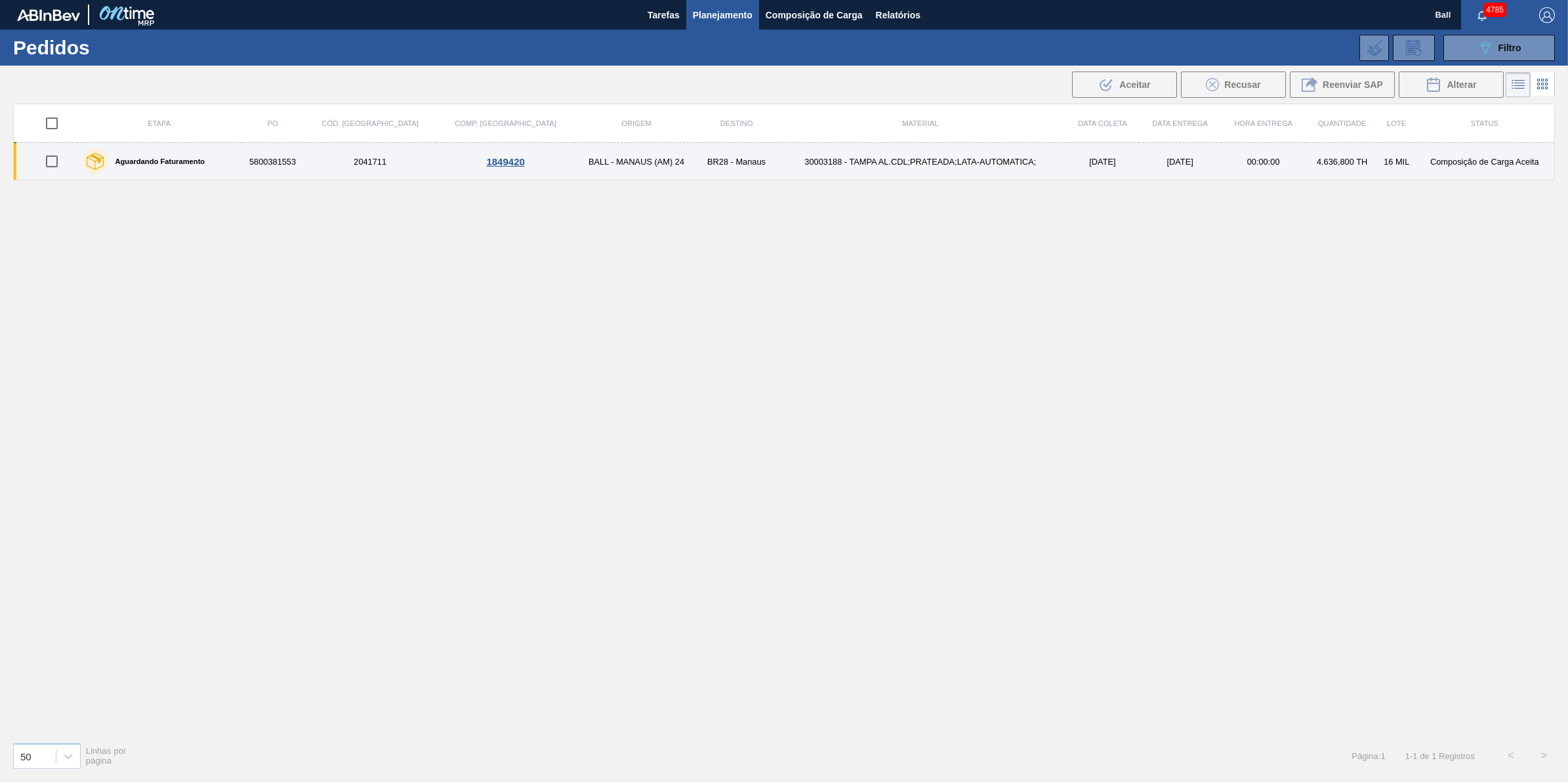
click at [239, 171] on div "Aguardando Faturamento" at bounding box center [158, 161] width 160 height 33
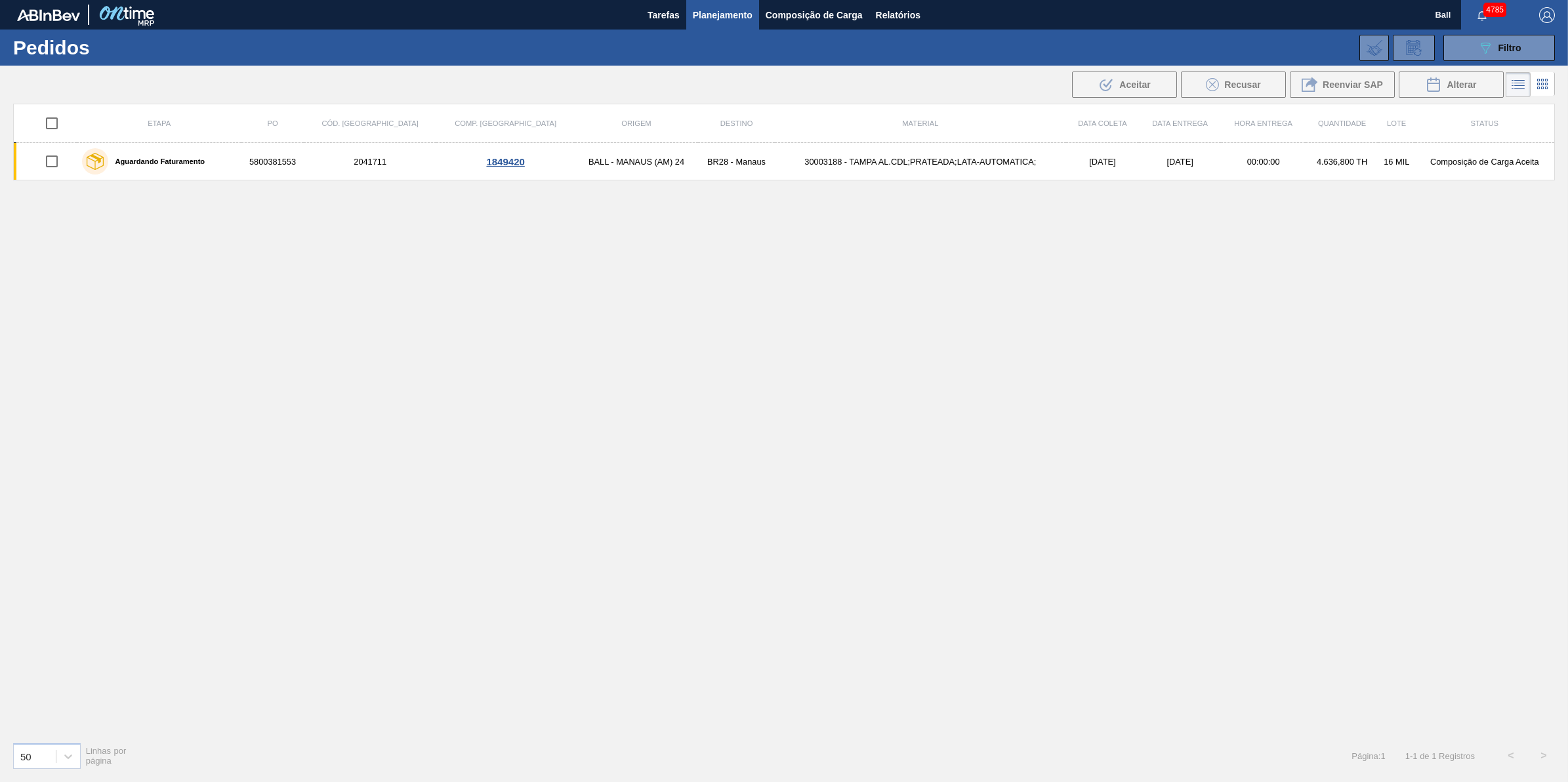
click at [566, 408] on div "Etapa PO Cód. Pedido Comp. Carga Origem Destino Material Data coleta Data Entre…" at bounding box center [784, 417] width 1542 height 628
drag, startPoint x: 420, startPoint y: 287, endPoint x: 543, endPoint y: 290, distance: 123.0
click at [420, 287] on div "Etapa PO Cód. Pedido Comp. Carga Origem Destino Material Data coleta Data Entre…" at bounding box center [784, 417] width 1542 height 628
click at [950, 443] on div "Etapa PO Cód. Pedido Comp. Carga Origem Destino Material Data coleta Data Entre…" at bounding box center [784, 417] width 1542 height 628
click at [712, 410] on div "Etapa PO Cód. Pedido Comp. Carga Origem Destino Material Data coleta Data Entre…" at bounding box center [784, 417] width 1542 height 628
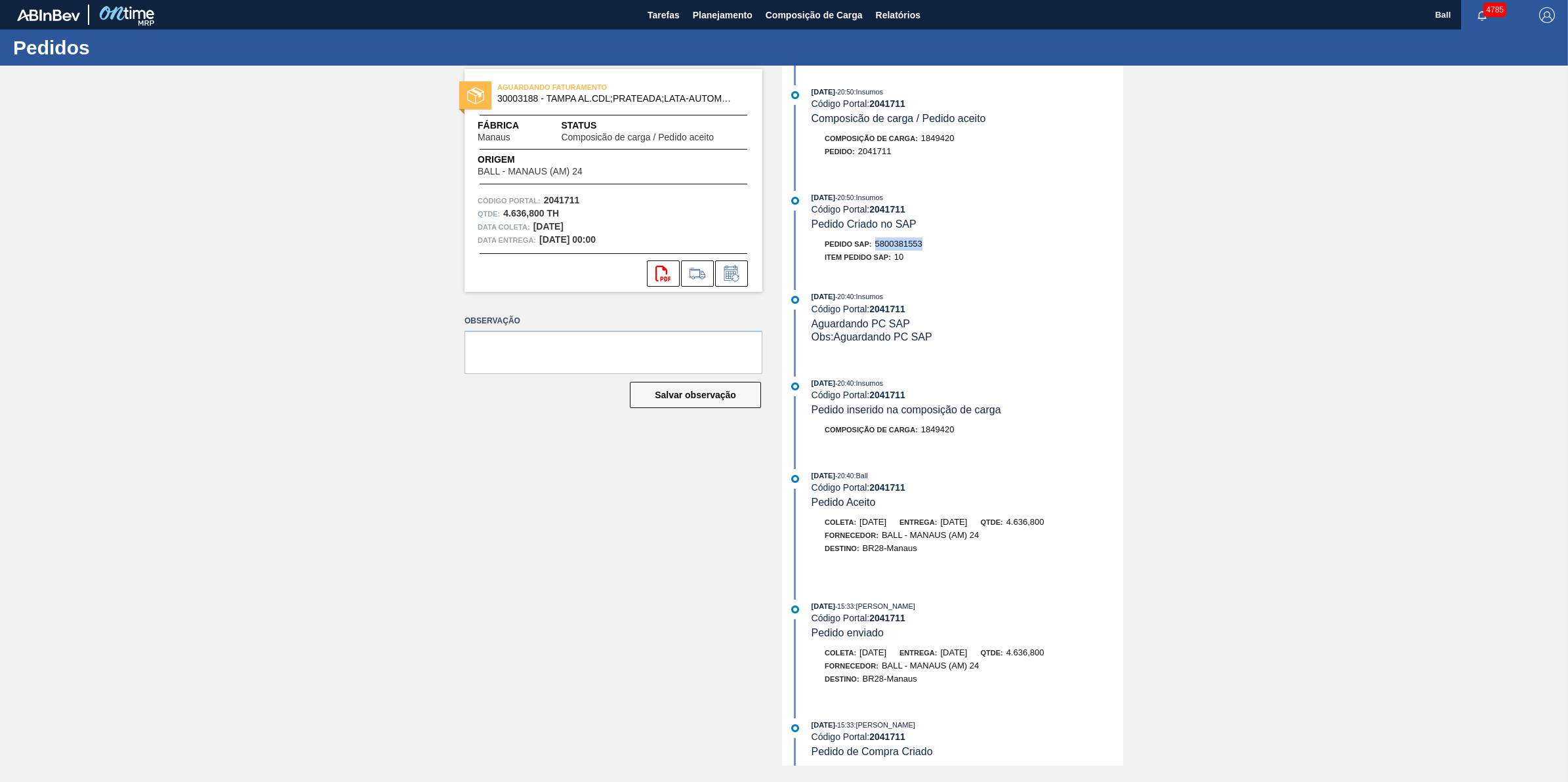
drag, startPoint x: 929, startPoint y: 248, endPoint x: 875, endPoint y: 251, distance: 54.1
click at [875, 251] on div "Pedido SAP: 5800381553" at bounding box center [967, 244] width 311 height 13
copy span "5800381553"
